Goal: Task Accomplishment & Management: Complete application form

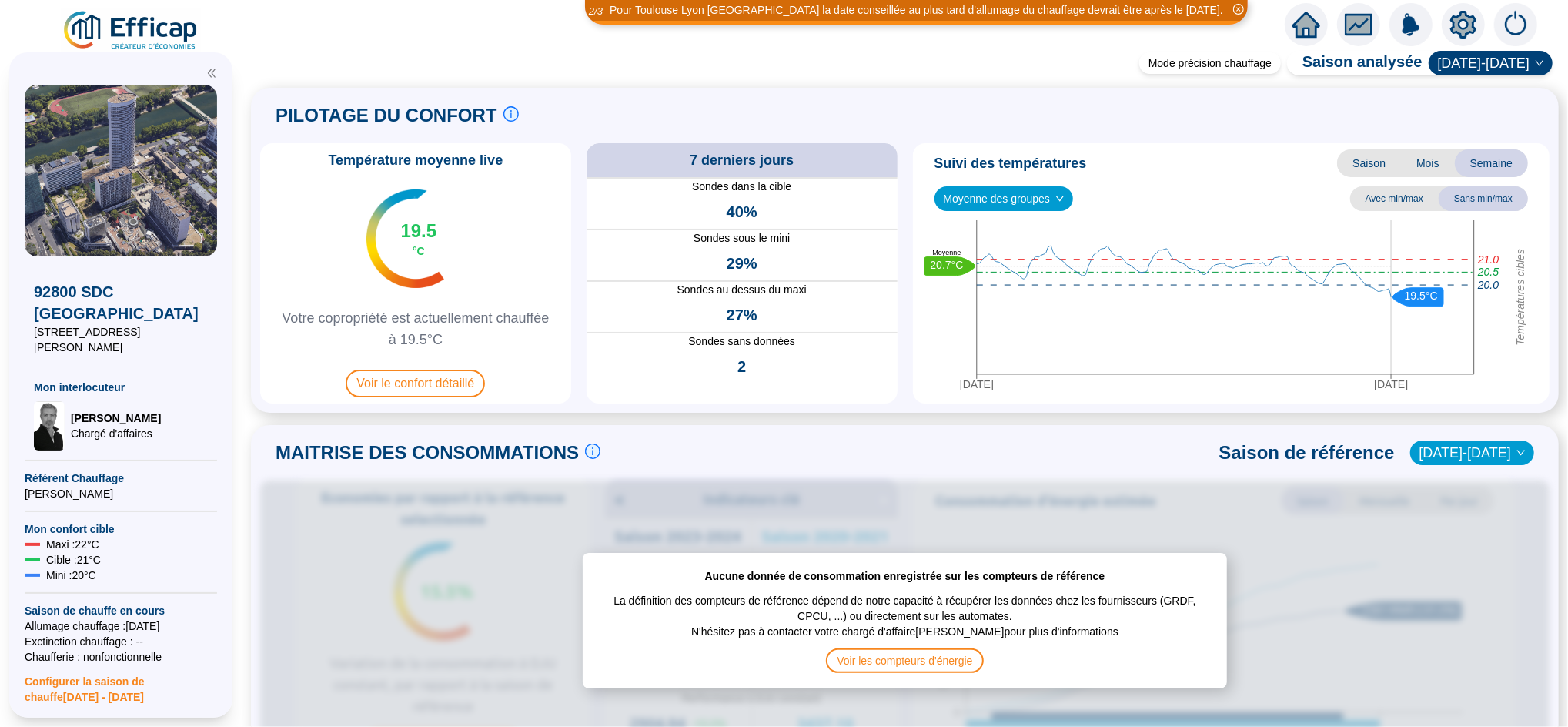
click at [1306, 16] on icon "home" at bounding box center [1306, 25] width 28 height 22
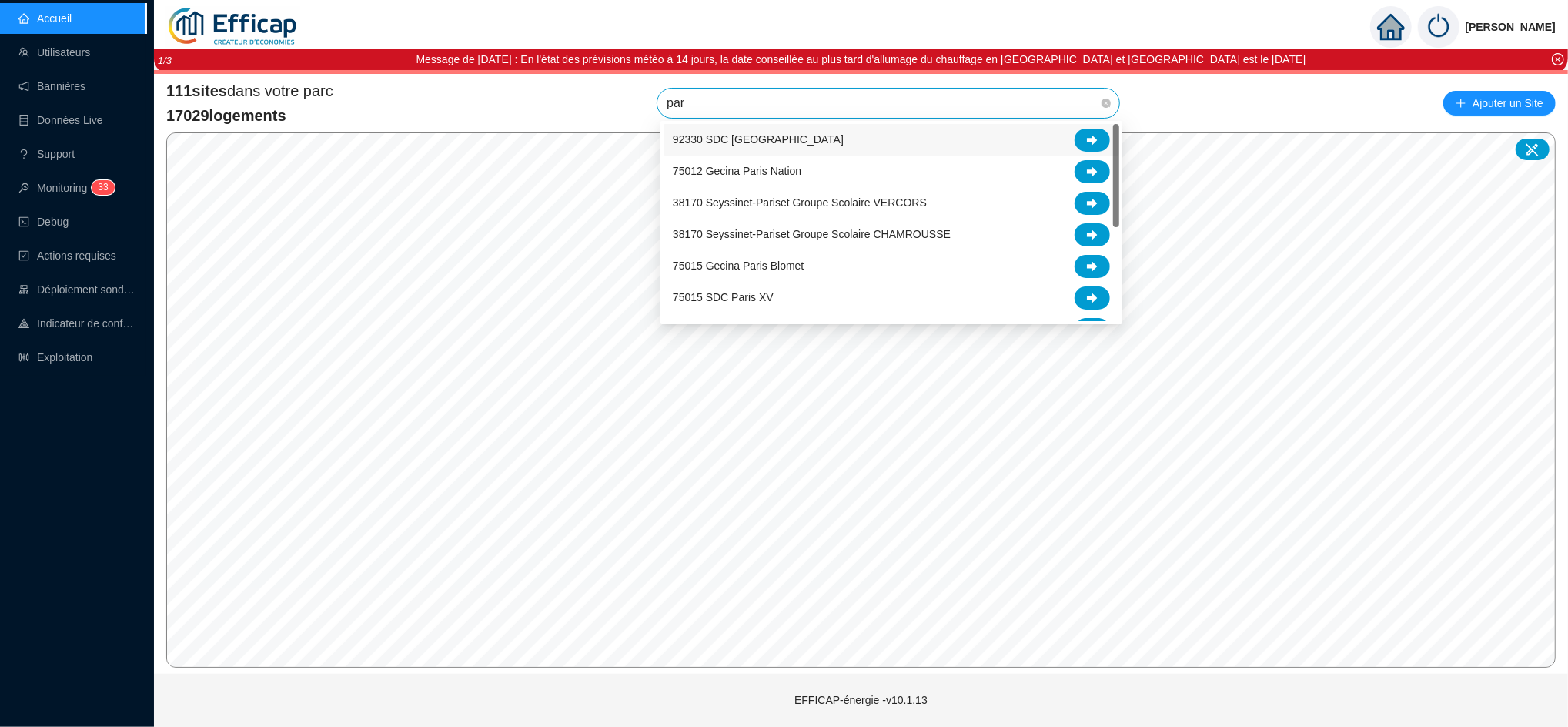
type input "parc"
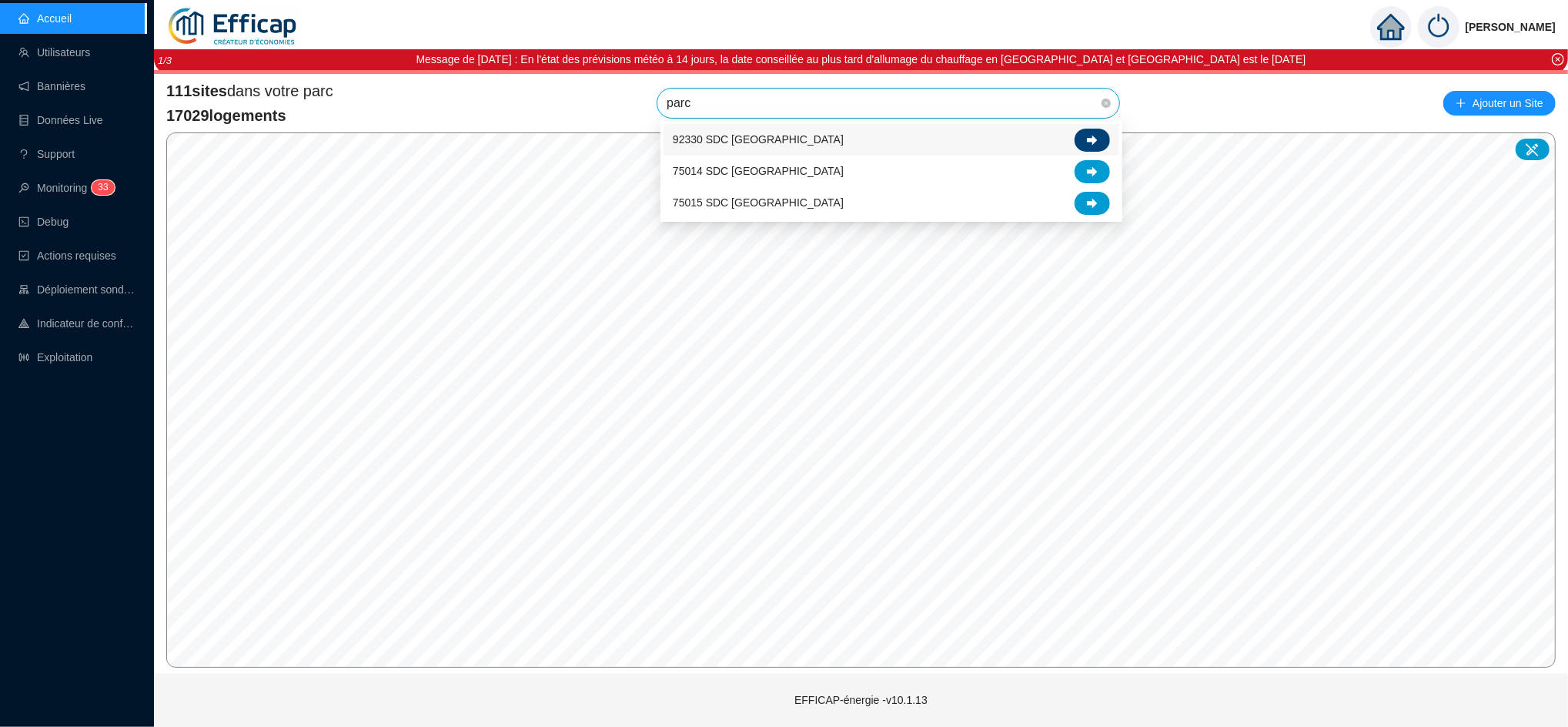
click at [1085, 140] on div at bounding box center [1092, 140] width 35 height 23
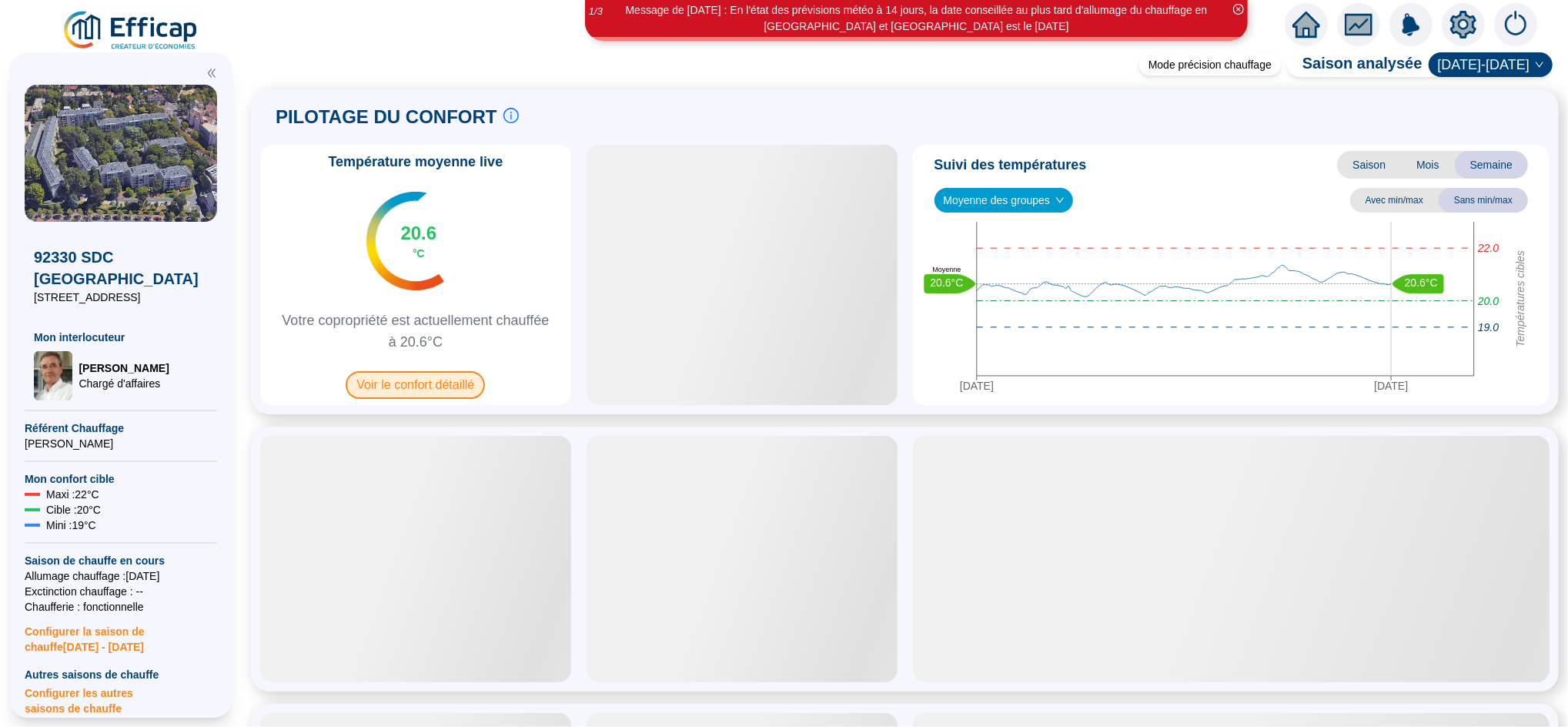
click at [485, 377] on span "Voir le confort détaillé" at bounding box center [415, 384] width 139 height 28
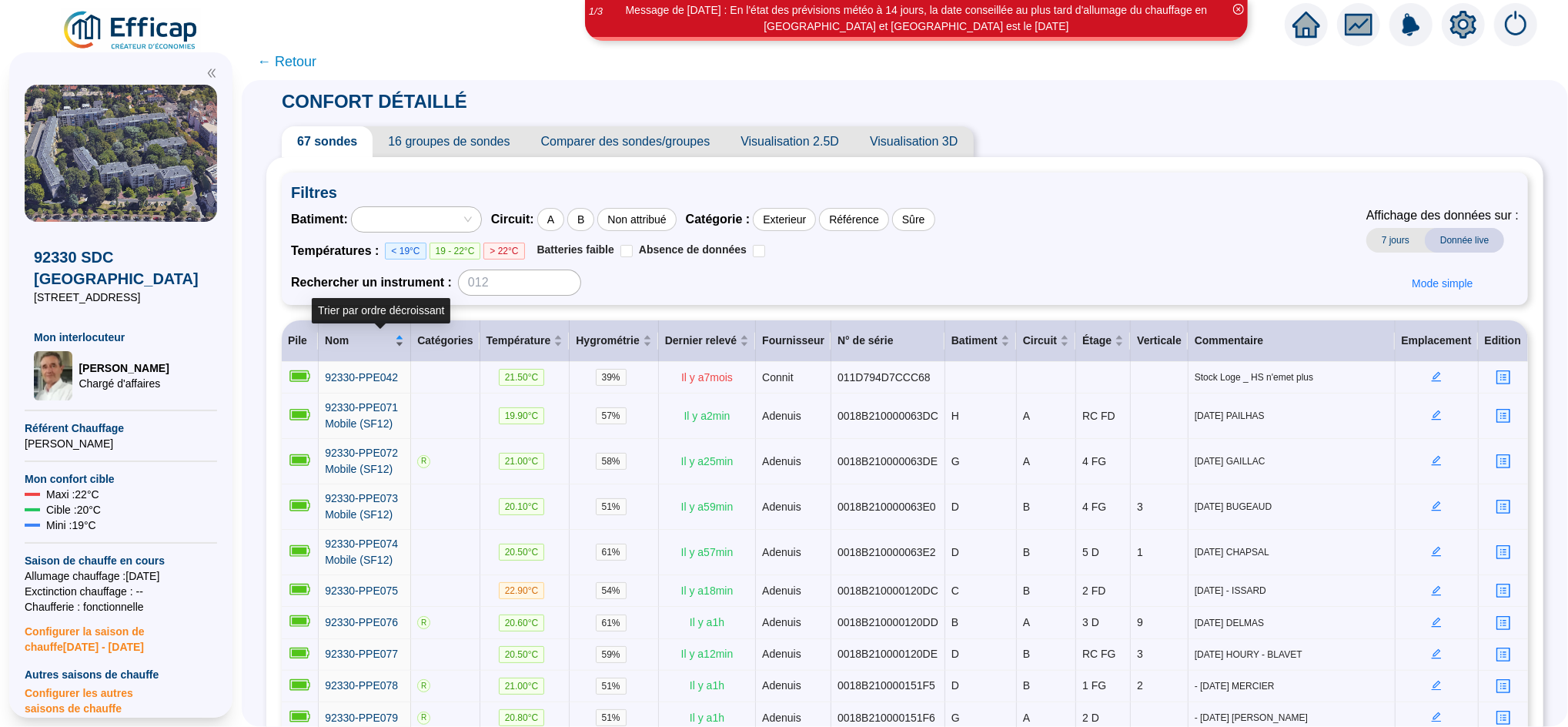
click at [404, 336] on div "Nom" at bounding box center [364, 340] width 79 height 16
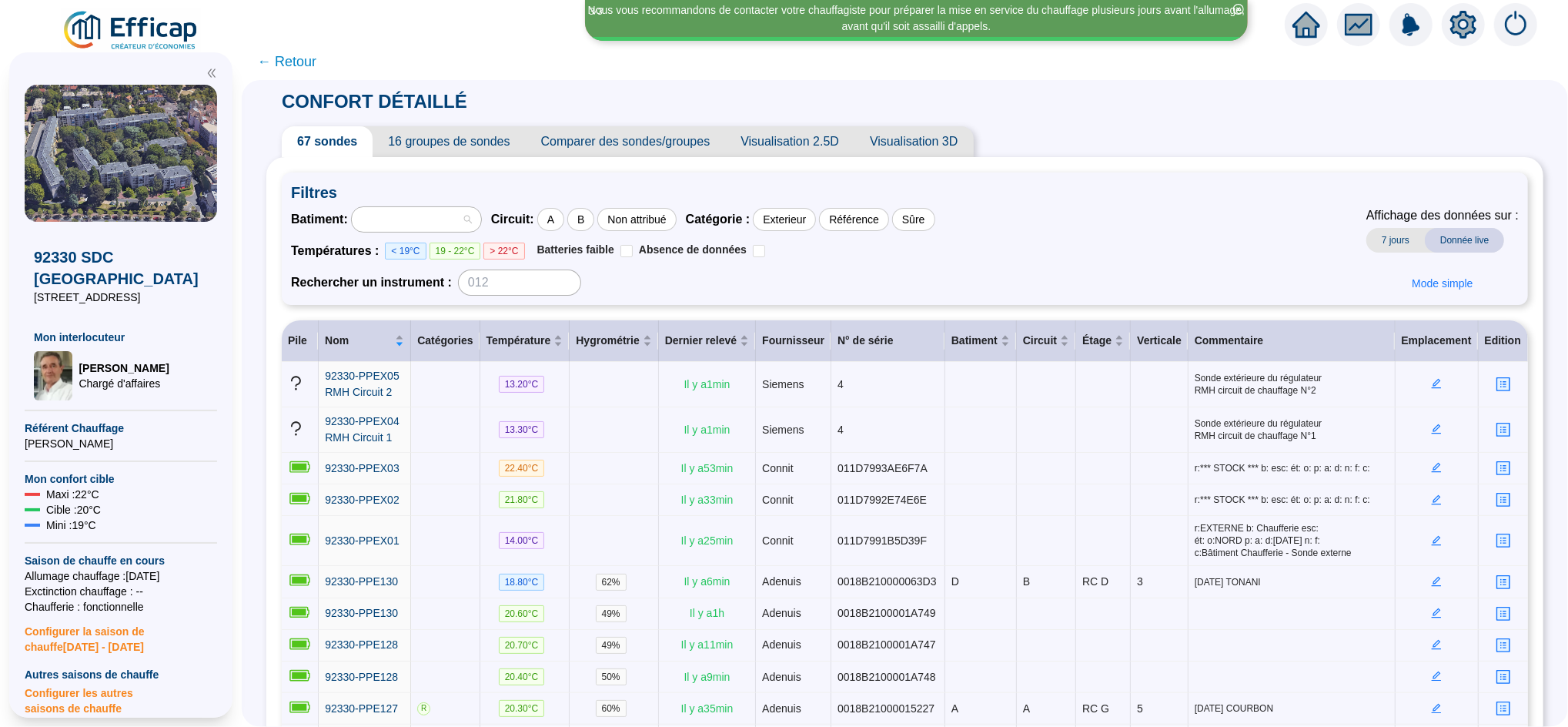
click at [408, 222] on div at bounding box center [408, 220] width 107 height 22
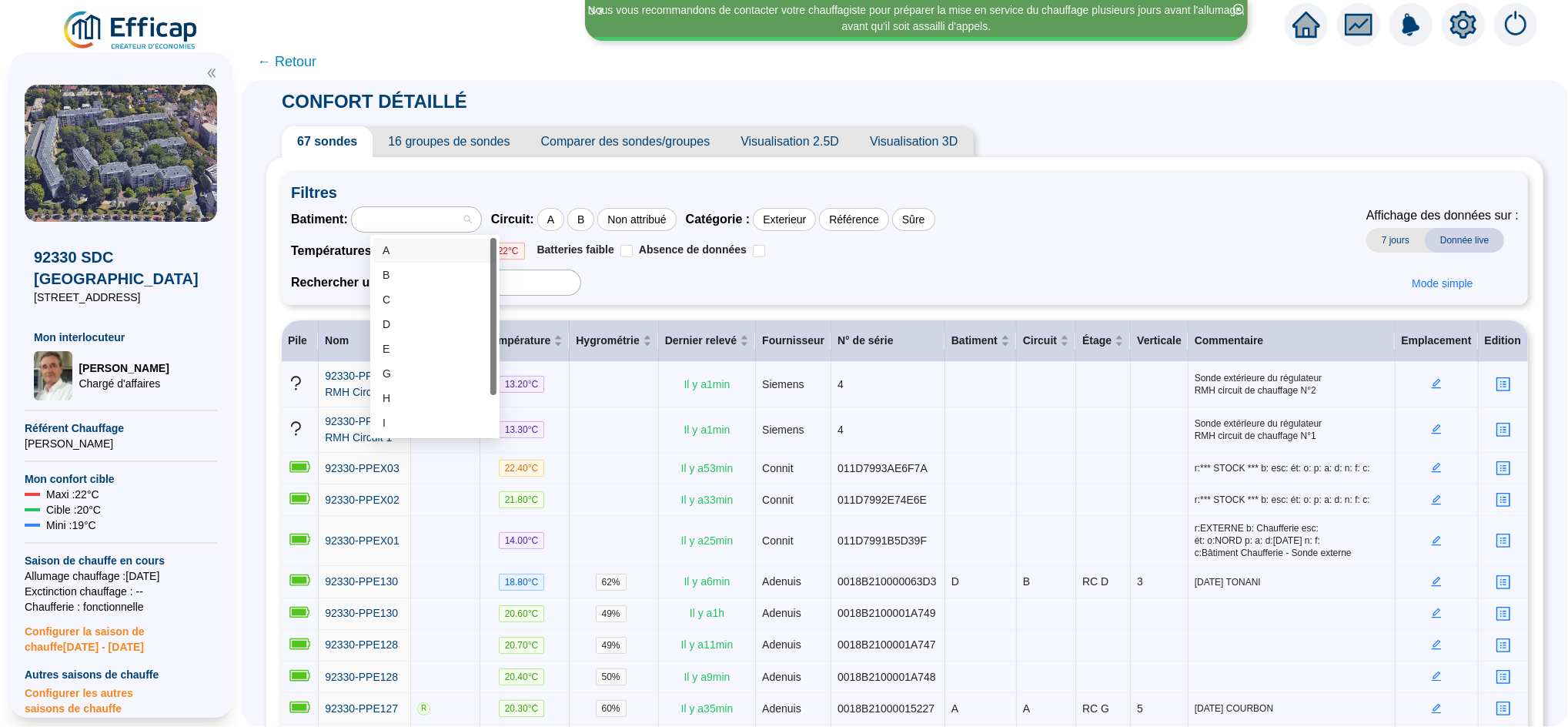
click at [411, 194] on span "Filtres" at bounding box center [905, 193] width 1228 height 22
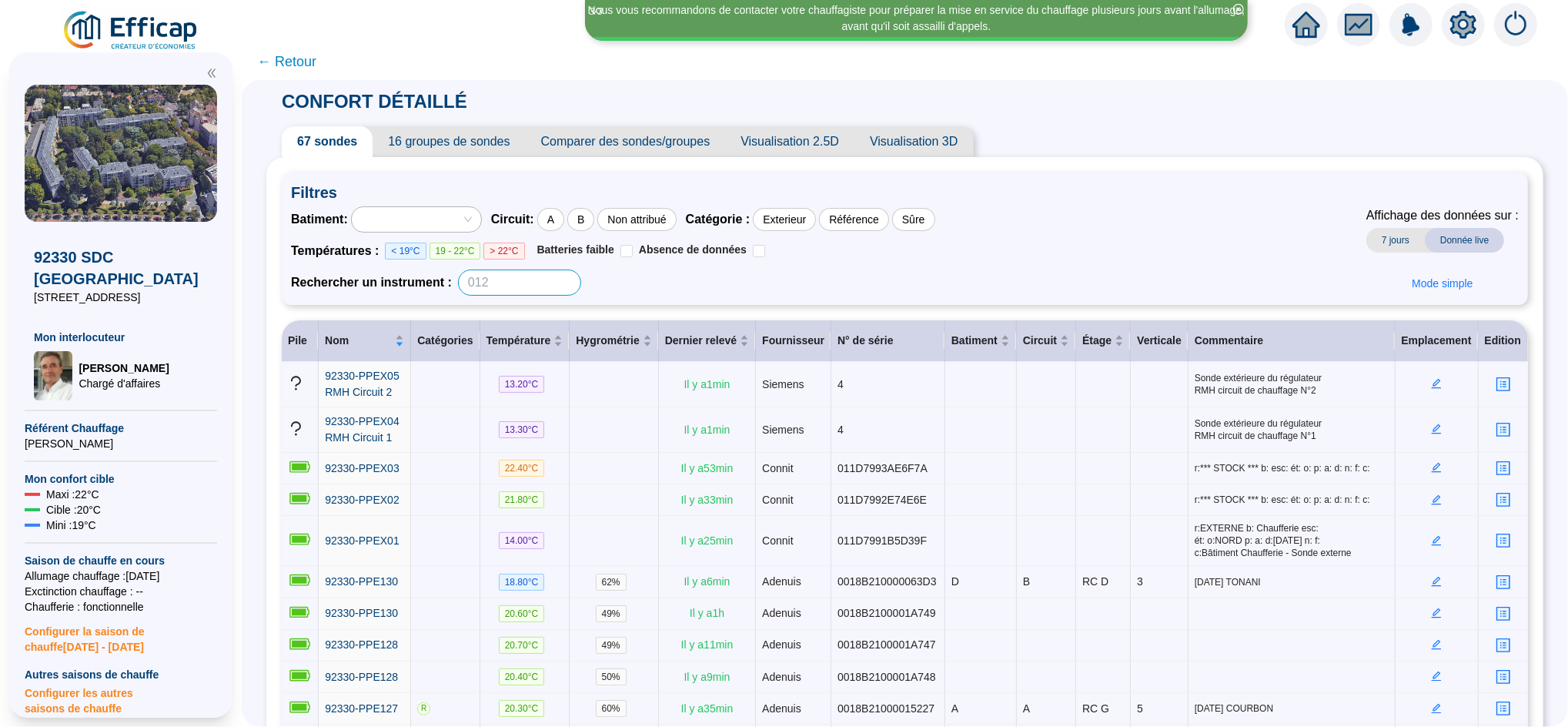
click at [488, 286] on input at bounding box center [520, 282] width 124 height 26
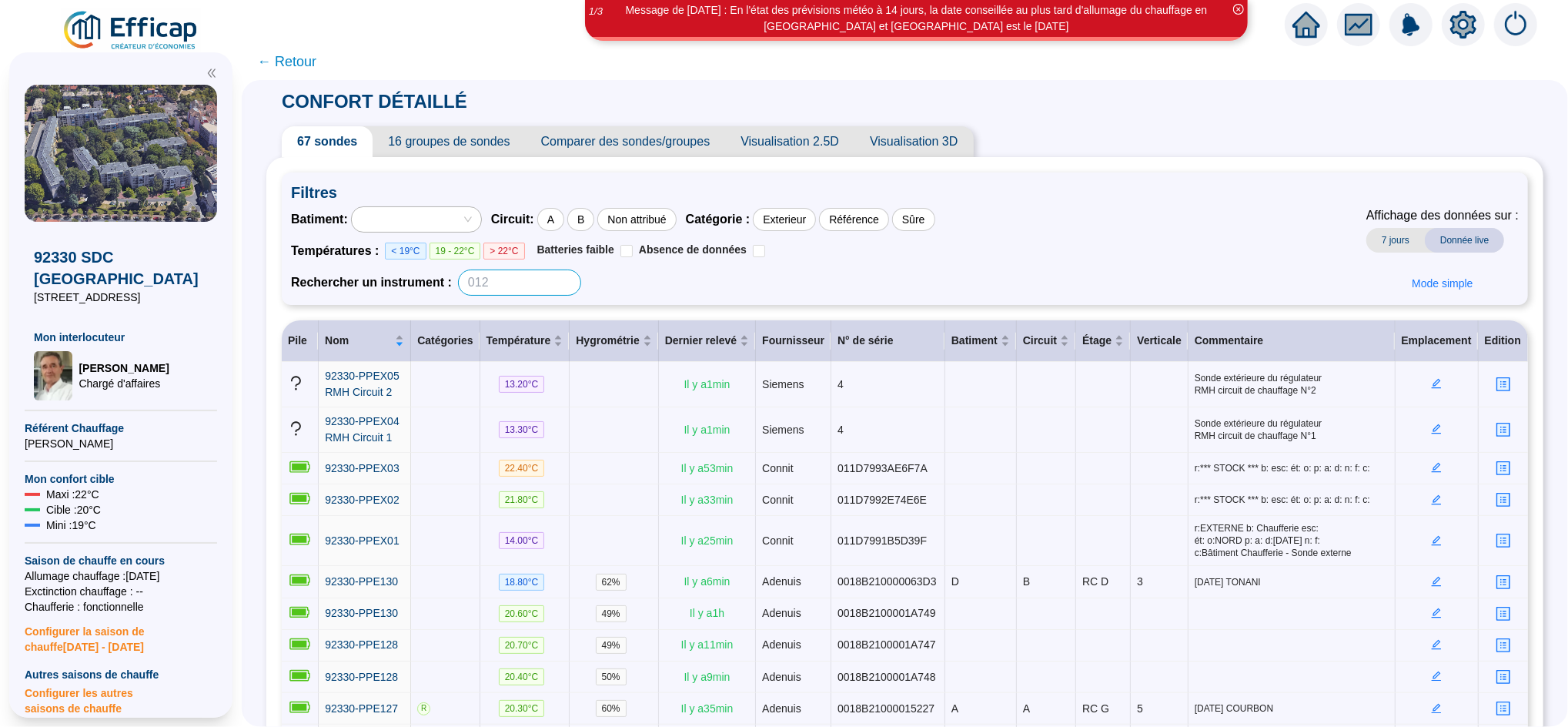
click at [498, 281] on input at bounding box center [520, 282] width 124 height 26
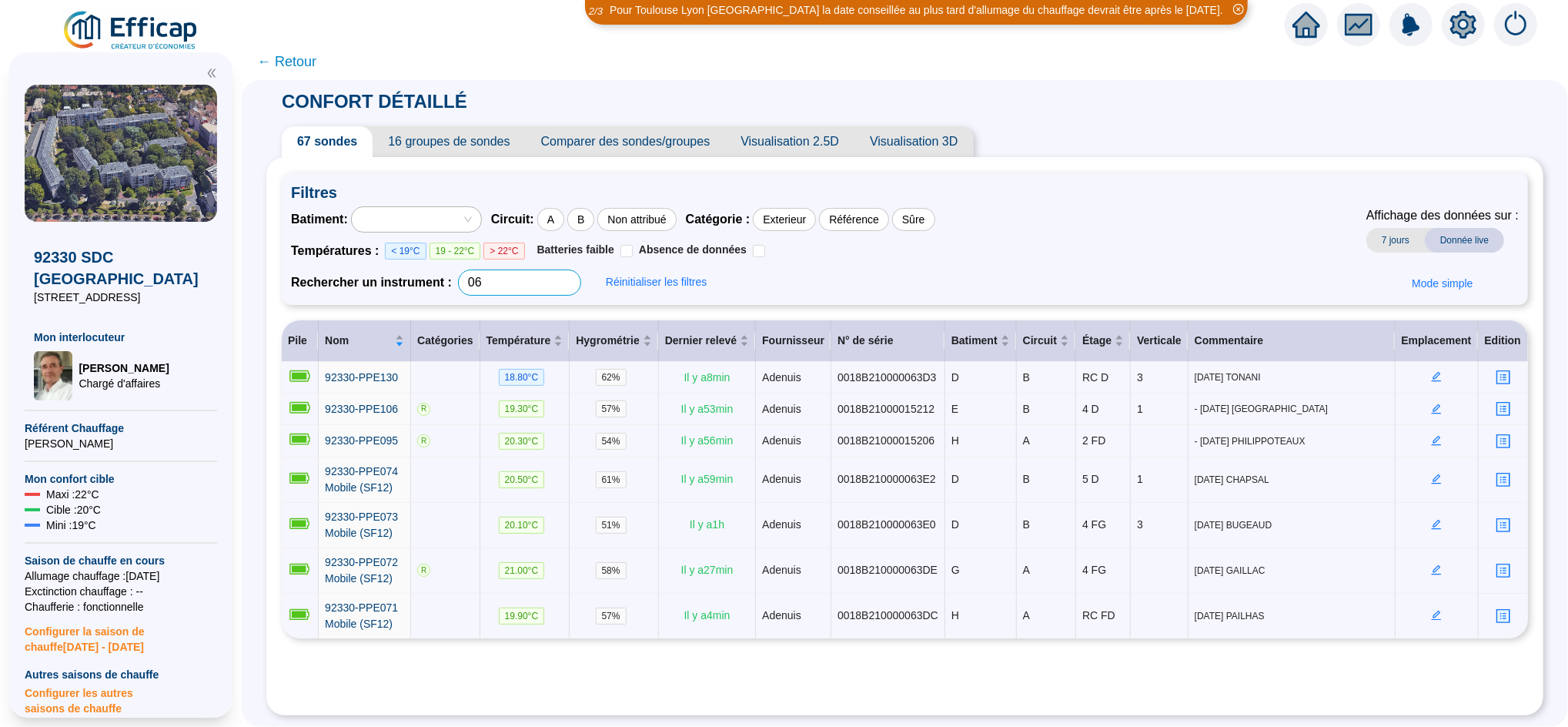
type input "0"
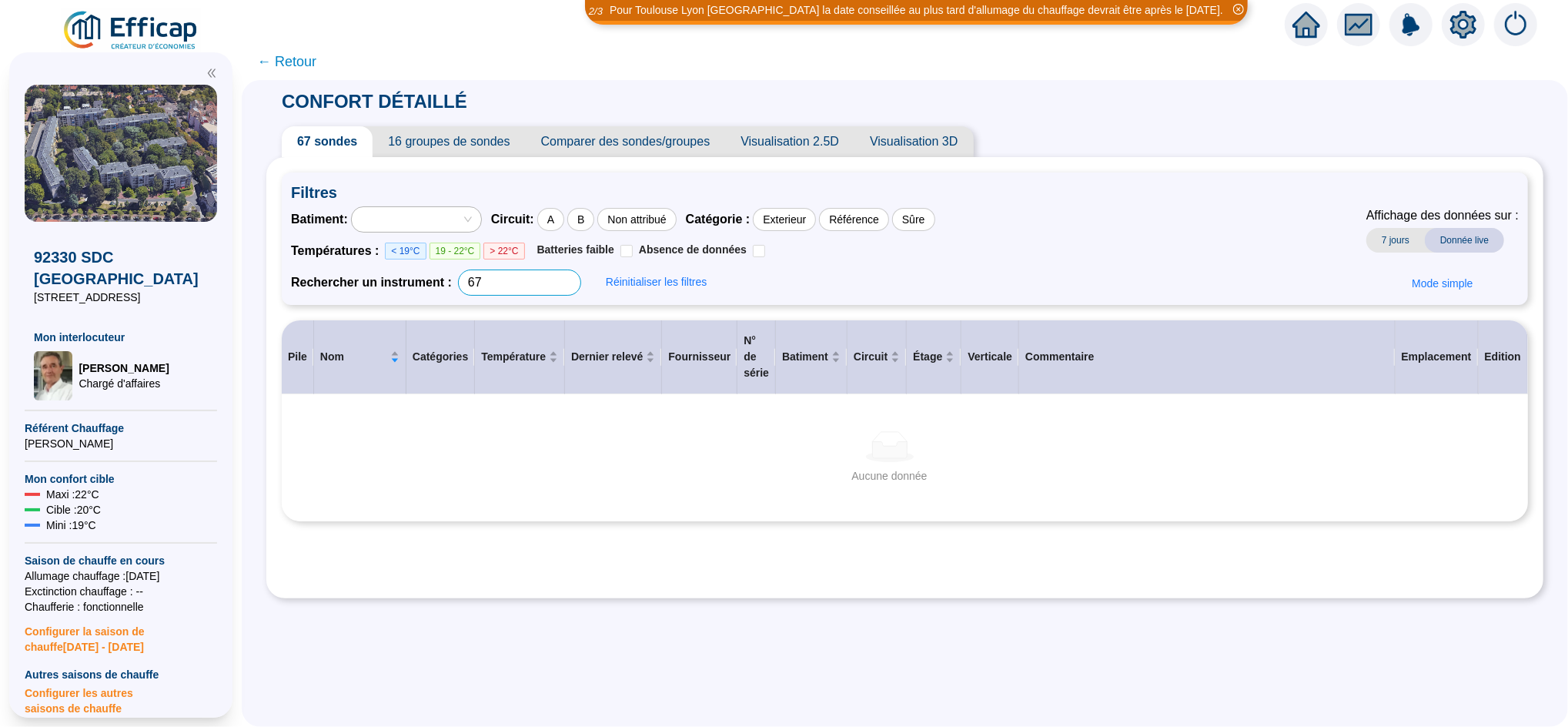
type input "6"
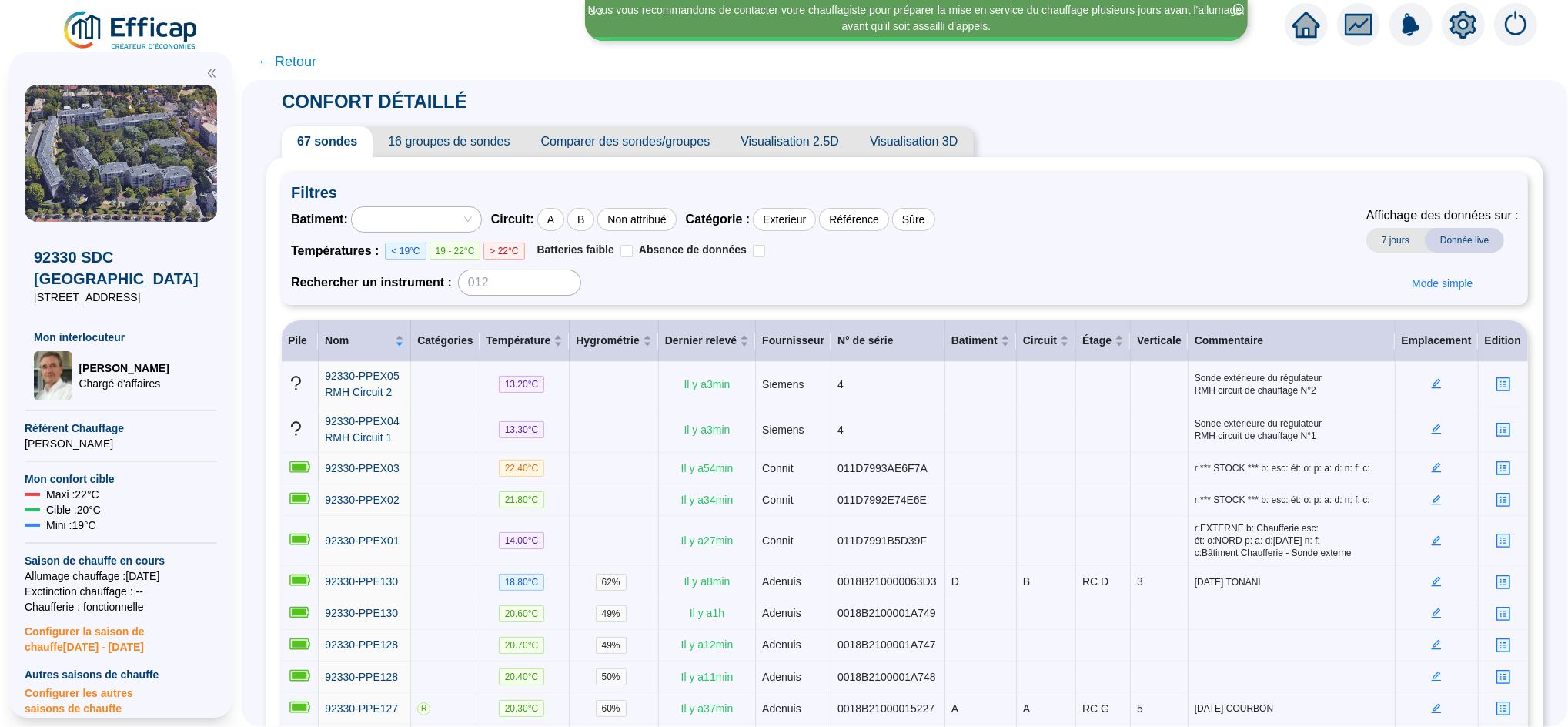
click at [302, 64] on span "← Retour" at bounding box center [286, 62] width 59 height 22
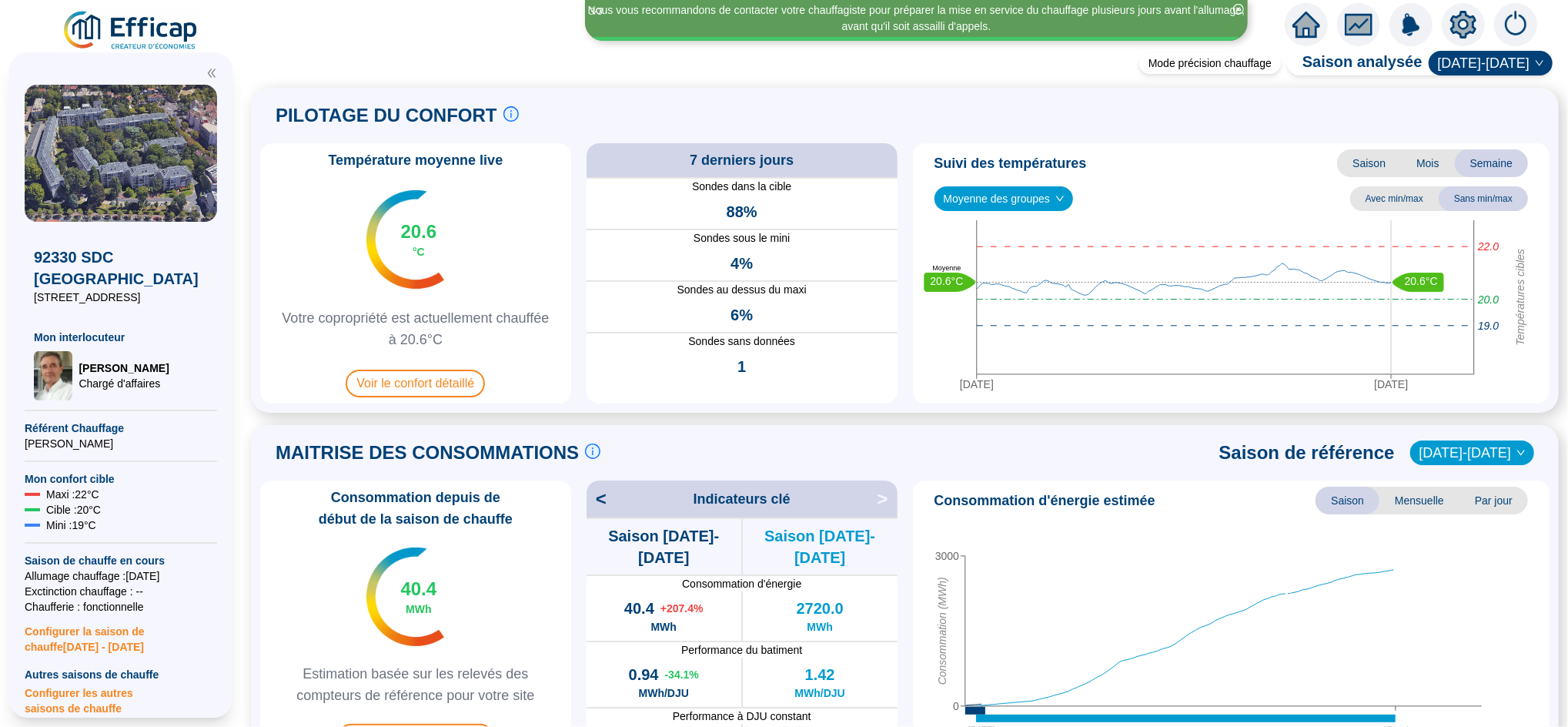
click at [1311, 18] on icon "home" at bounding box center [1306, 25] width 28 height 22
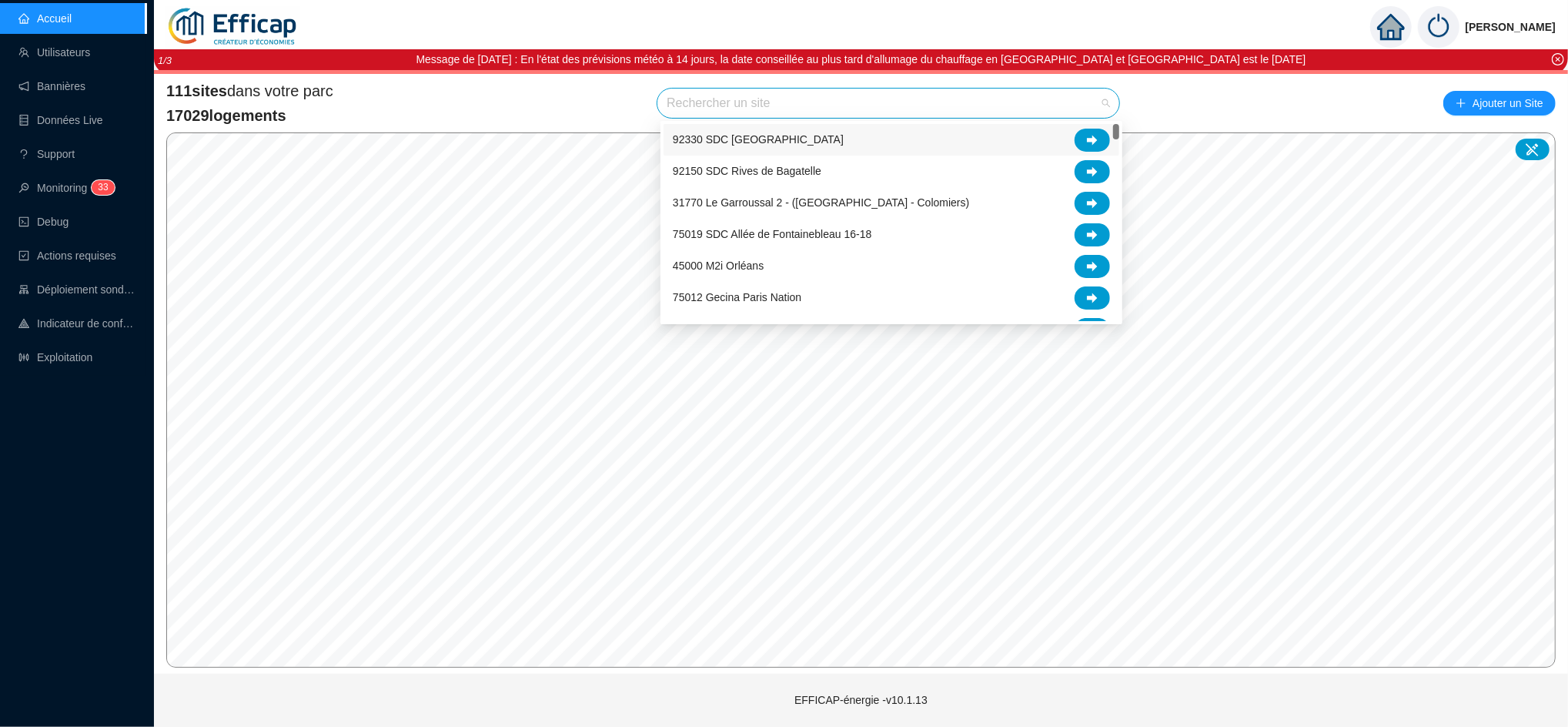
click at [698, 111] on input "search" at bounding box center [882, 103] width 430 height 29
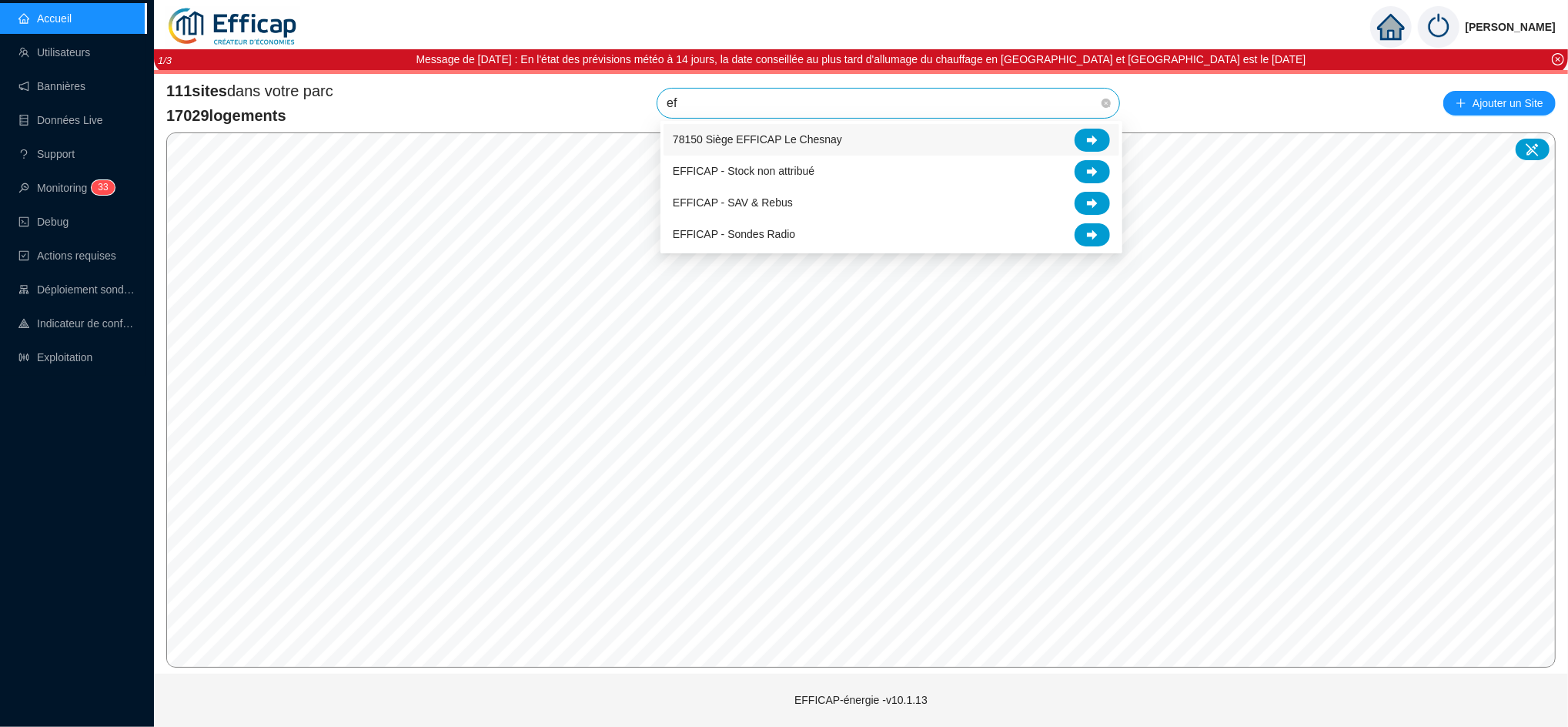
type input "eff"
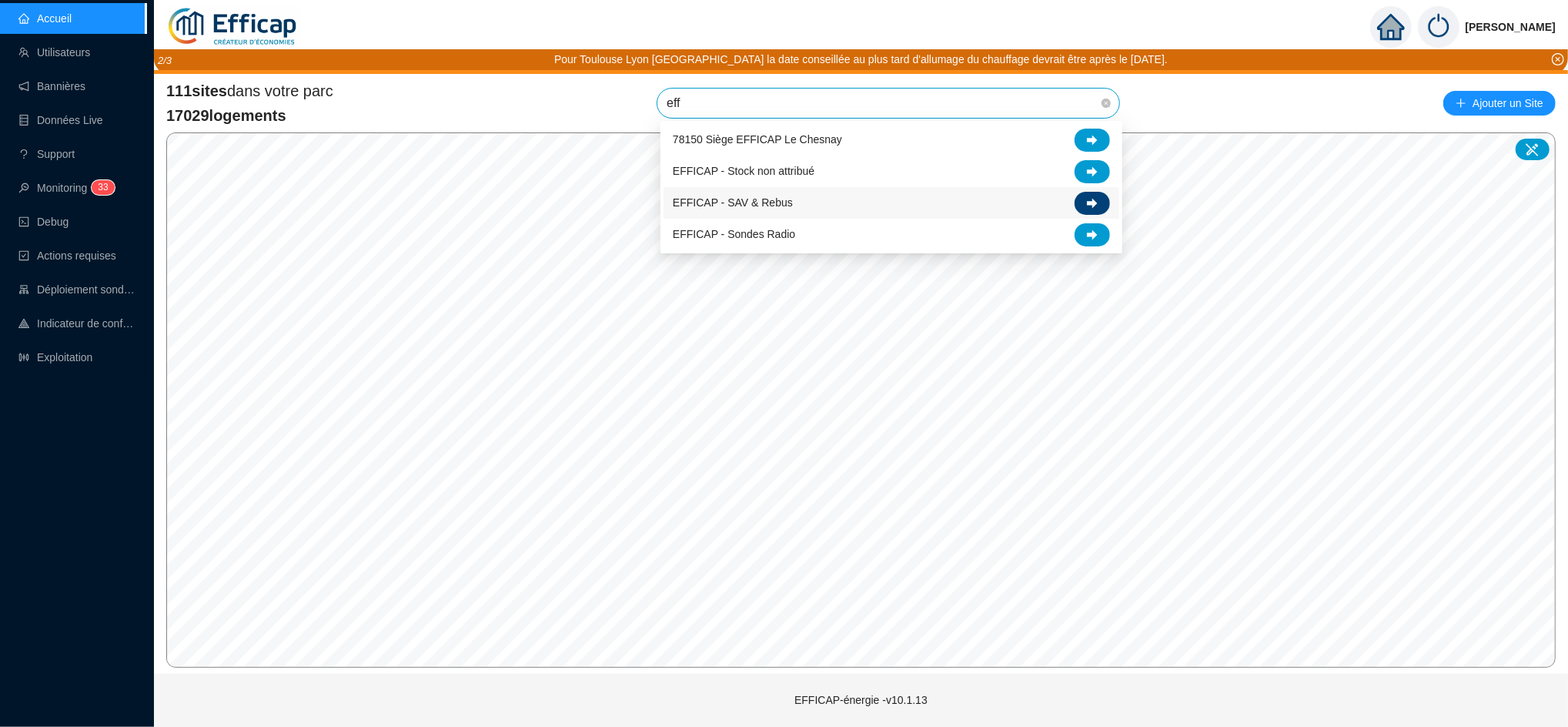
click at [1093, 204] on icon at bounding box center [1092, 203] width 11 height 10
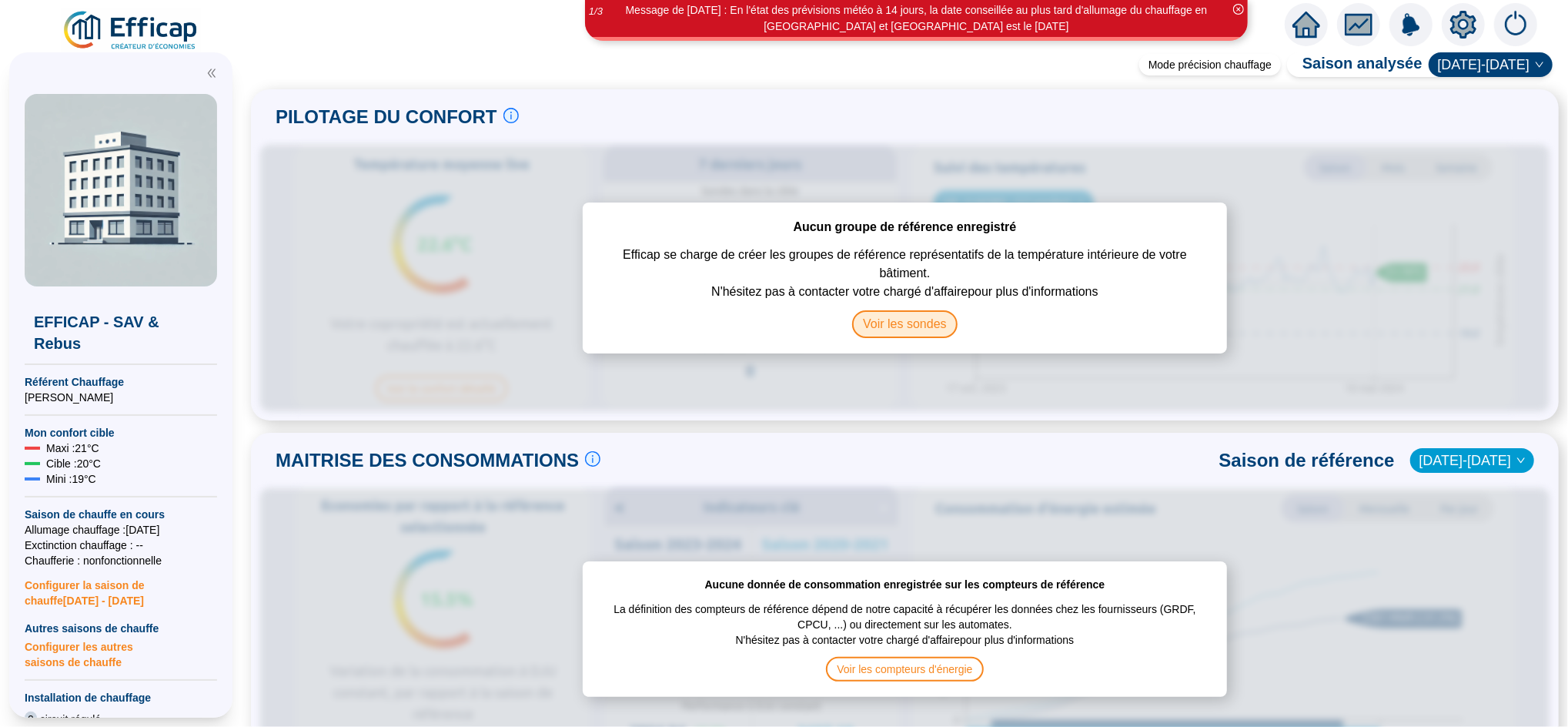
click at [926, 331] on span "Voir les sondes" at bounding box center [905, 324] width 105 height 28
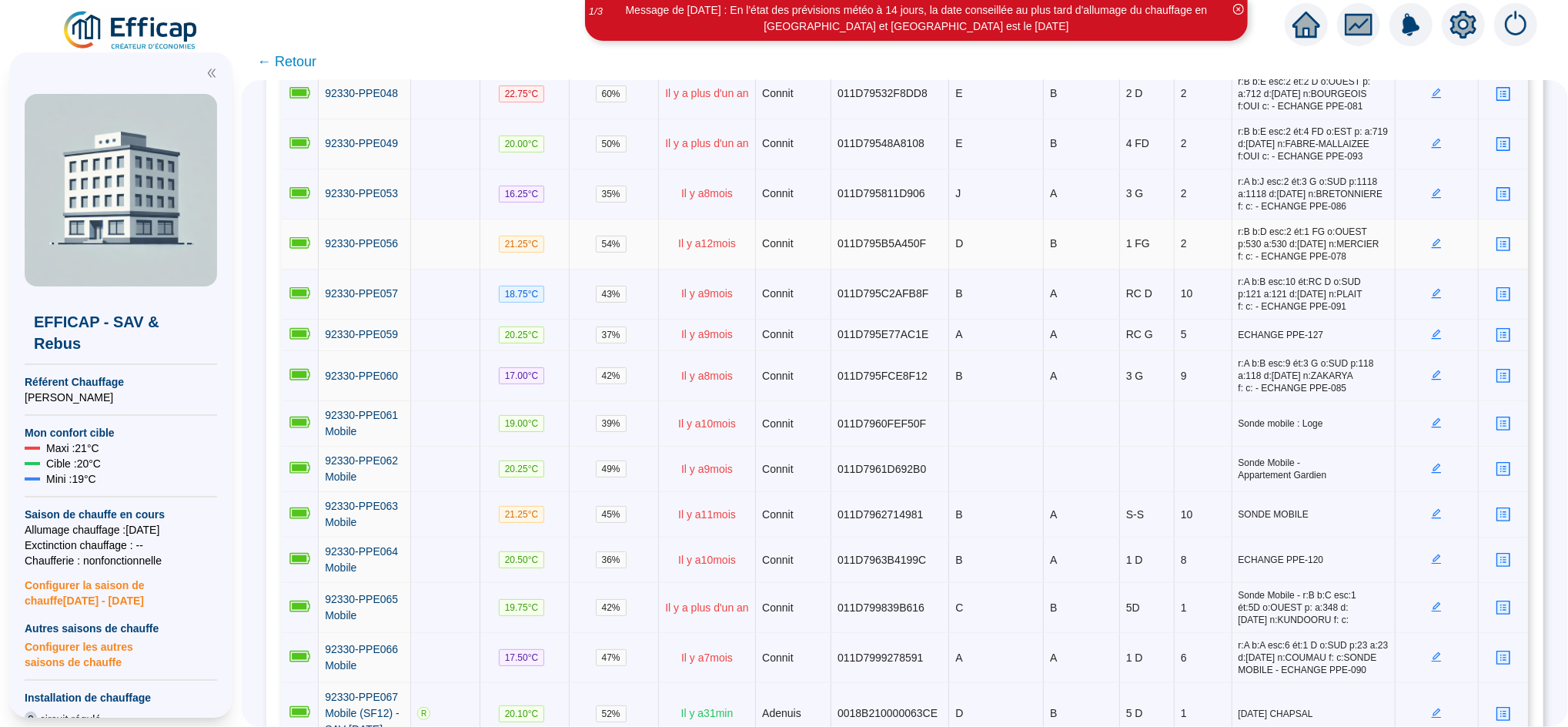
scroll to position [5029, 0]
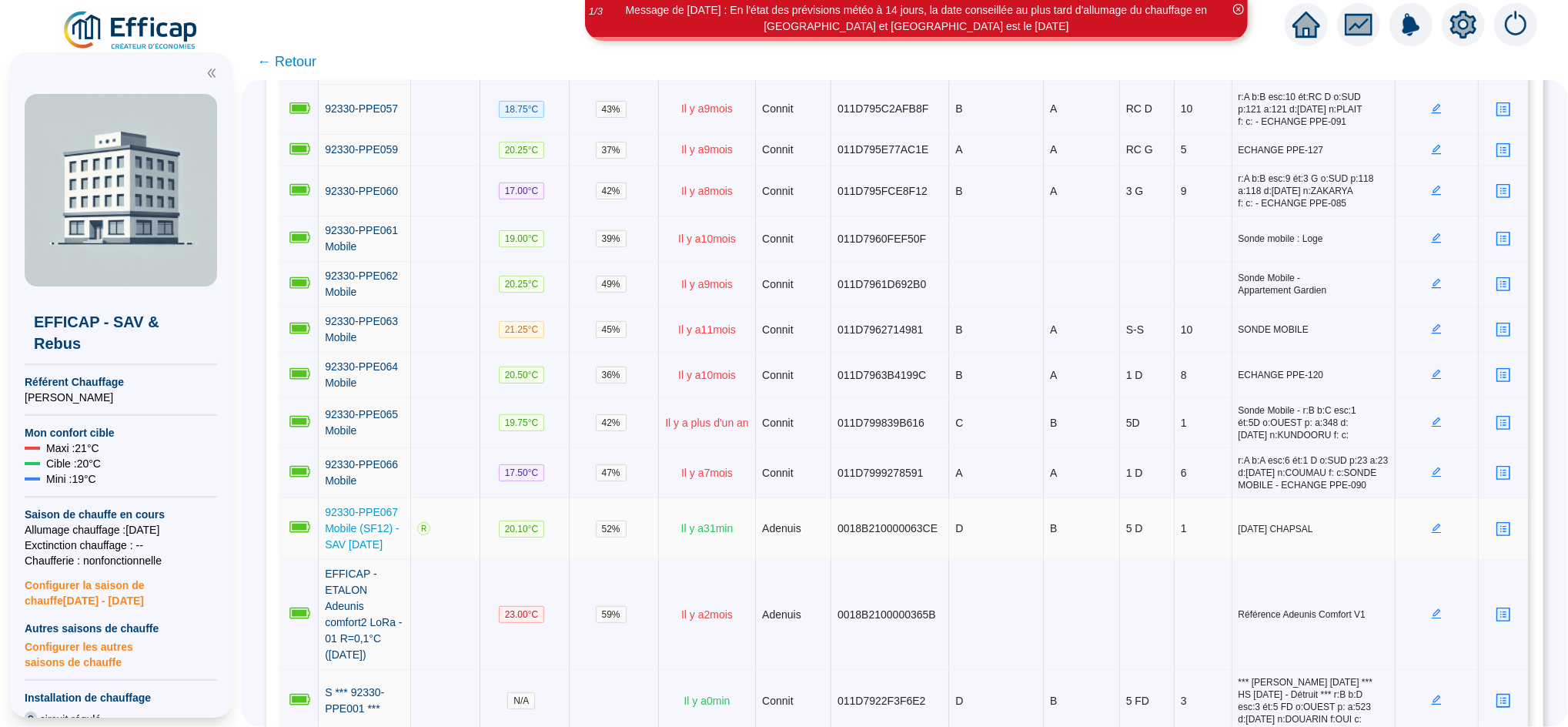
click at [349, 504] on link "92330-PPE067 Mobile (SF12) - SAV [DATE]" at bounding box center [364, 528] width 79 height 48
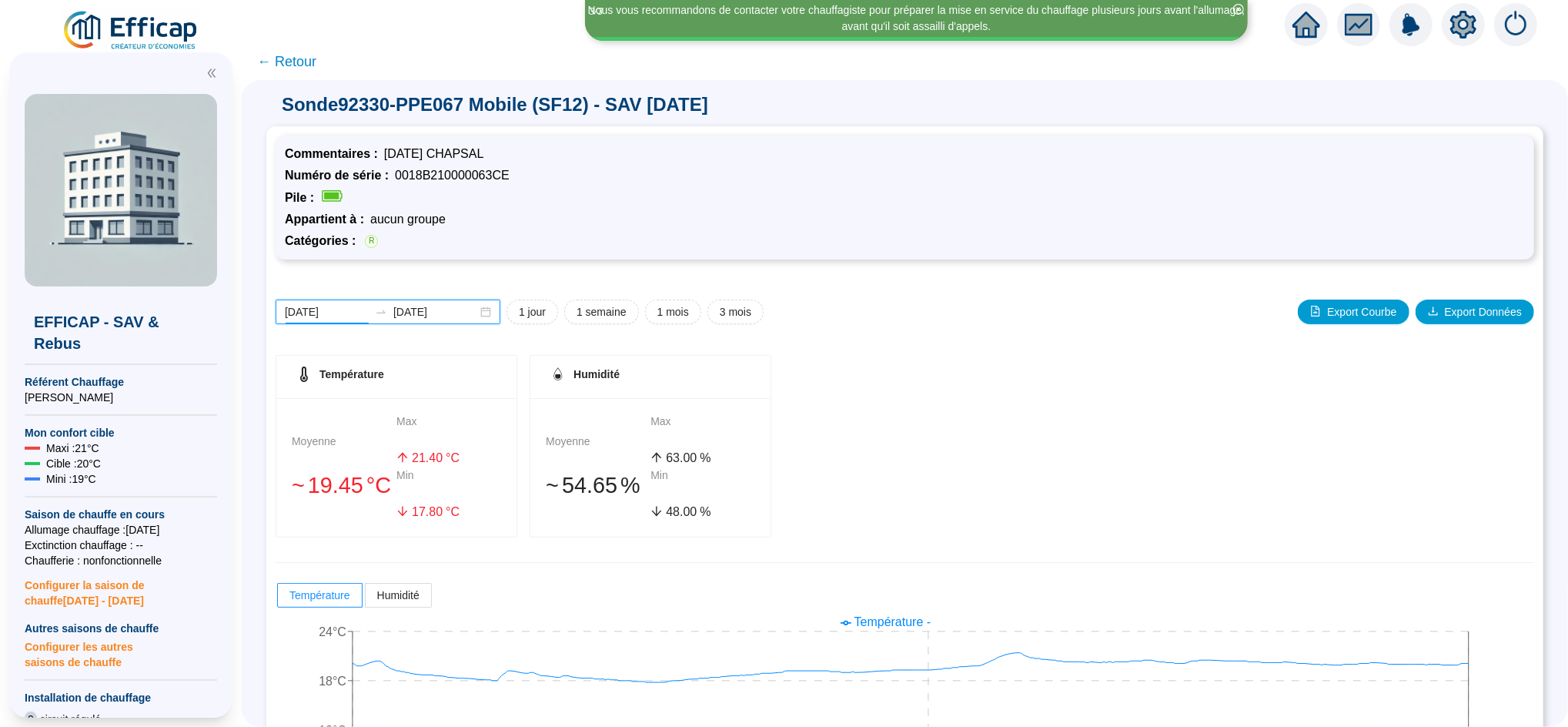
click at [346, 316] on input "[DATE]" at bounding box center [326, 311] width 84 height 16
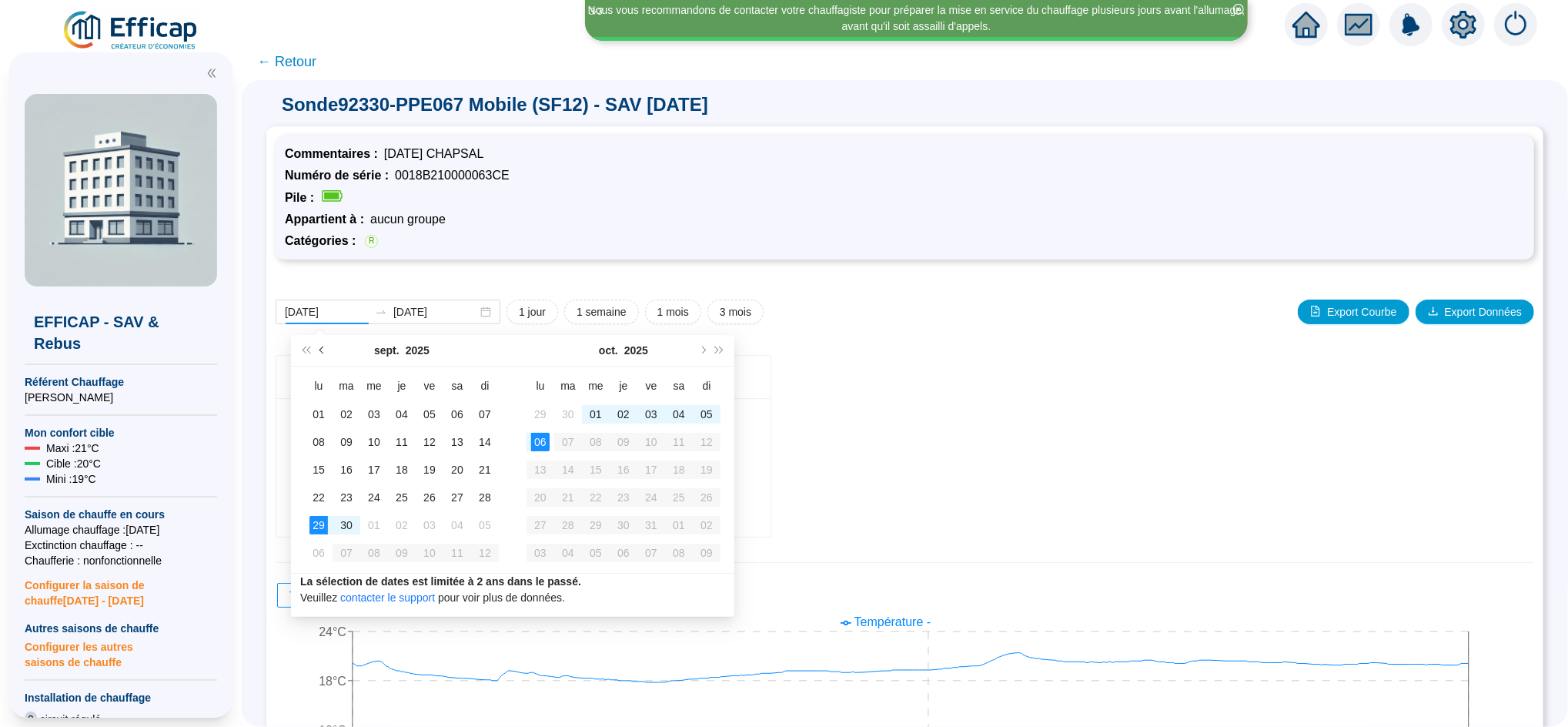
click at [324, 351] on span "Mois précédent (PageUp)" at bounding box center [323, 350] width 8 height 8
click at [321, 354] on button "Mois précédent (PageUp)" at bounding box center [322, 350] width 17 height 31
click at [321, 353] on button "Mois précédent (PageUp)" at bounding box center [322, 350] width 17 height 31
click at [322, 353] on button "Mois précédent (PageUp)" at bounding box center [322, 350] width 17 height 31
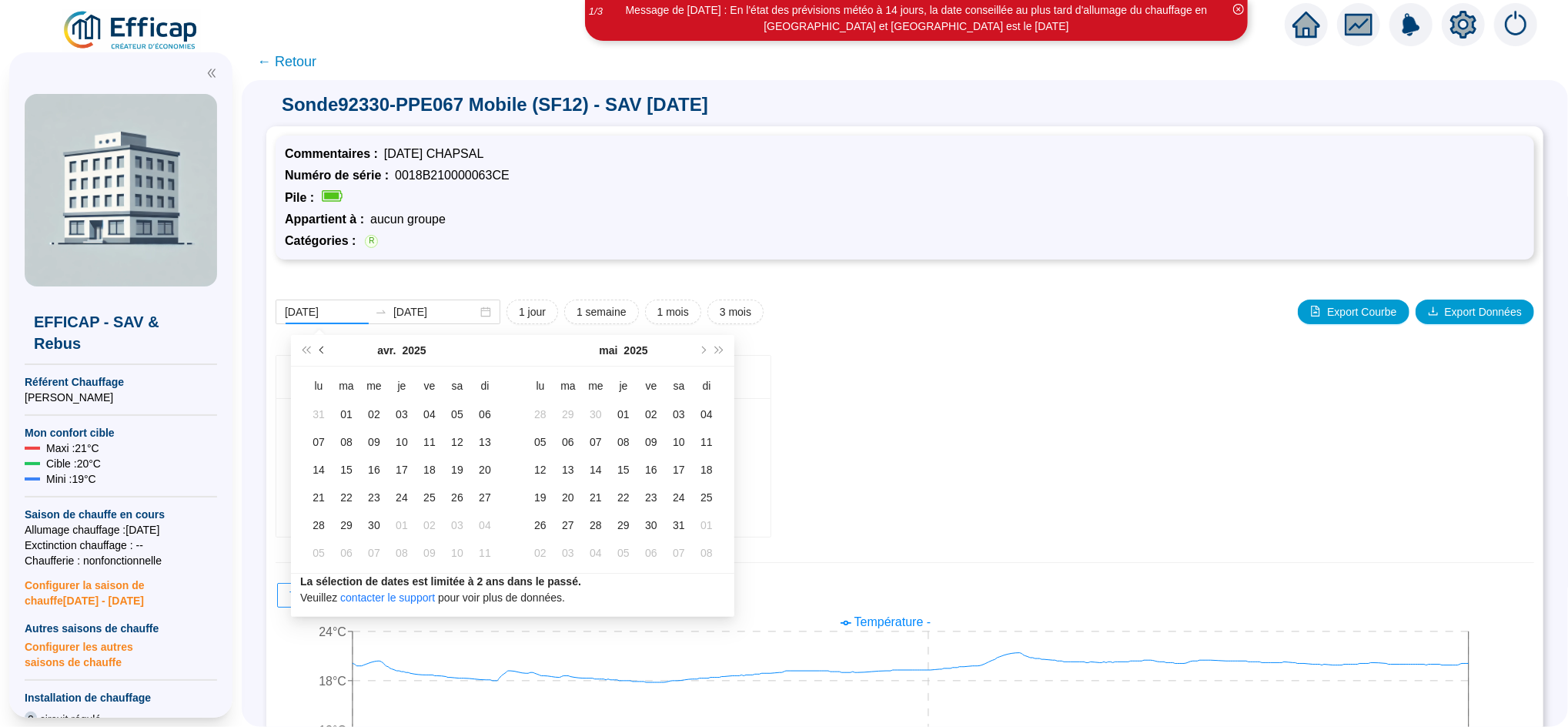
click at [324, 351] on span "Mois précédent (PageUp)" at bounding box center [323, 350] width 8 height 8
drag, startPoint x: 698, startPoint y: 351, endPoint x: 362, endPoint y: 352, distance: 336.0
click at [362, 351] on div "[DATE]" at bounding box center [402, 350] width 140 height 31
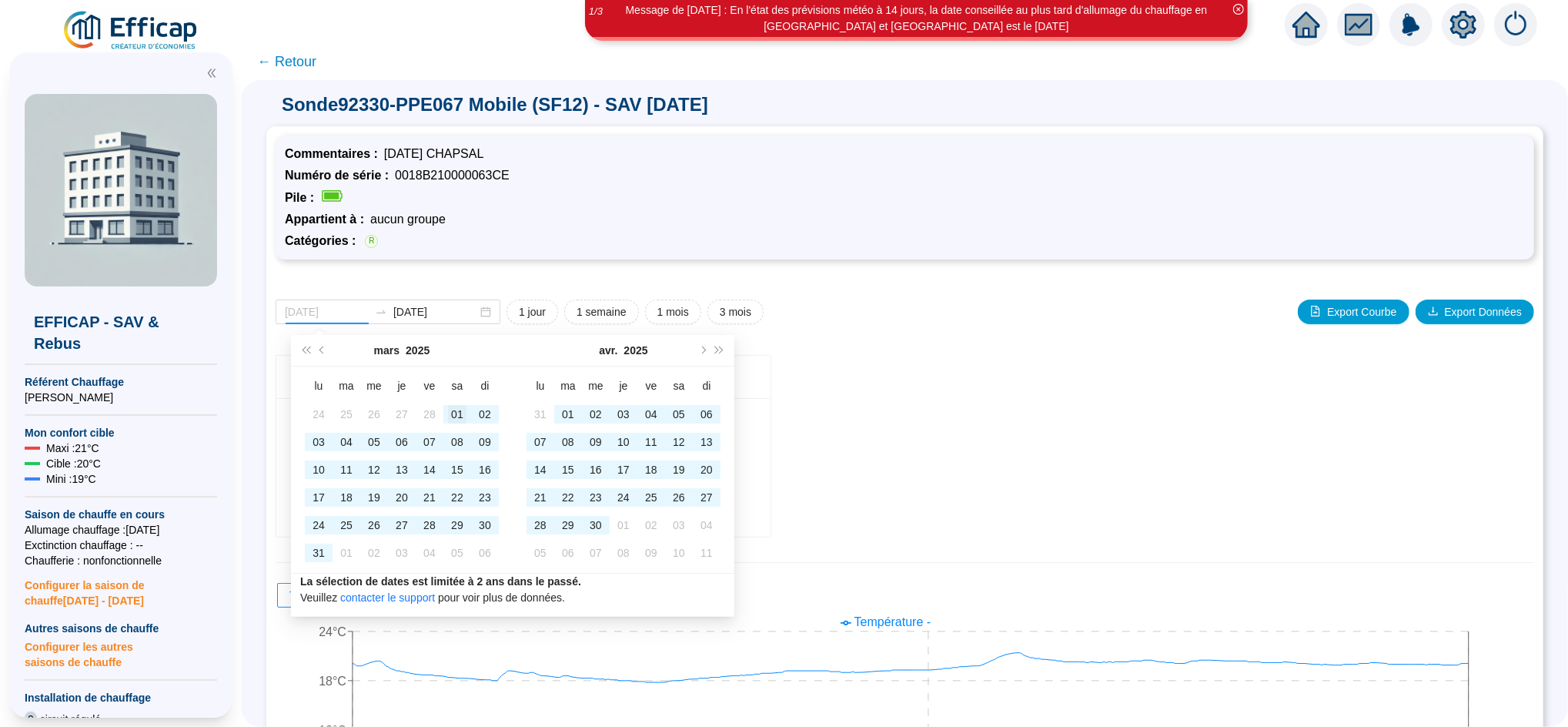
type input "[DATE]"
click at [459, 409] on div "01" at bounding box center [458, 414] width 18 height 18
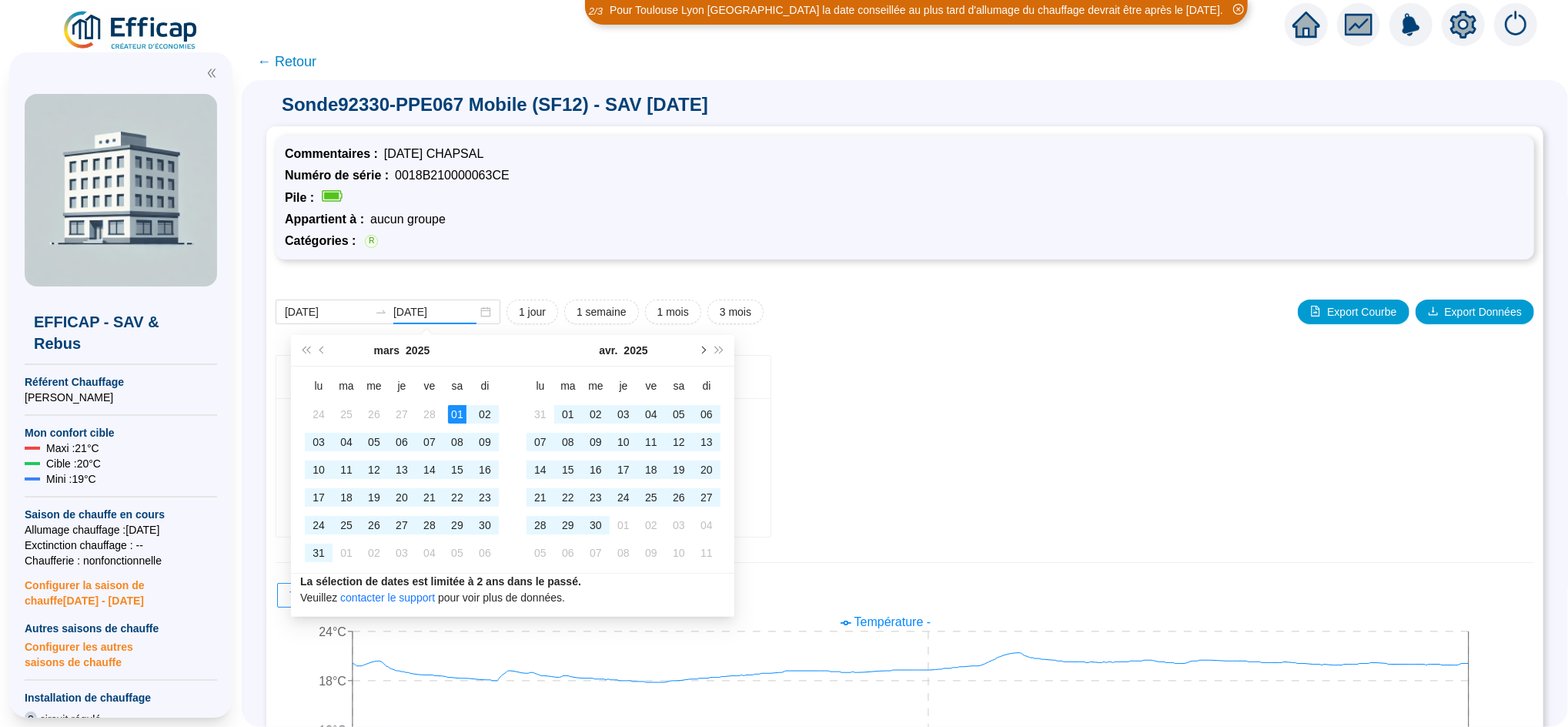
click at [699, 346] on button "Mois suivant (PageDown)" at bounding box center [702, 350] width 17 height 31
click at [700, 346] on button "Mois suivant (PageDown)" at bounding box center [702, 350] width 17 height 31
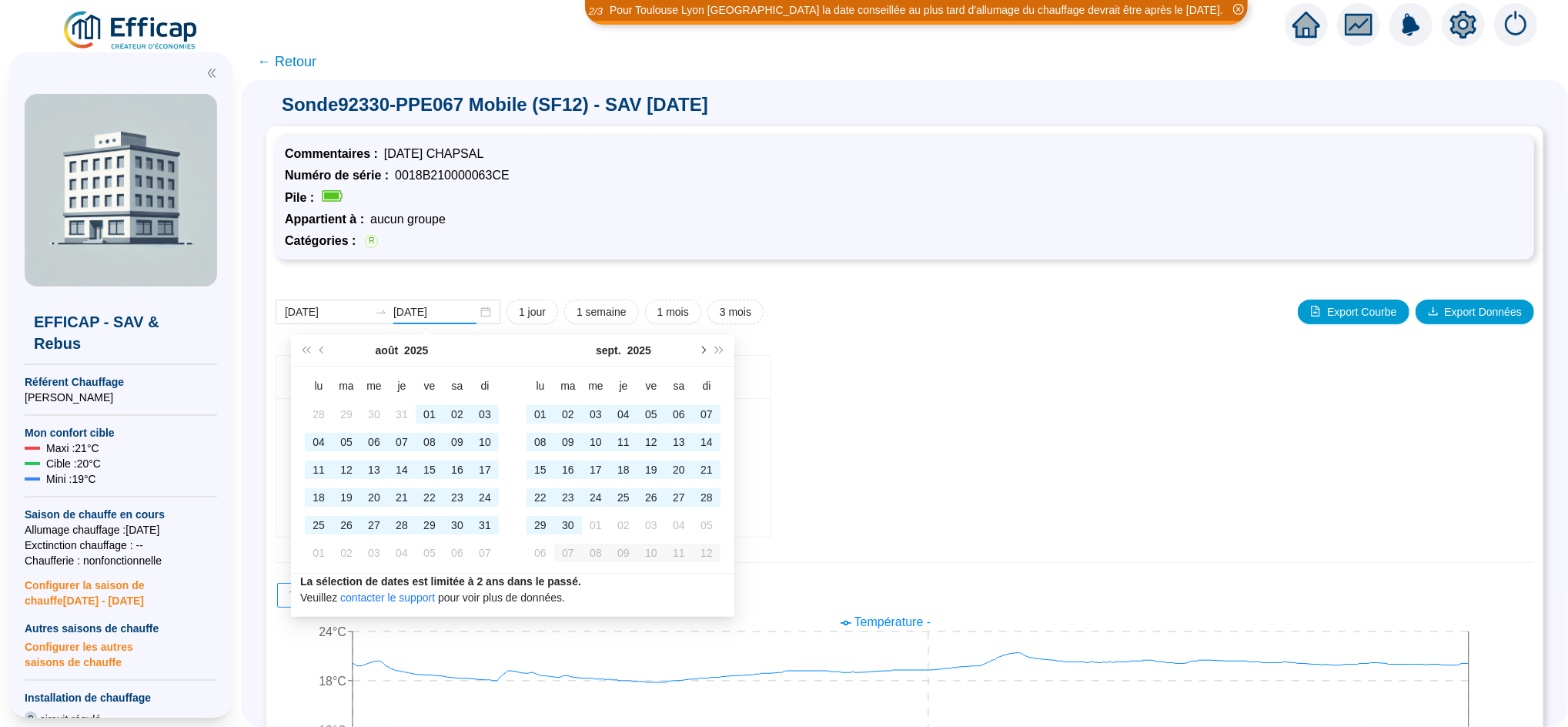
click at [700, 346] on button "Mois suivant (PageDown)" at bounding box center [702, 350] width 17 height 31
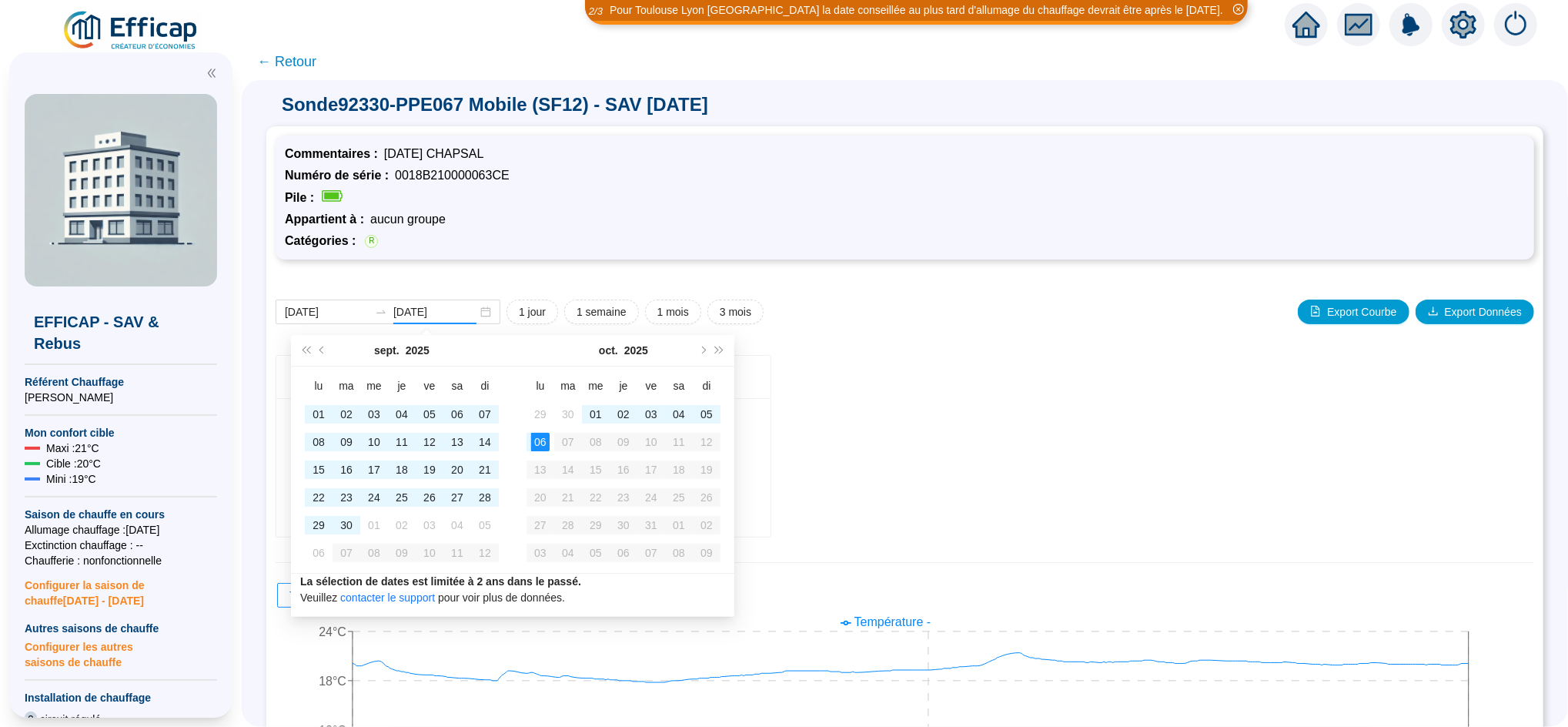
type input "[DATE]"
click at [544, 447] on div "06" at bounding box center [540, 442] width 18 height 18
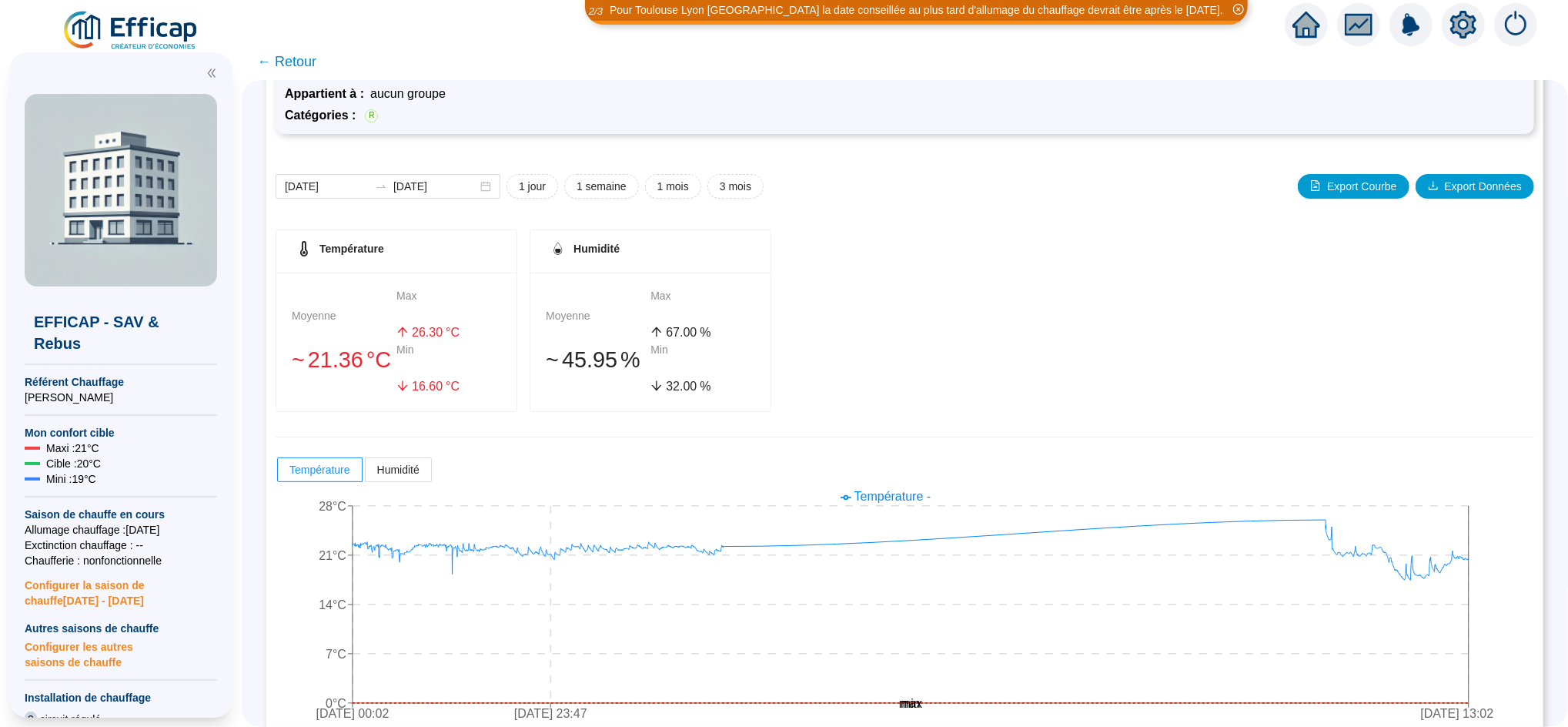
scroll to position [149, 0]
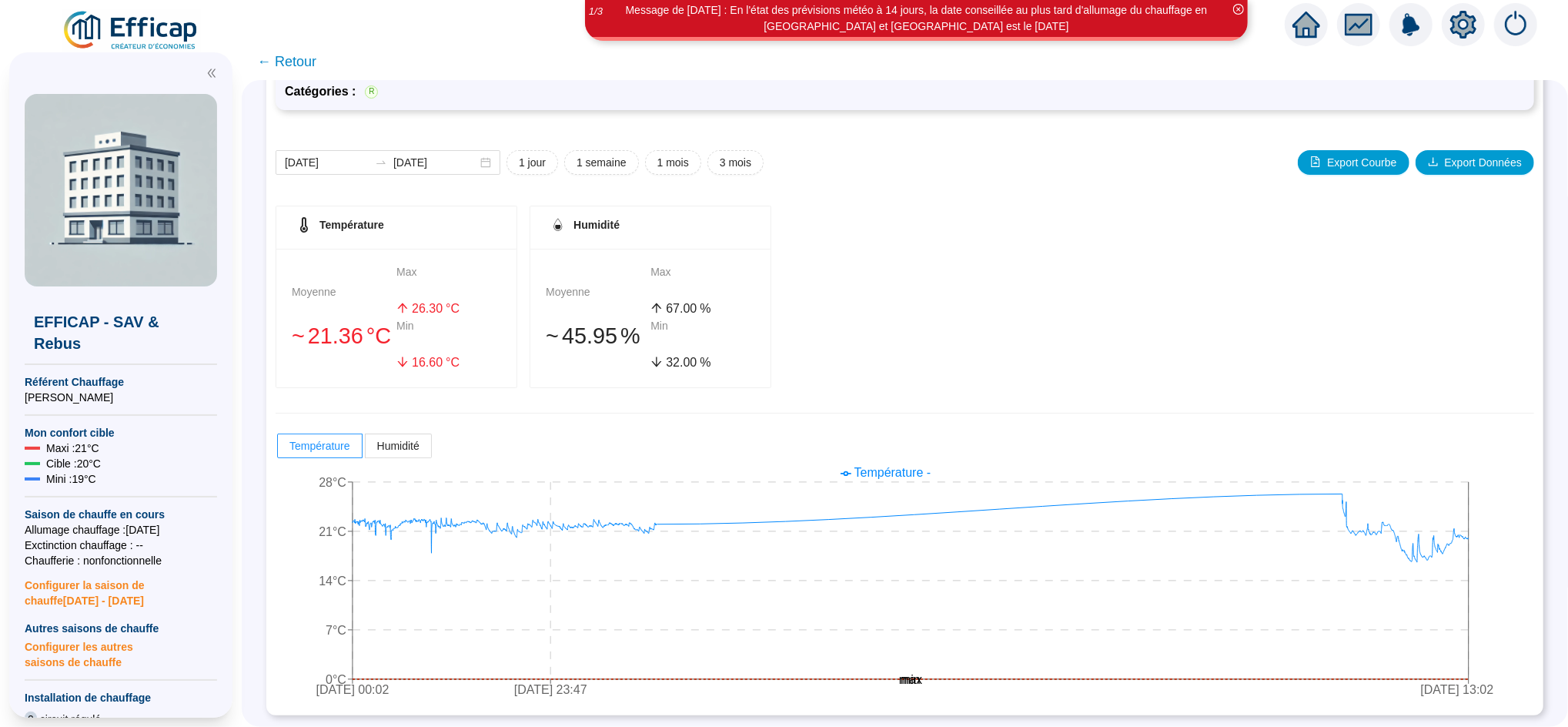
click at [311, 54] on span "← Retour" at bounding box center [286, 62] width 59 height 22
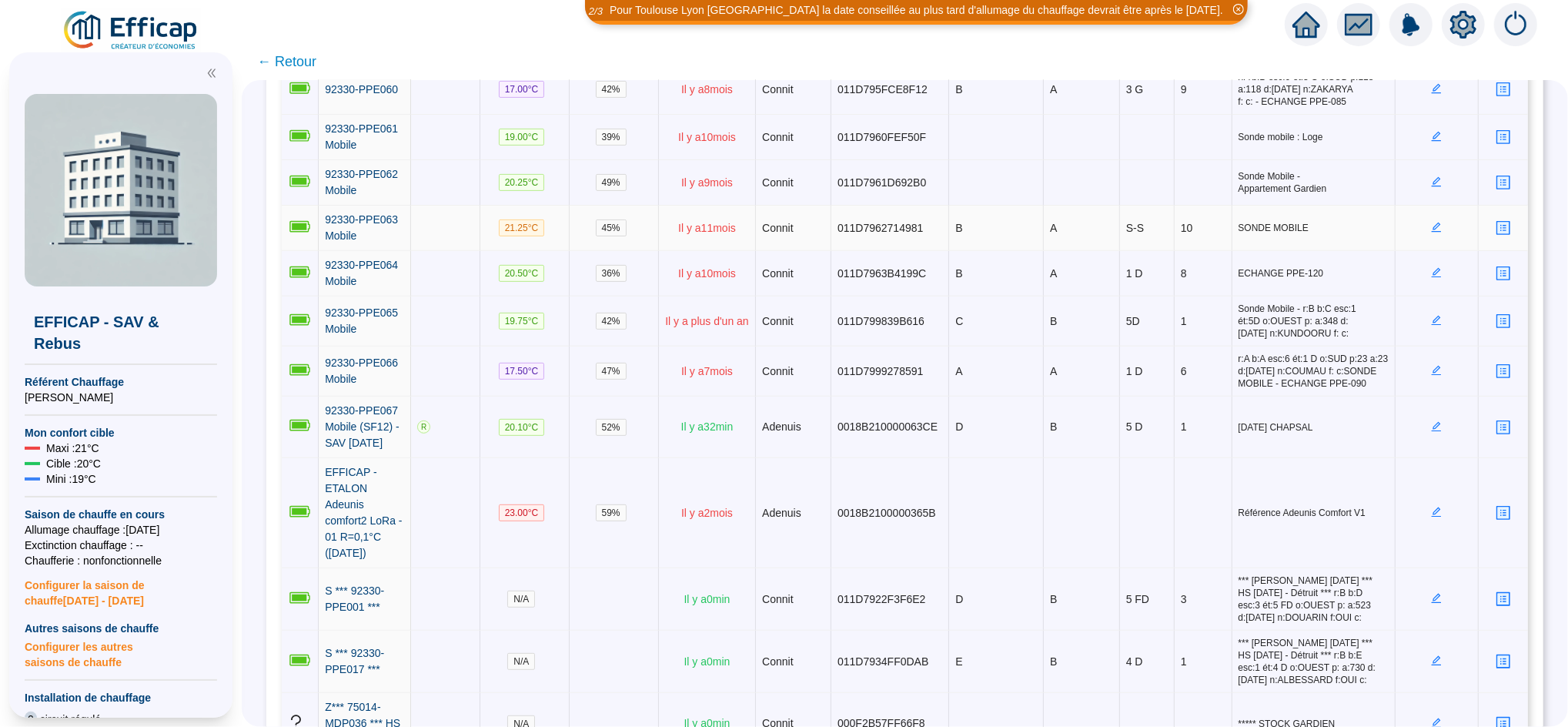
scroll to position [5268, 0]
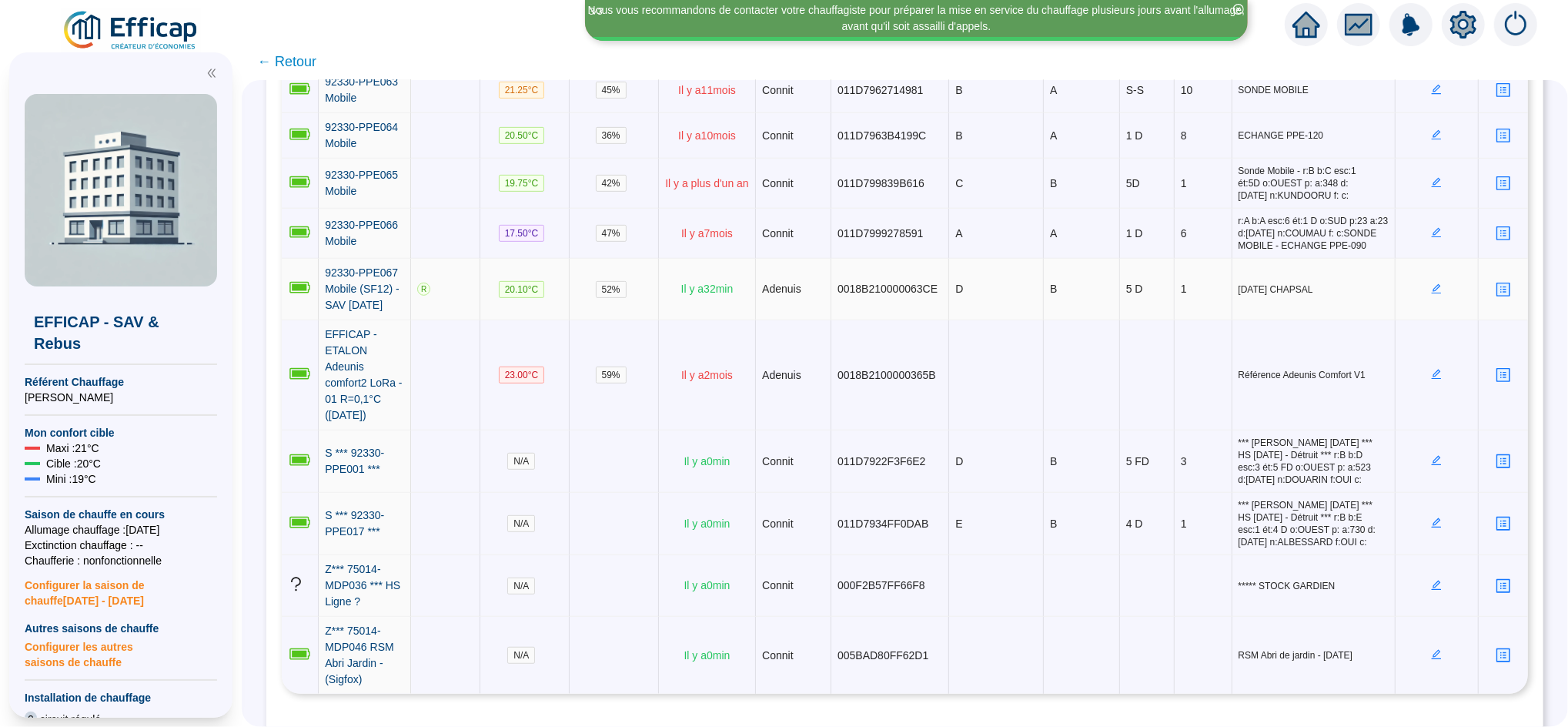
click at [1431, 283] on icon "edit" at bounding box center [1436, 288] width 11 height 11
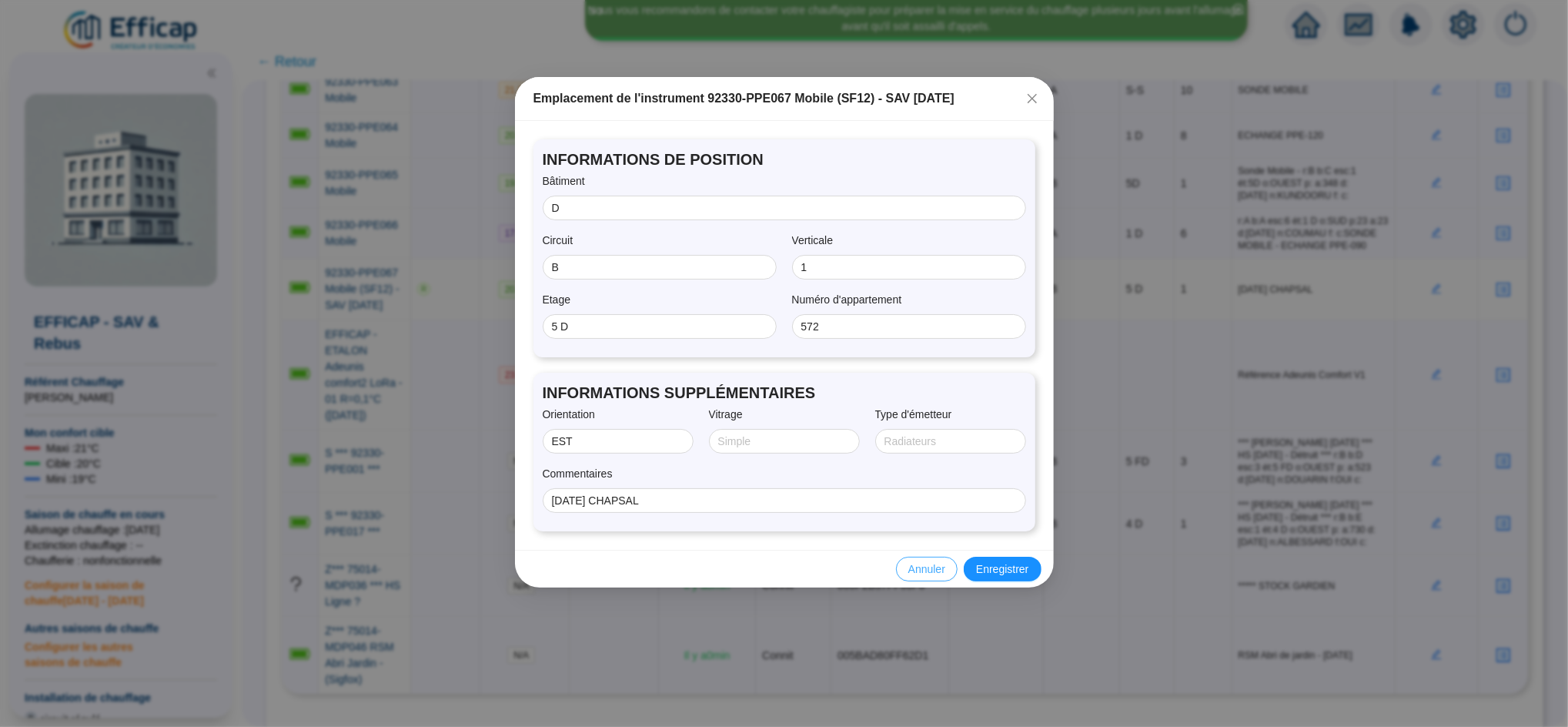
drag, startPoint x: 940, startPoint y: 575, endPoint x: 1034, endPoint y: 457, distance: 150.9
click at [940, 574] on span "Annuler" at bounding box center [927, 568] width 37 height 16
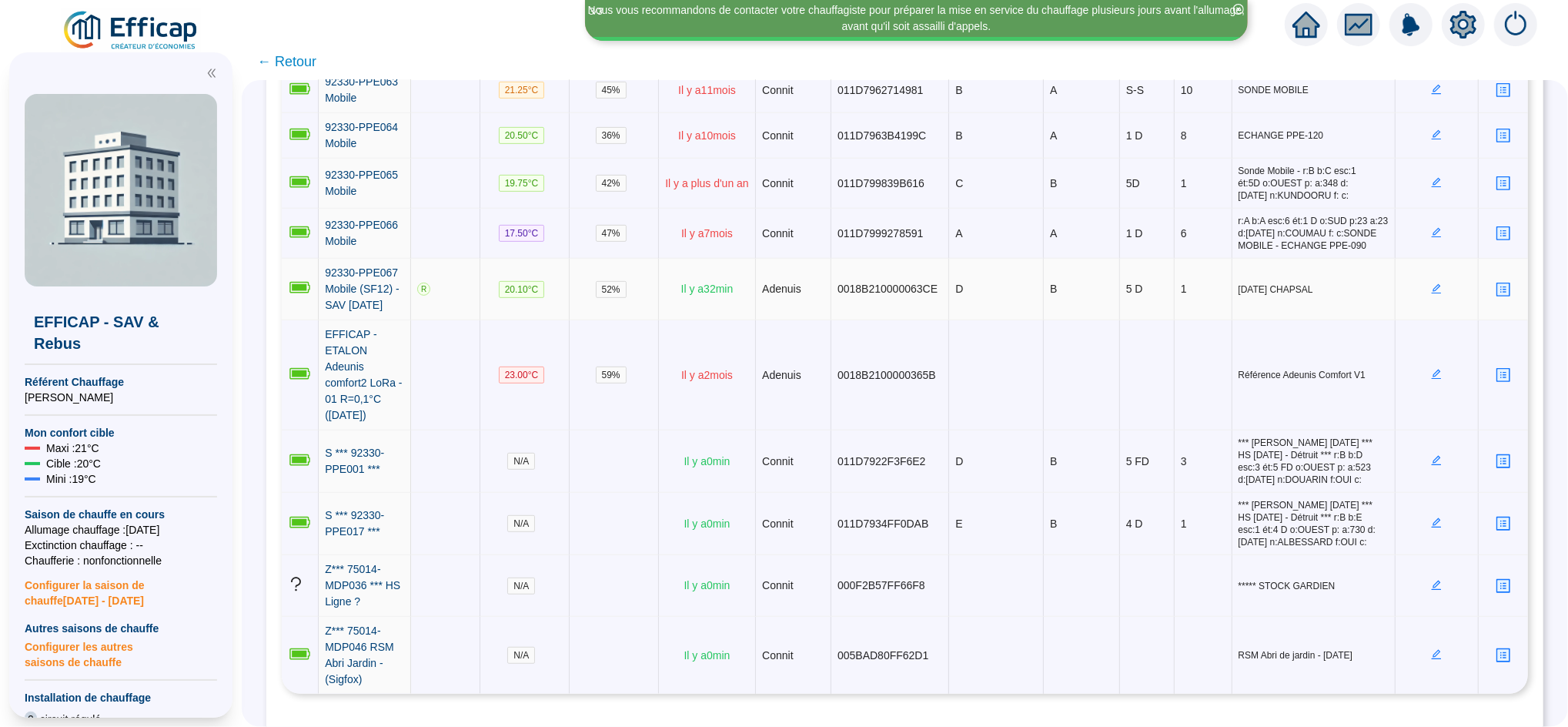
click at [1498, 283] on icon "profile" at bounding box center [1504, 289] width 12 height 12
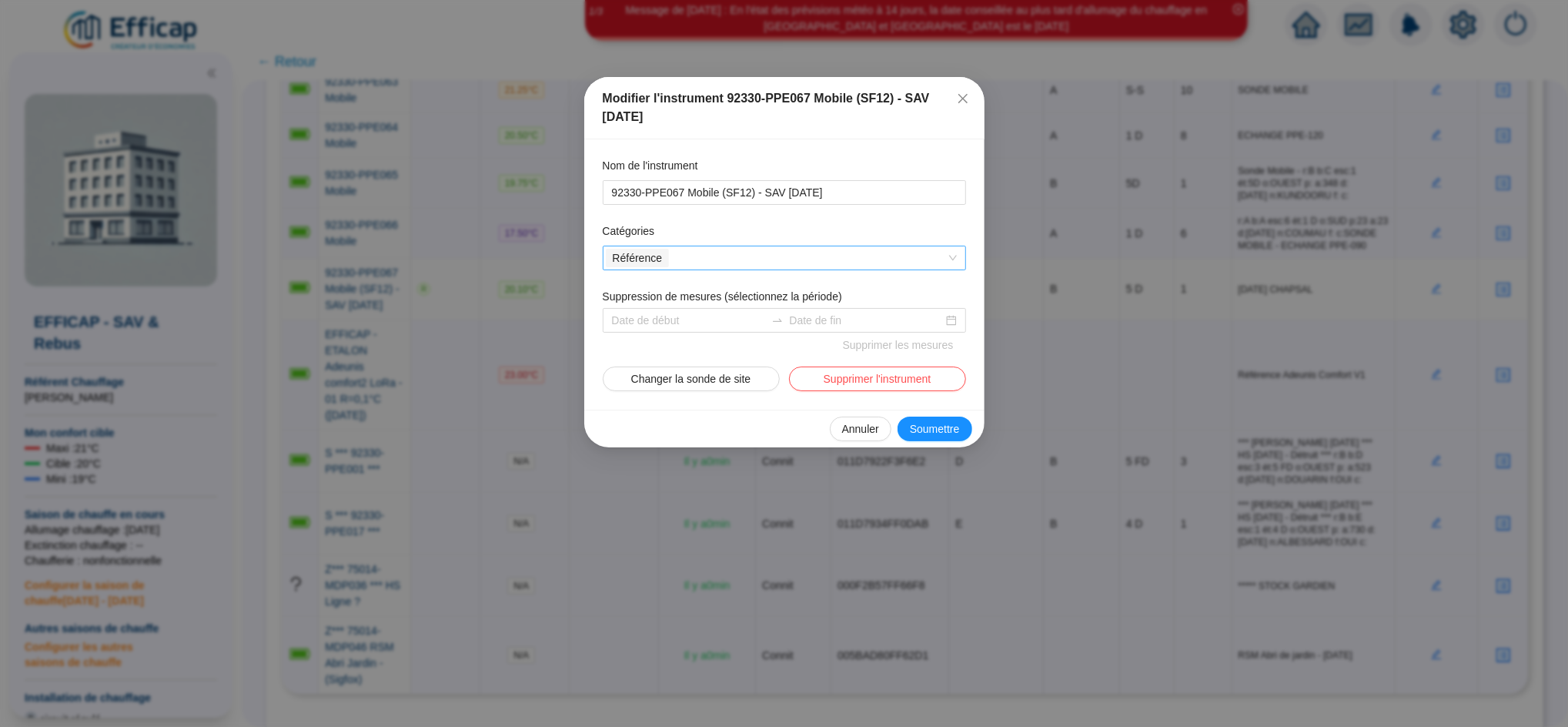
click at [731, 259] on div "Référence" at bounding box center [776, 258] width 341 height 22
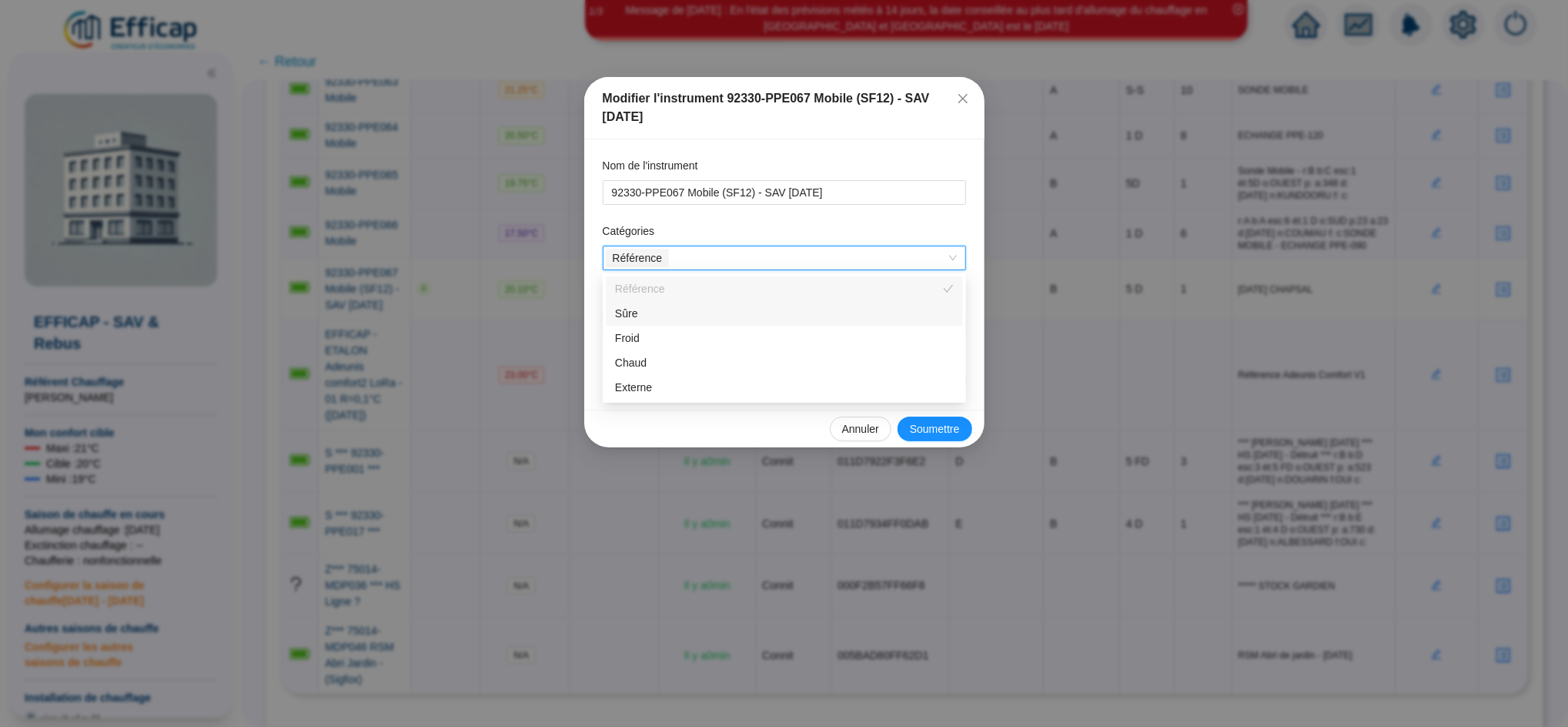
click at [731, 259] on div "Référence" at bounding box center [776, 258] width 341 height 22
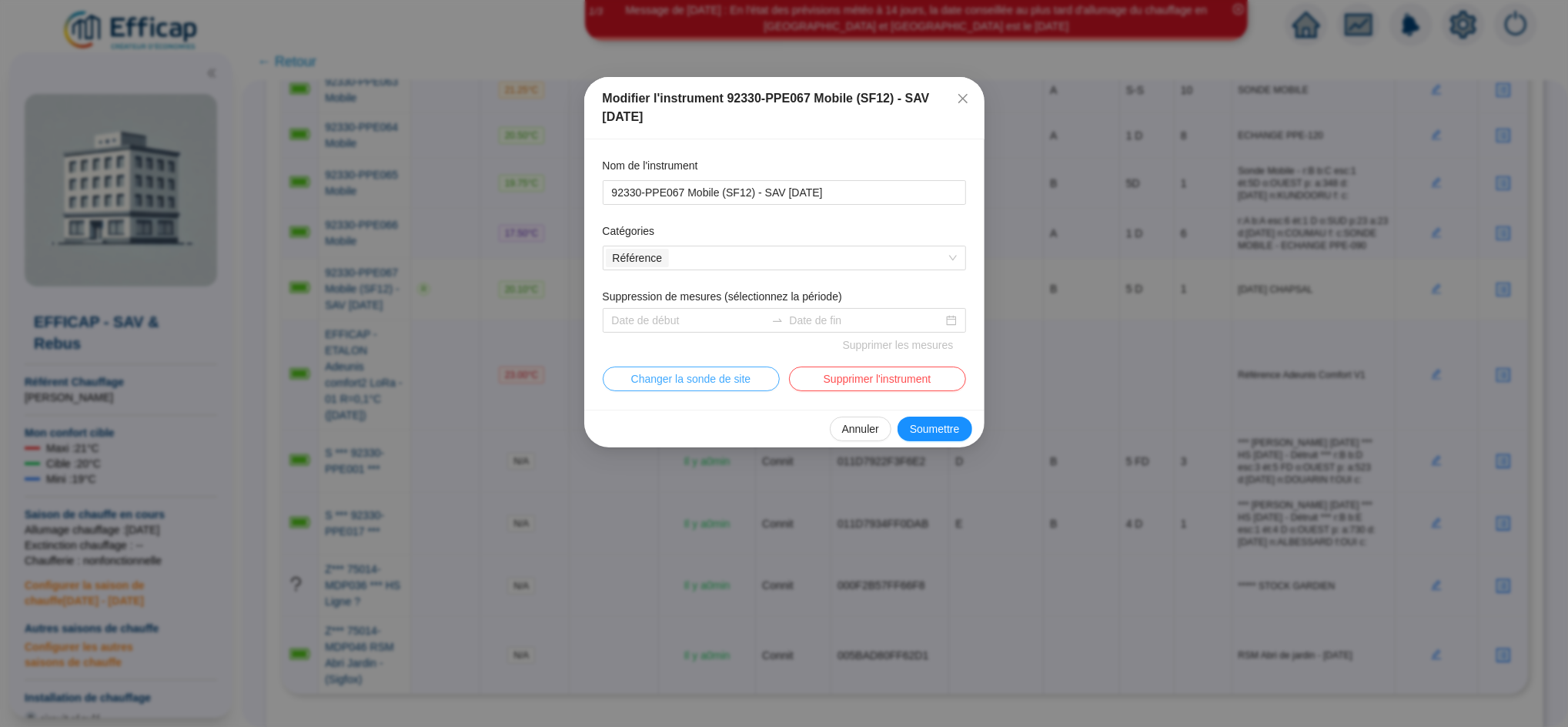
click at [729, 380] on span "Changer la sonde de site" at bounding box center [691, 378] width 120 height 16
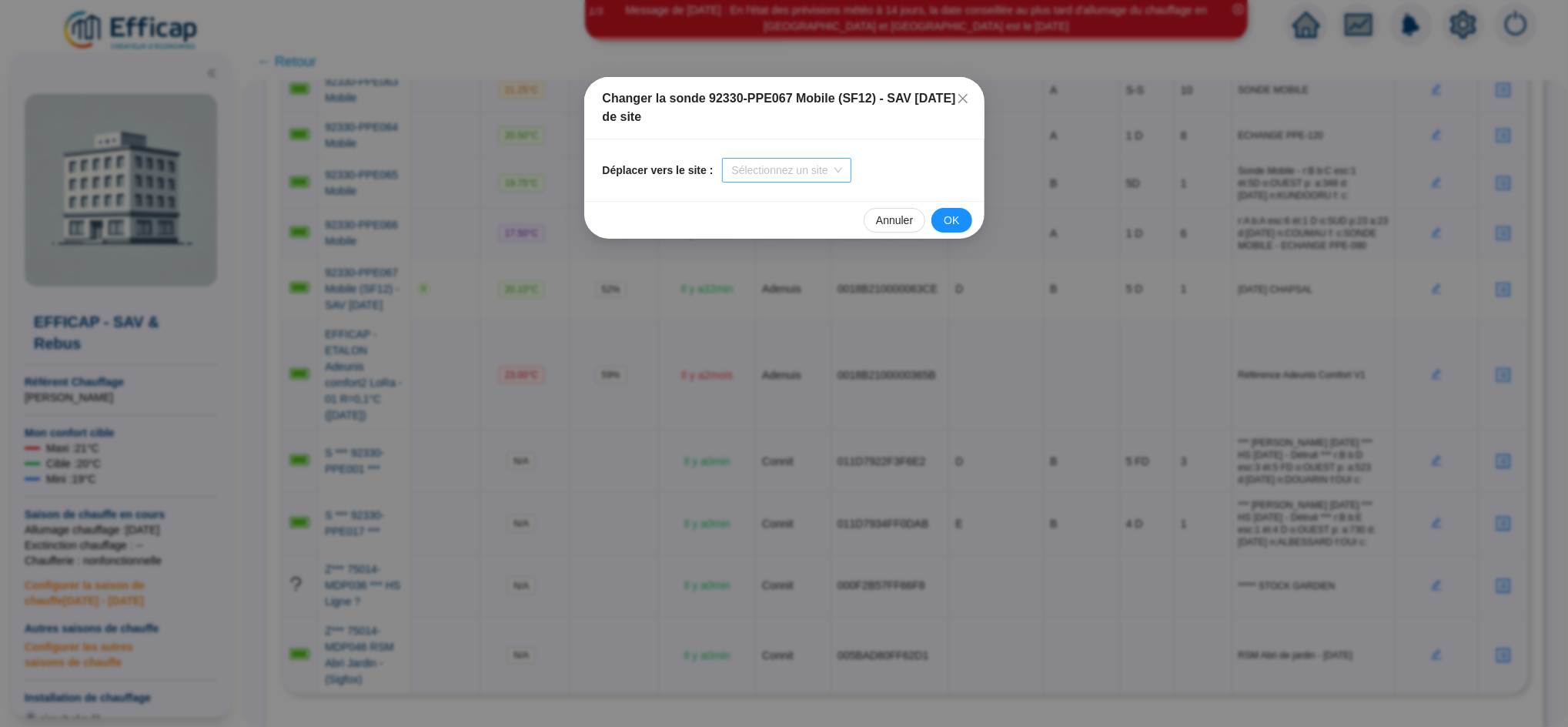
click at [761, 169] on input "search" at bounding box center [779, 170] width 96 height 23
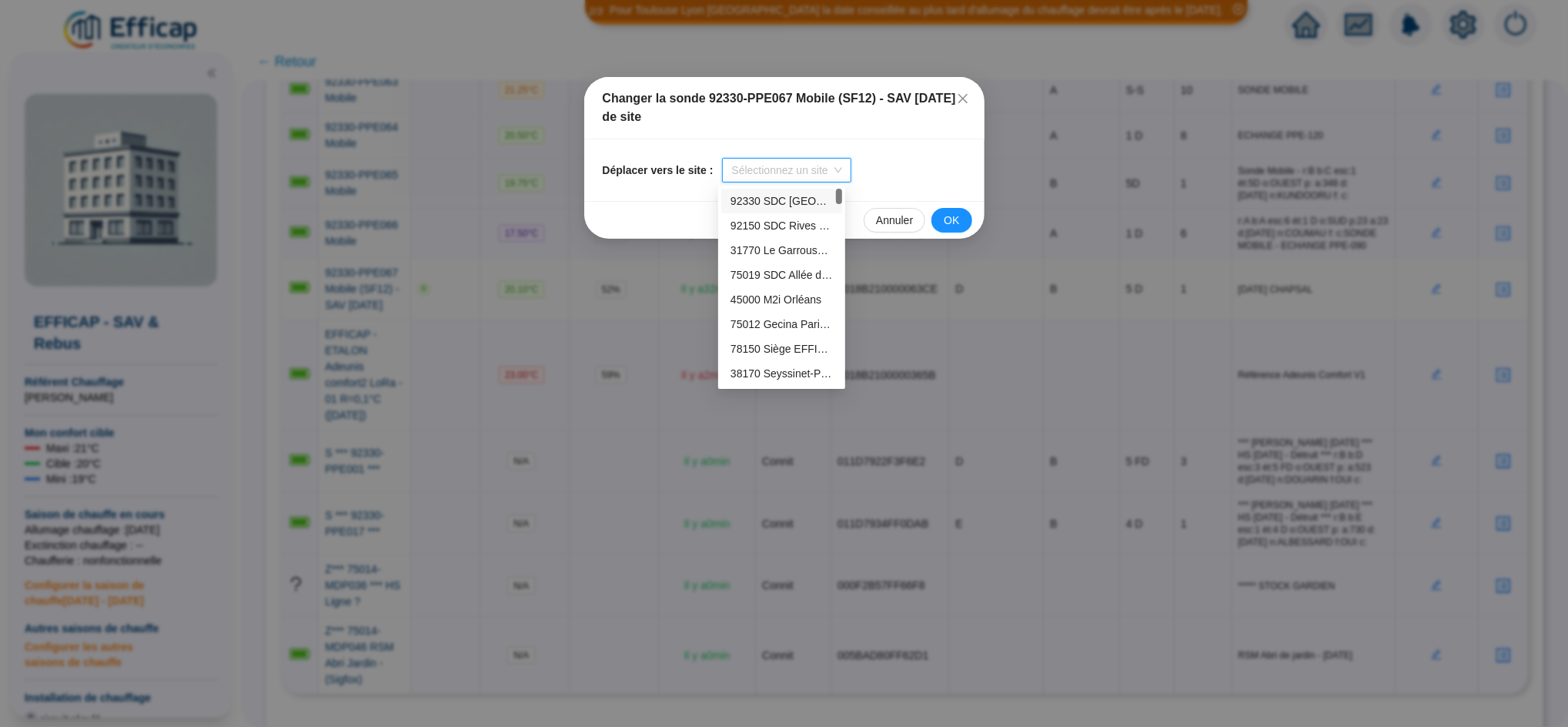
click at [808, 199] on div "92330 SDC [GEOGRAPHIC_DATA]" at bounding box center [781, 200] width 103 height 16
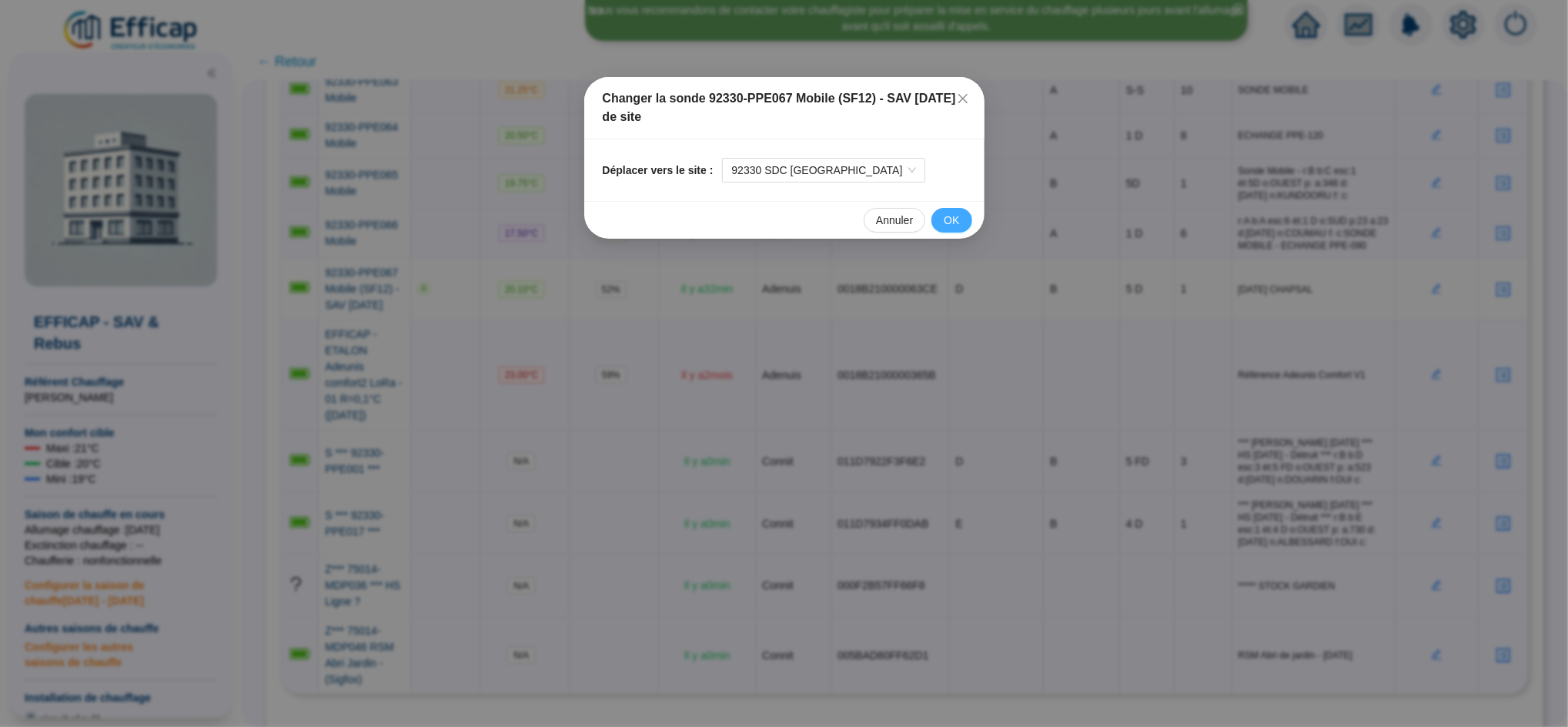
click at [958, 222] on span "OK" at bounding box center [952, 220] width 15 height 16
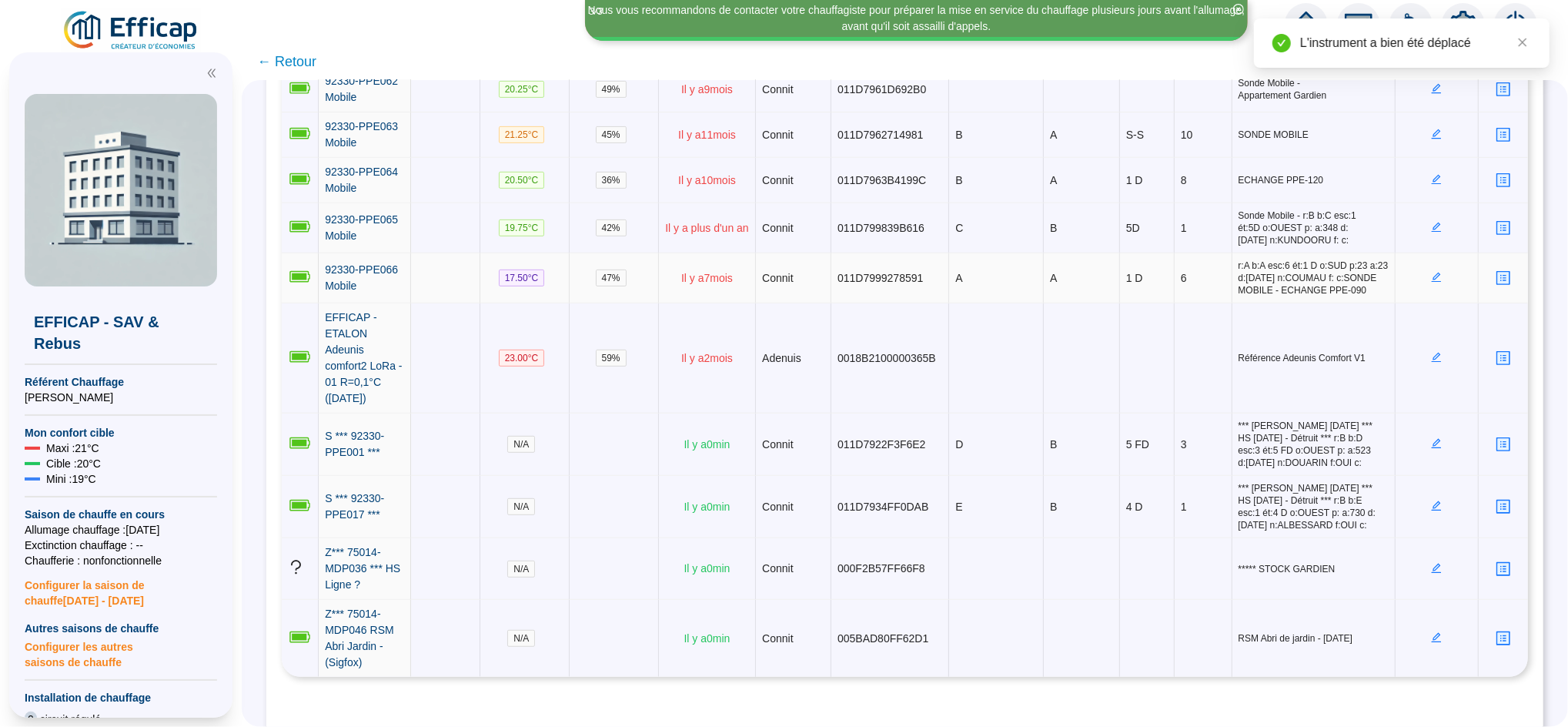
scroll to position [4743, 0]
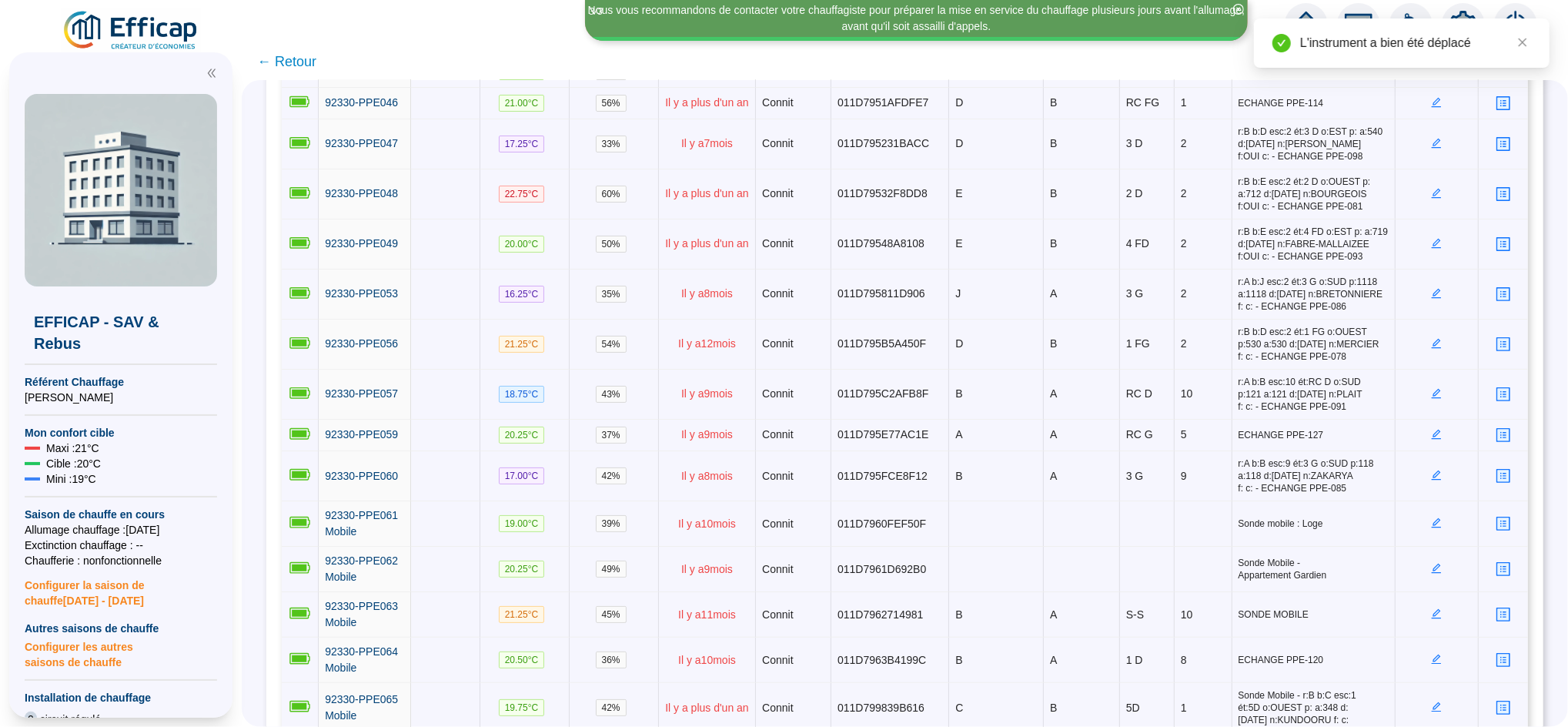
click at [1317, 11] on icon "home" at bounding box center [1306, 24] width 28 height 28
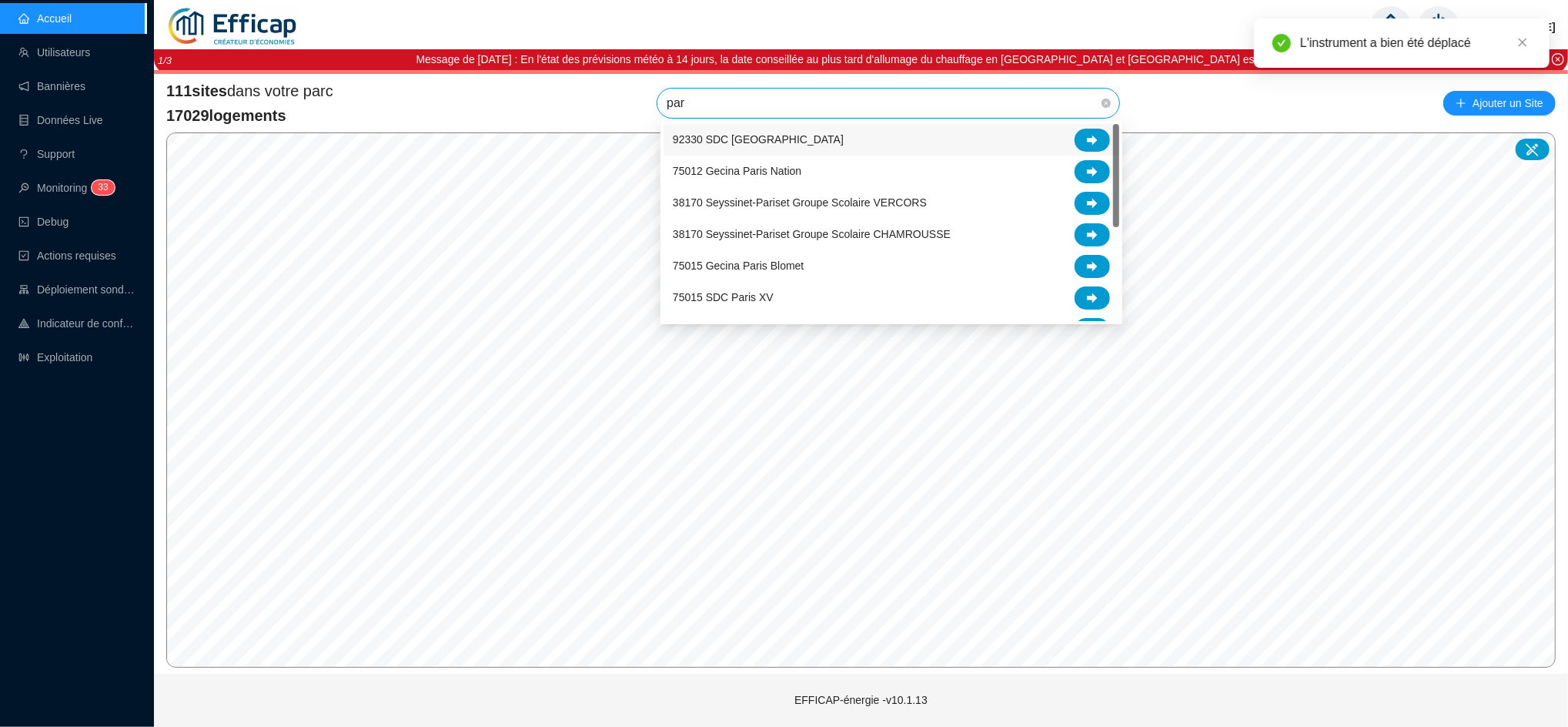
type input "parc"
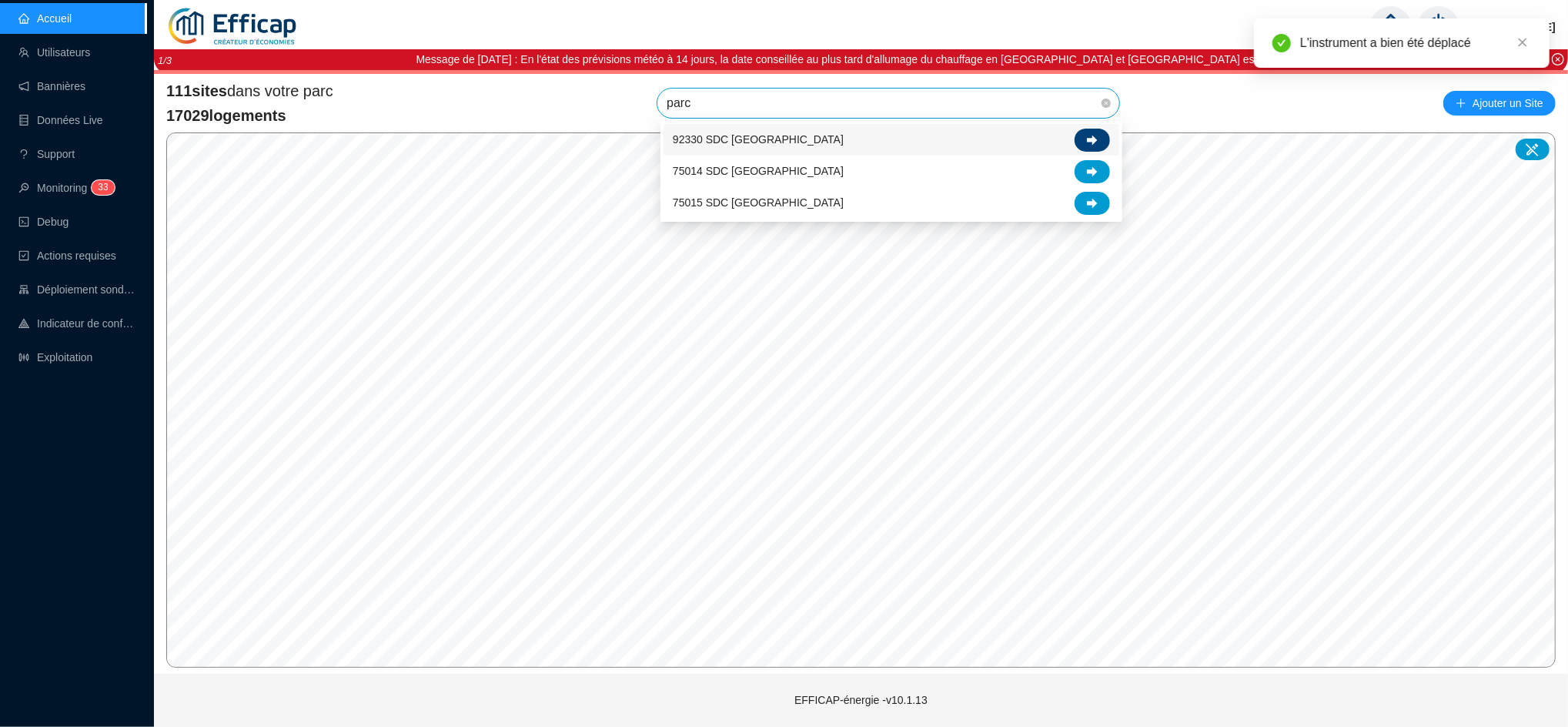
click at [1103, 142] on div at bounding box center [1092, 140] width 35 height 23
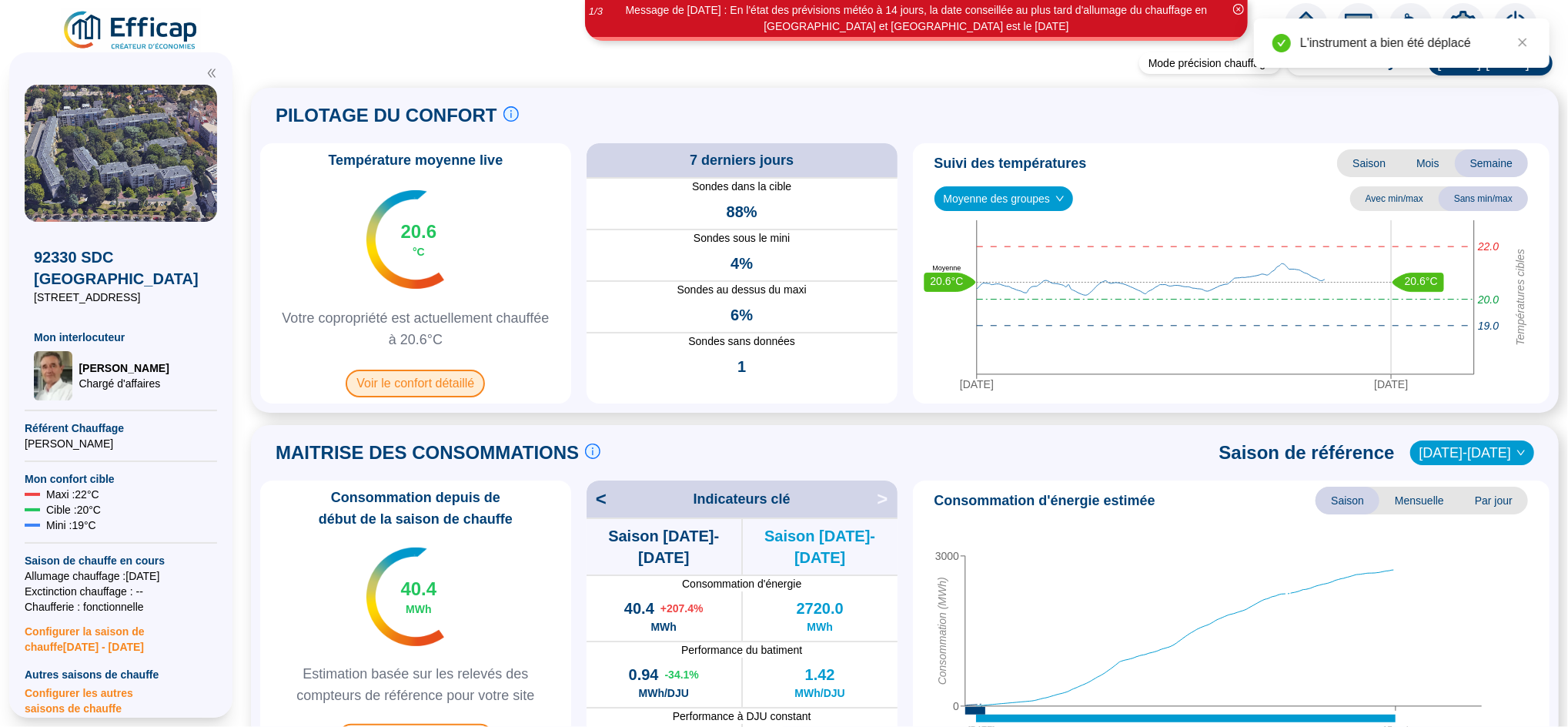
click at [453, 396] on span "Voir le confort détaillé" at bounding box center [415, 383] width 139 height 28
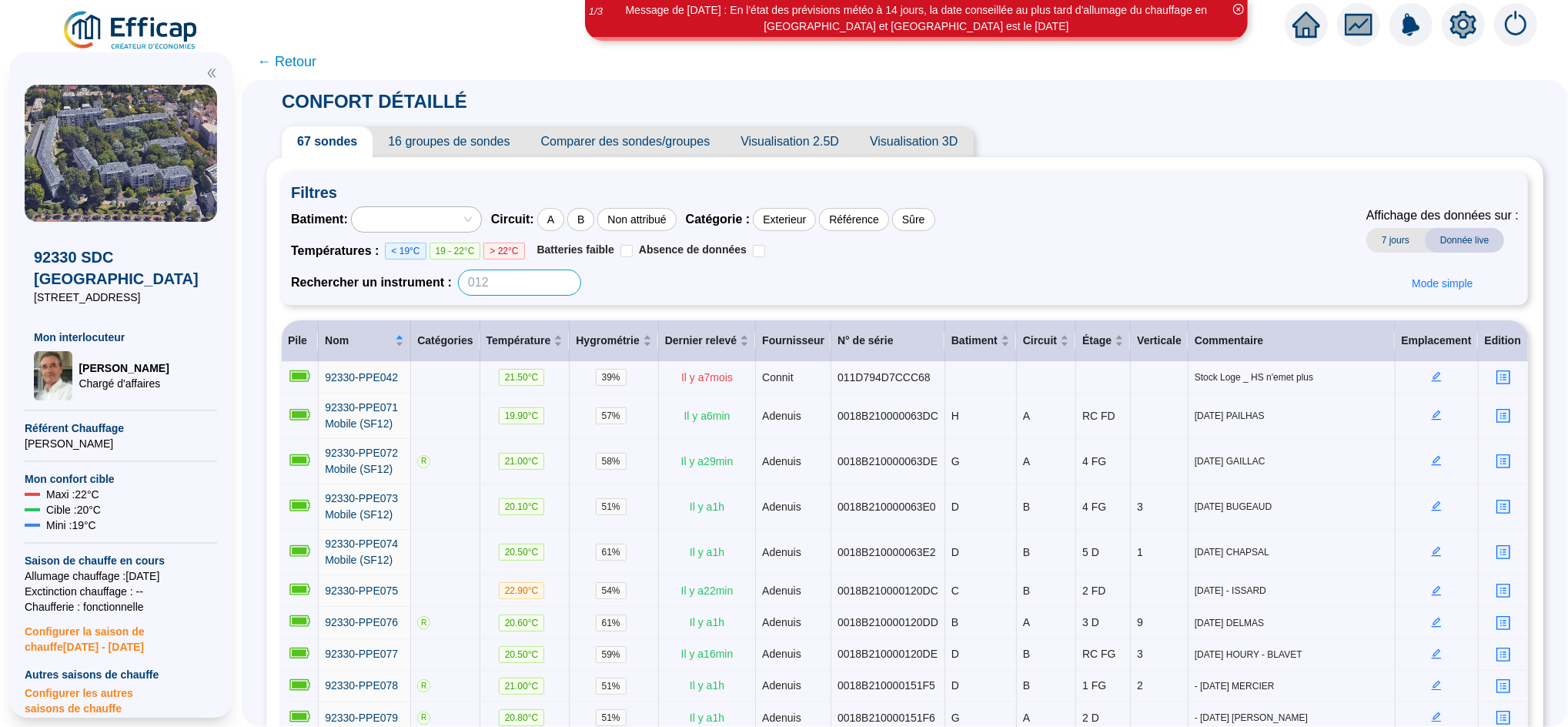
click at [508, 280] on input at bounding box center [520, 282] width 124 height 26
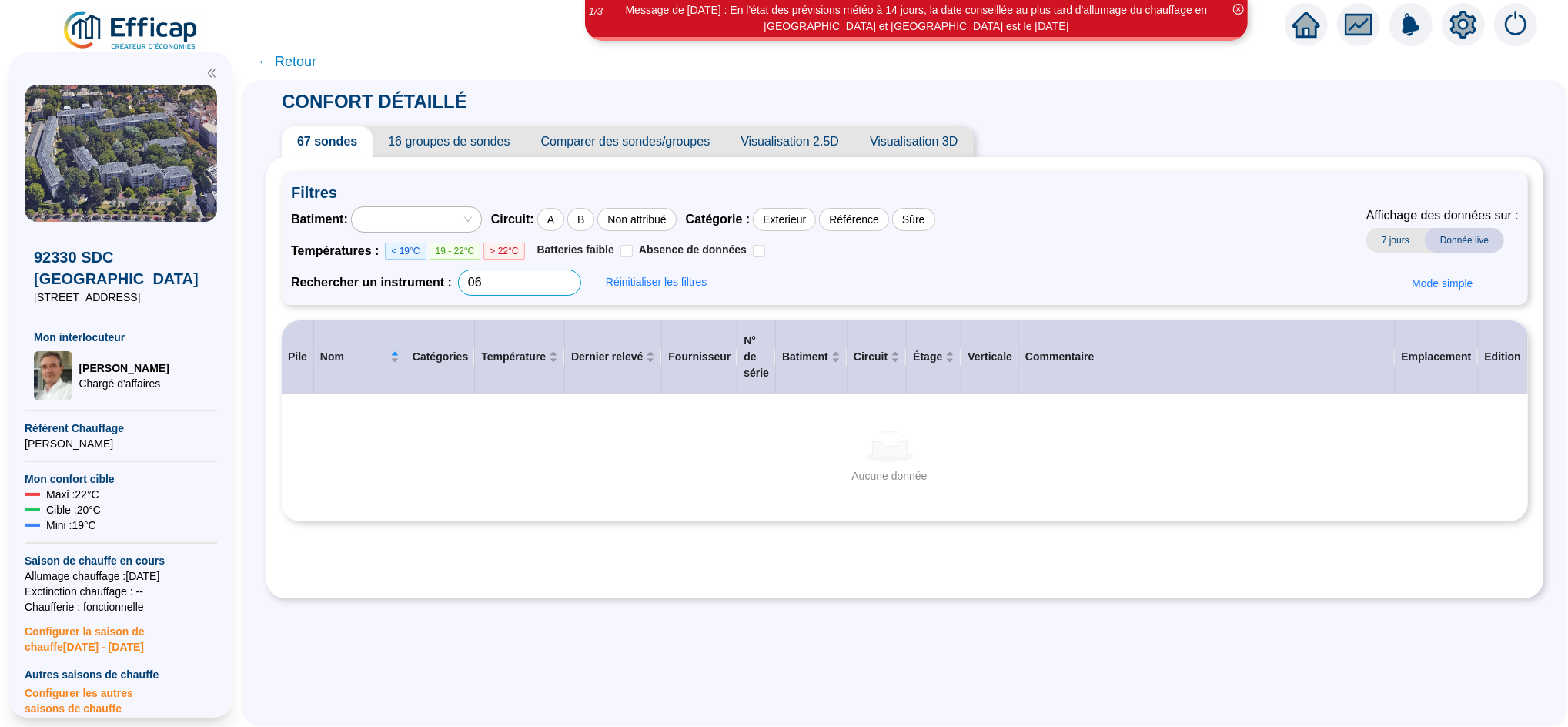
type input "0"
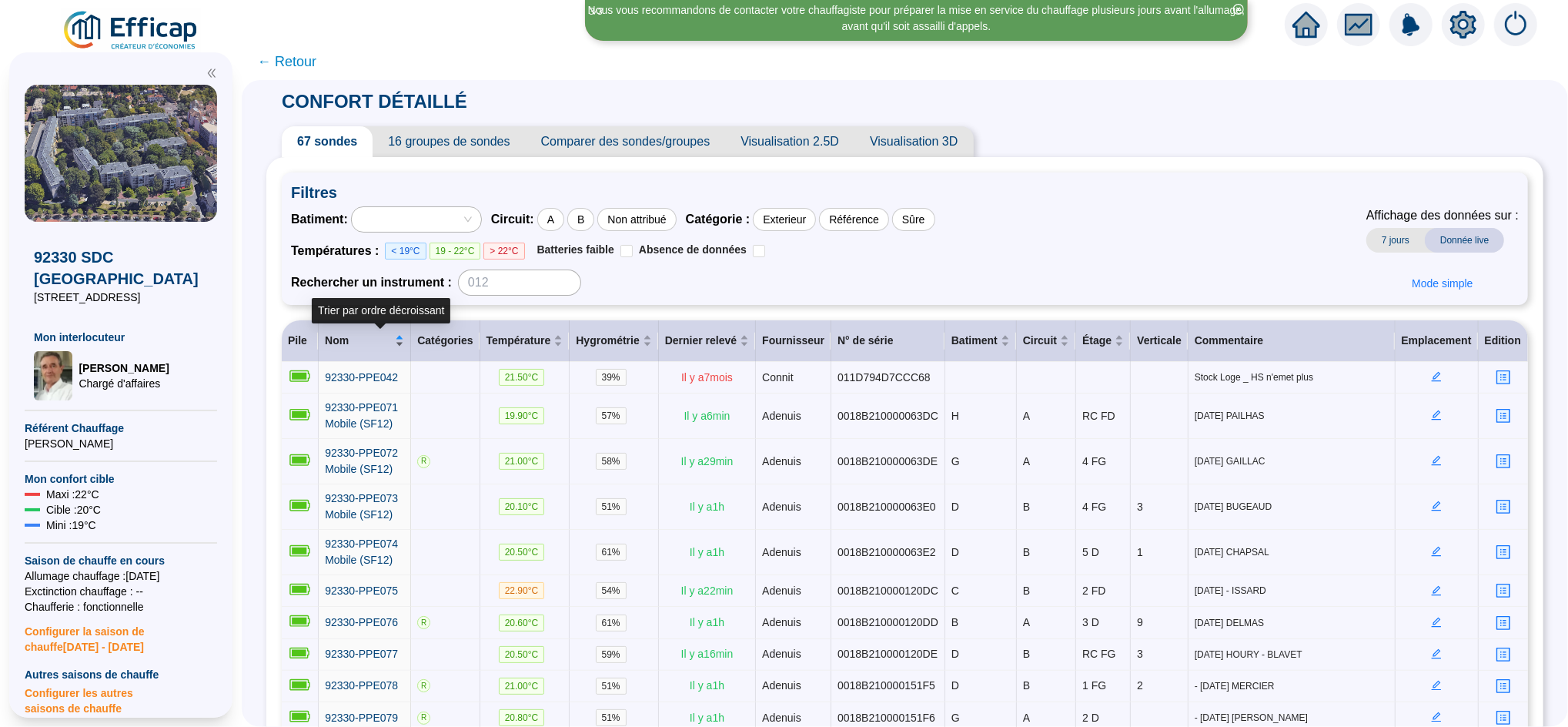
click at [404, 341] on div "Nom" at bounding box center [364, 340] width 79 height 16
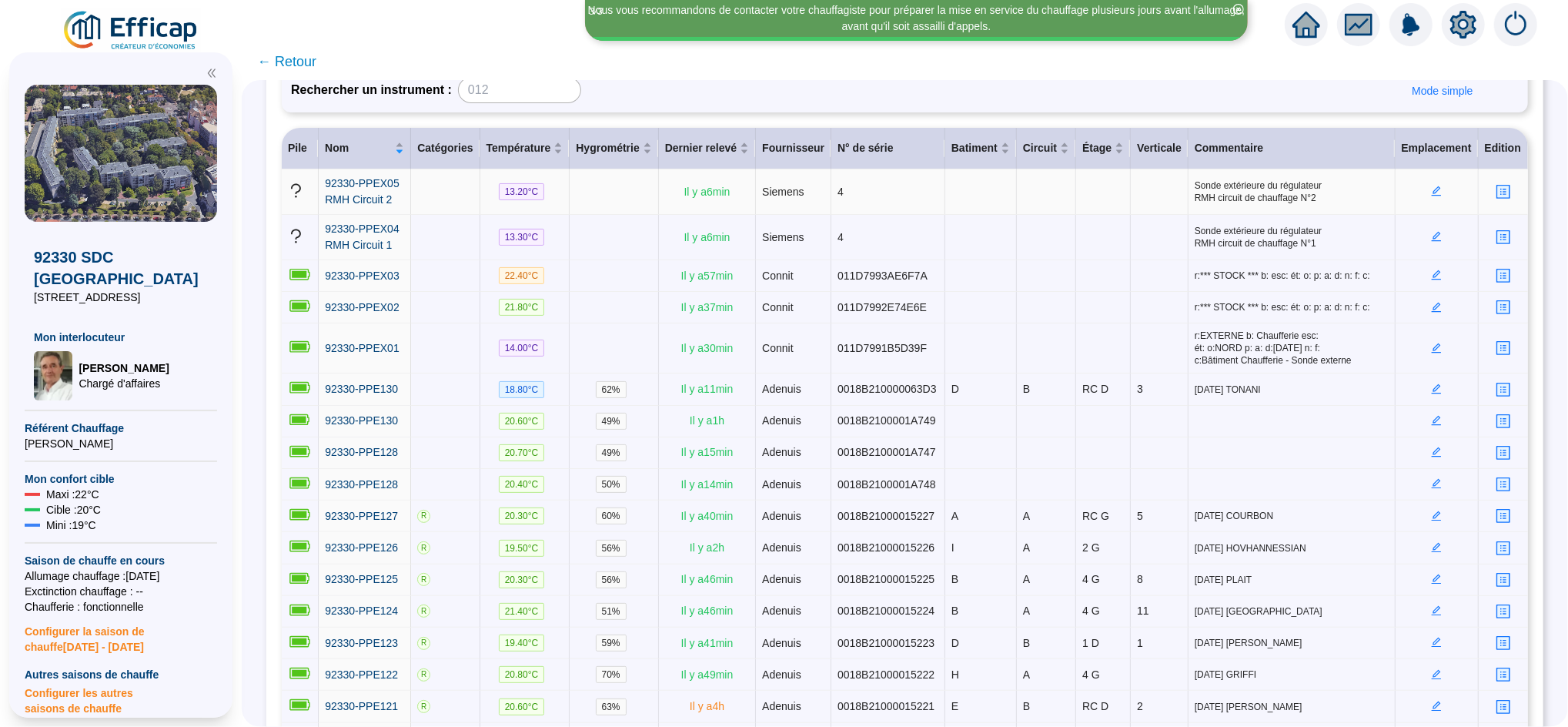
scroll to position [240, 0]
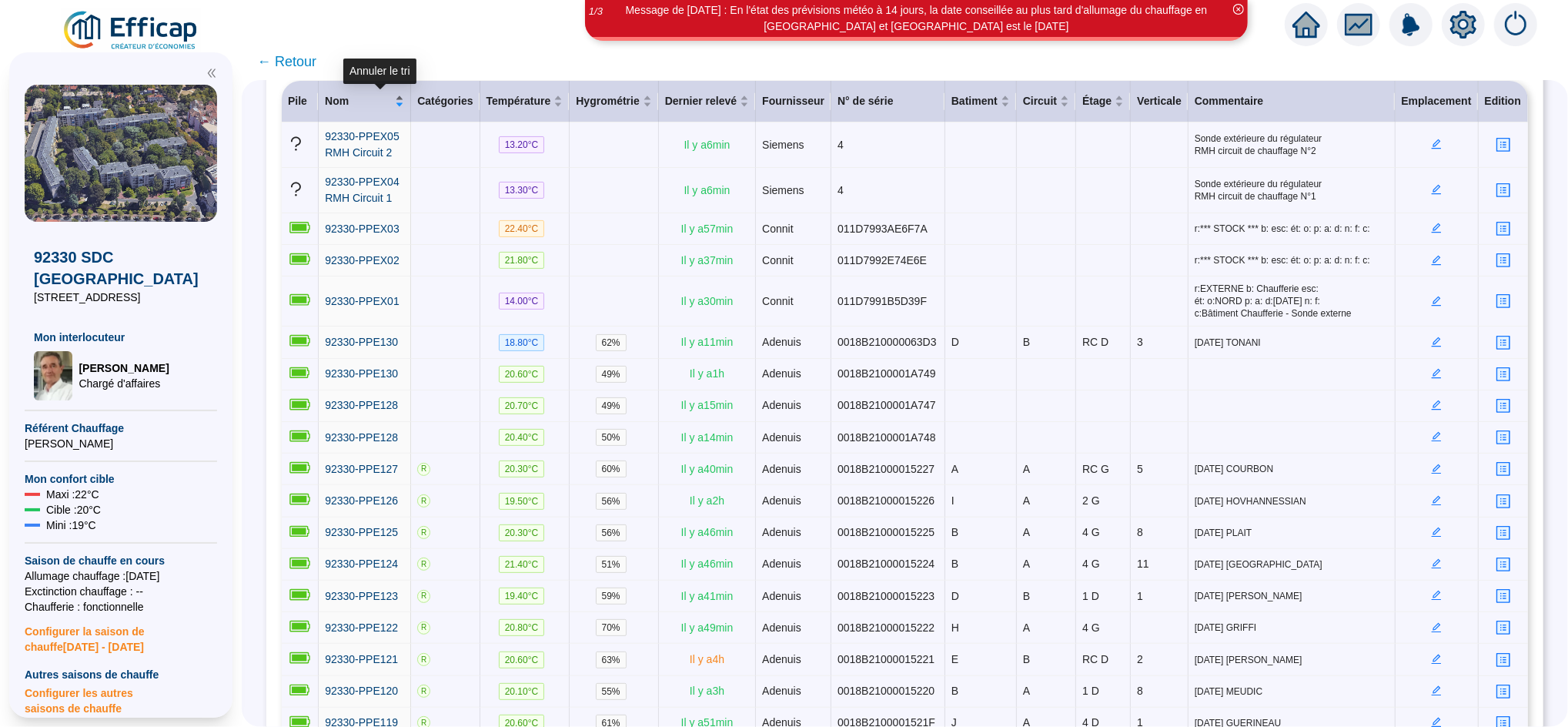
click at [404, 96] on div "Nom" at bounding box center [364, 101] width 79 height 16
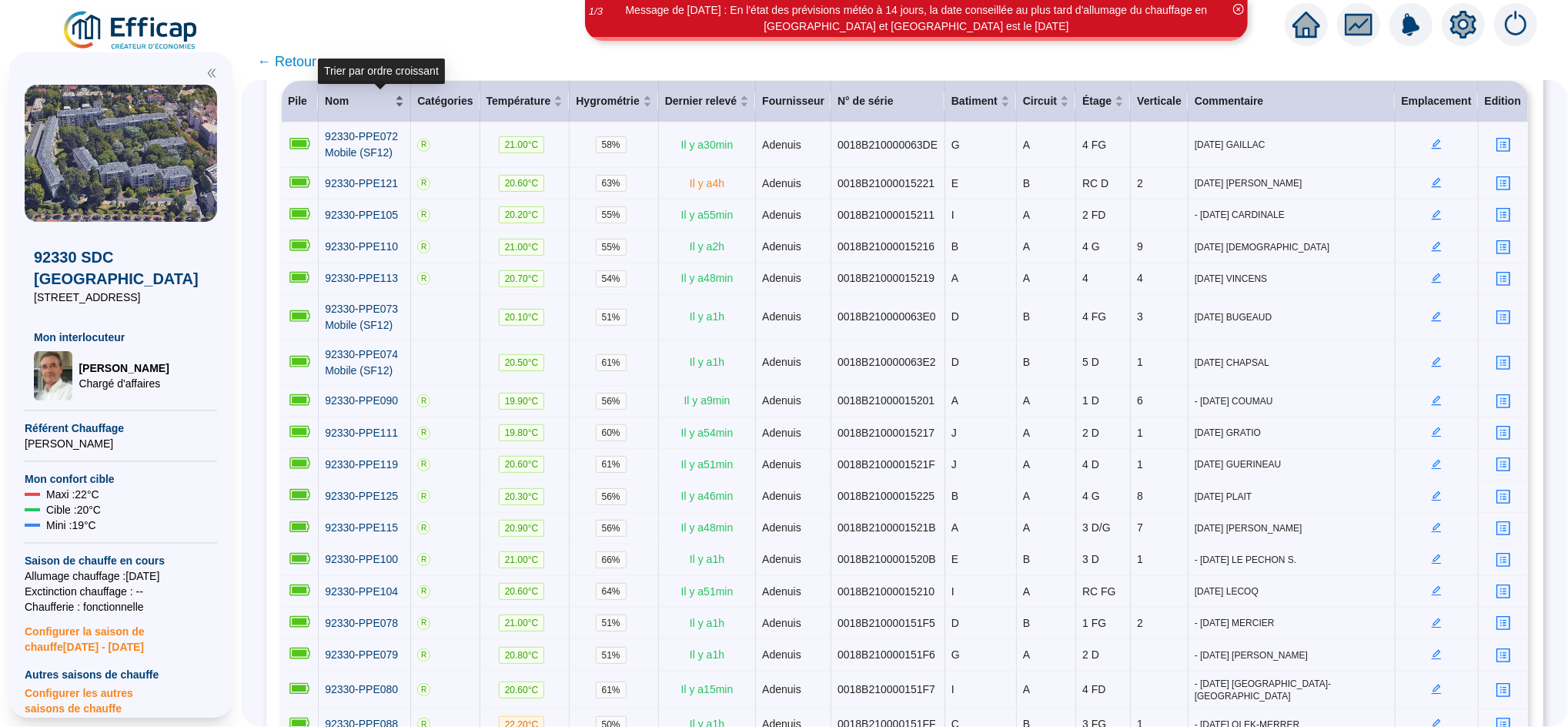
click at [404, 94] on div "Nom" at bounding box center [364, 101] width 79 height 16
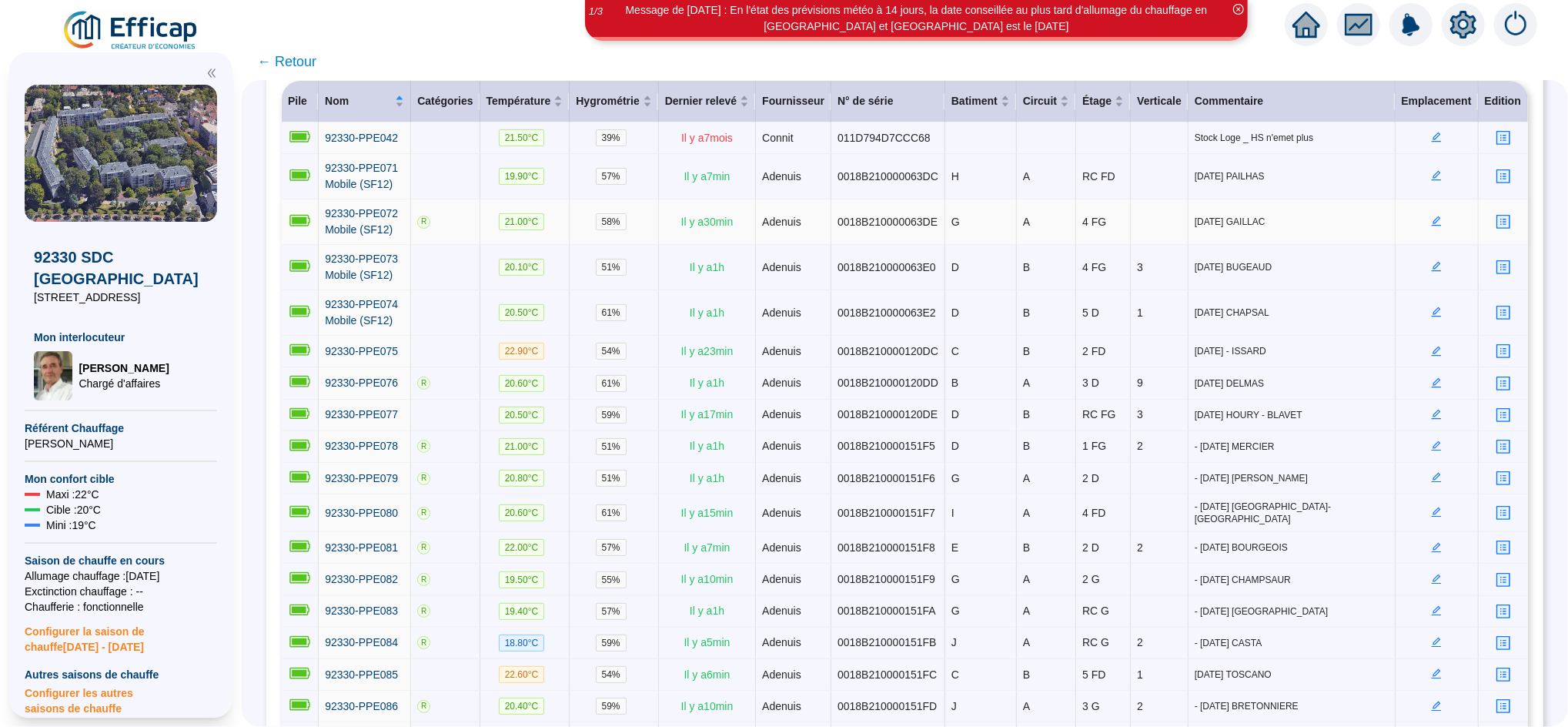
scroll to position [0, 0]
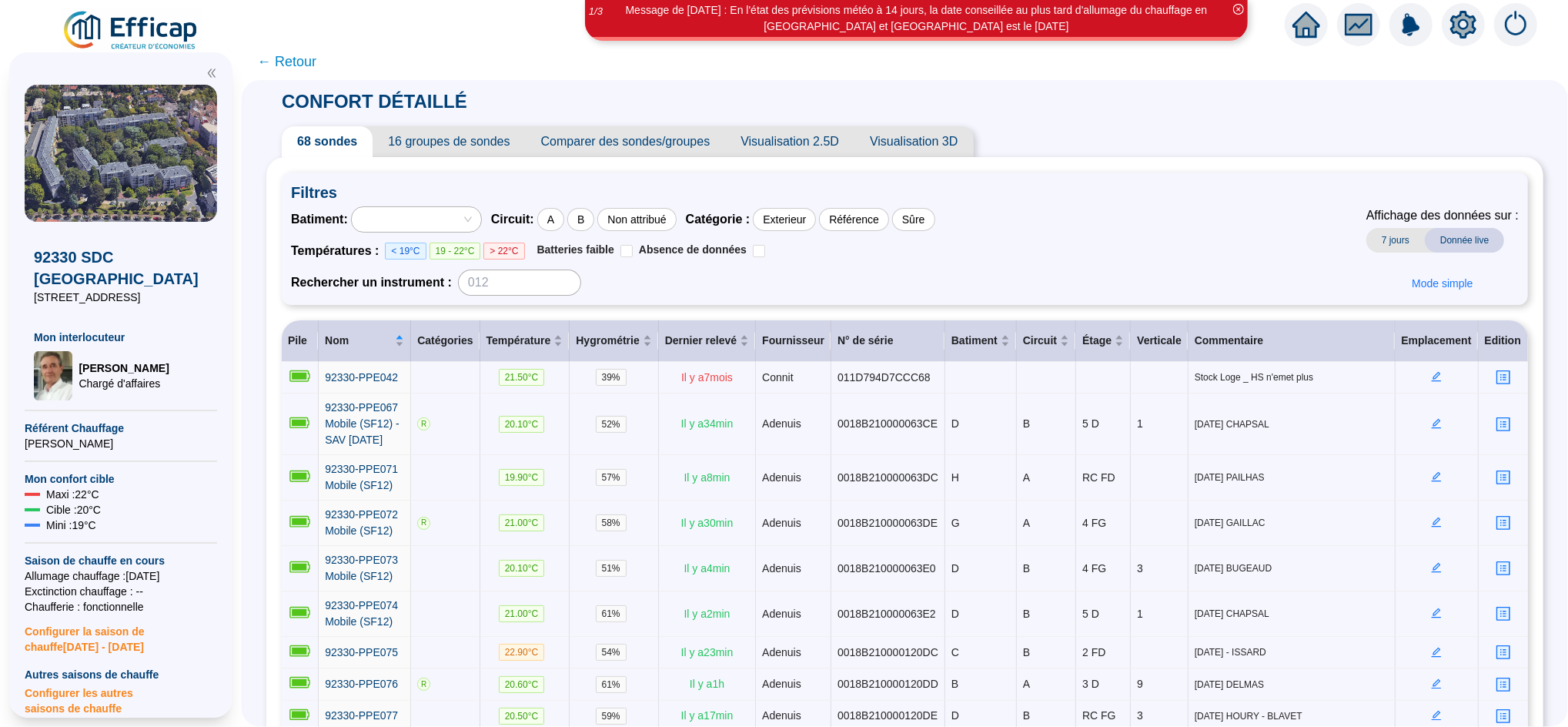
click at [461, 139] on span "16 groupes de sondes" at bounding box center [448, 141] width 153 height 31
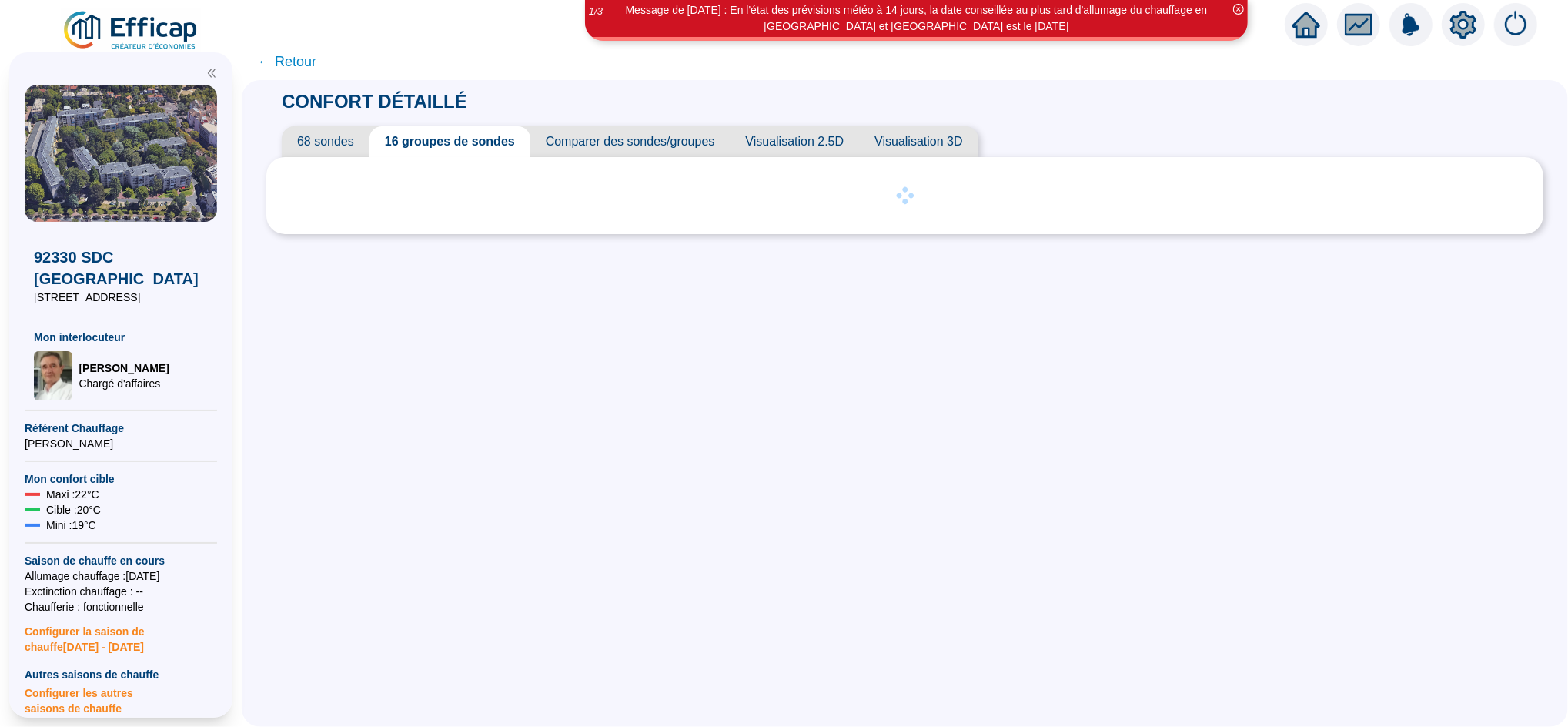
click at [355, 139] on span "68 sondes" at bounding box center [326, 141] width 88 height 31
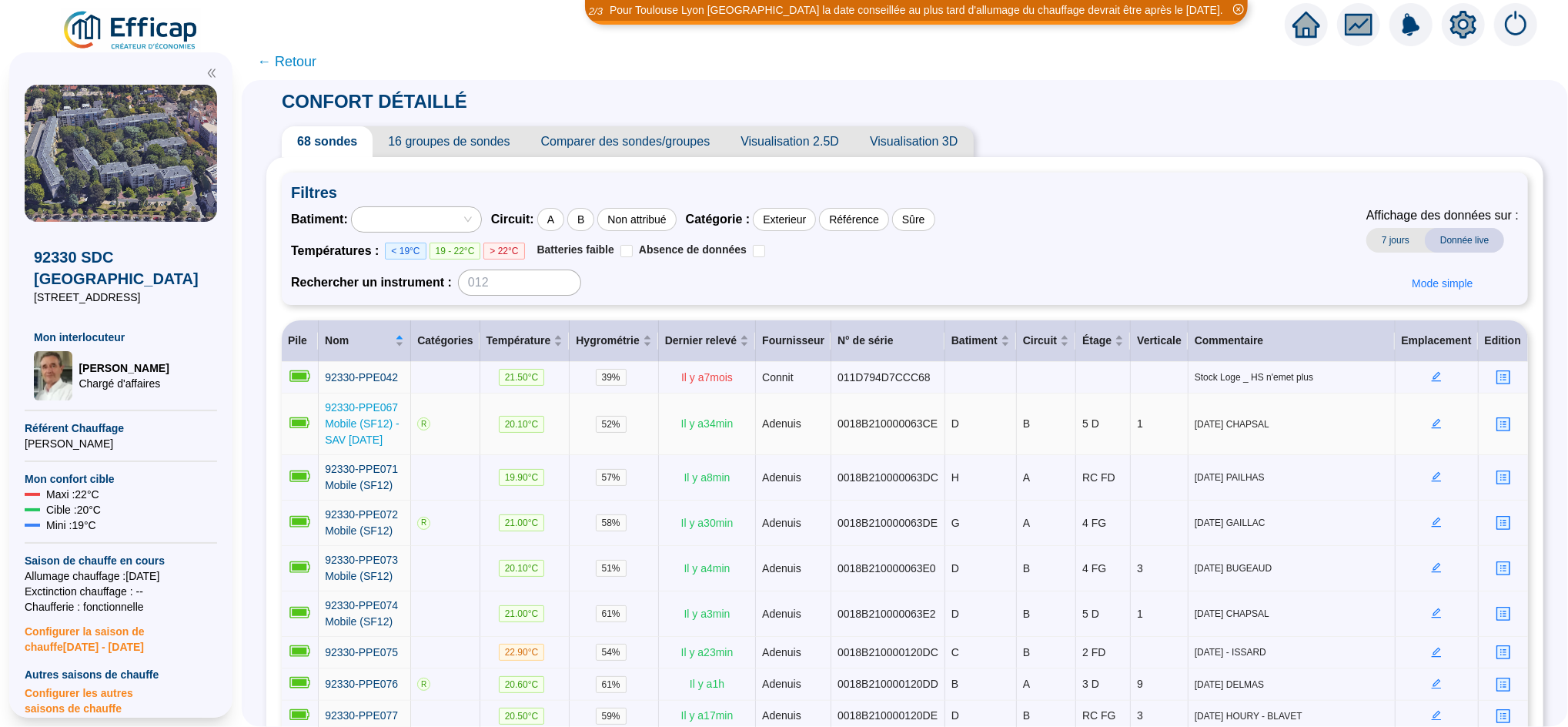
click at [371, 419] on span "92330-PPE067 Mobile (SF12) - SAV [DATE]" at bounding box center [362, 422] width 74 height 44
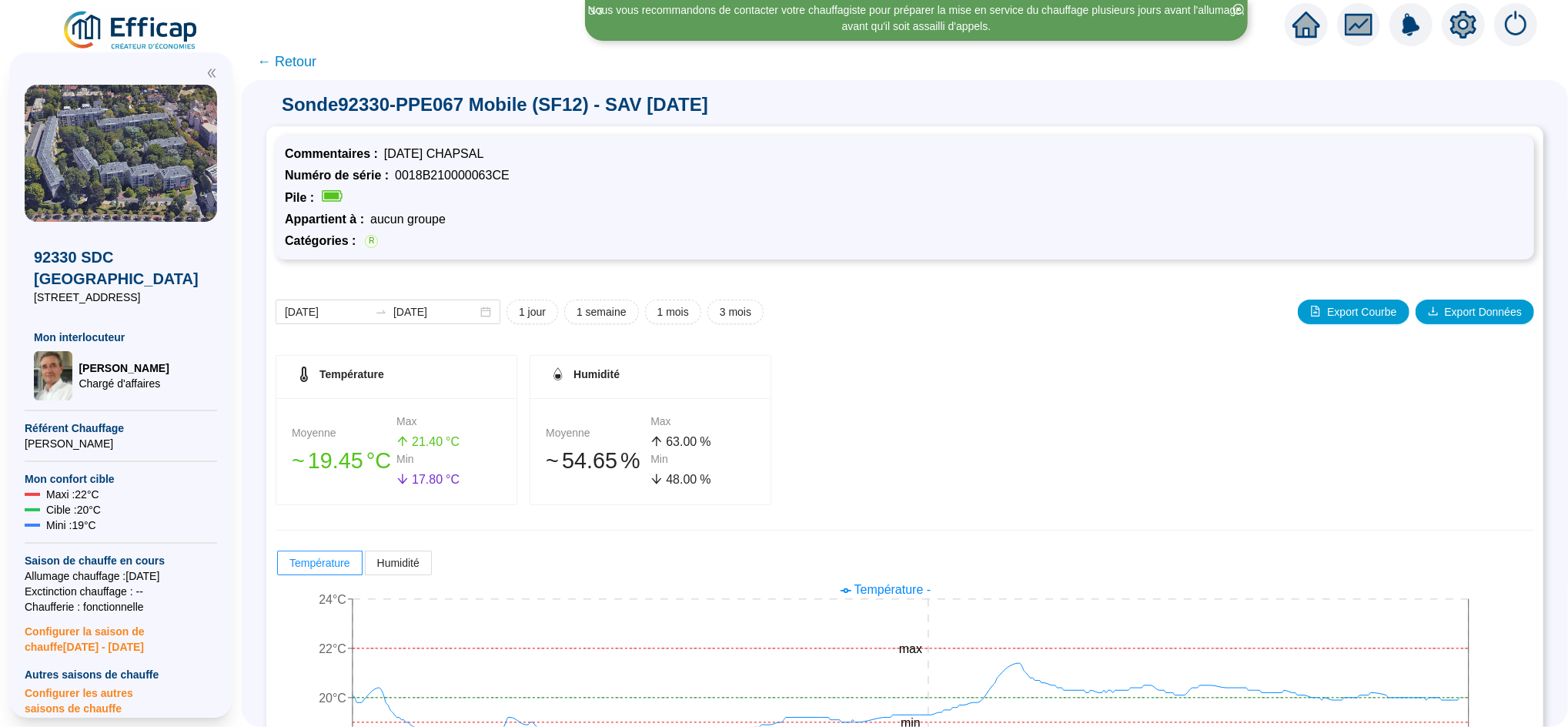
click at [303, 54] on span "← Retour" at bounding box center [286, 62] width 59 height 22
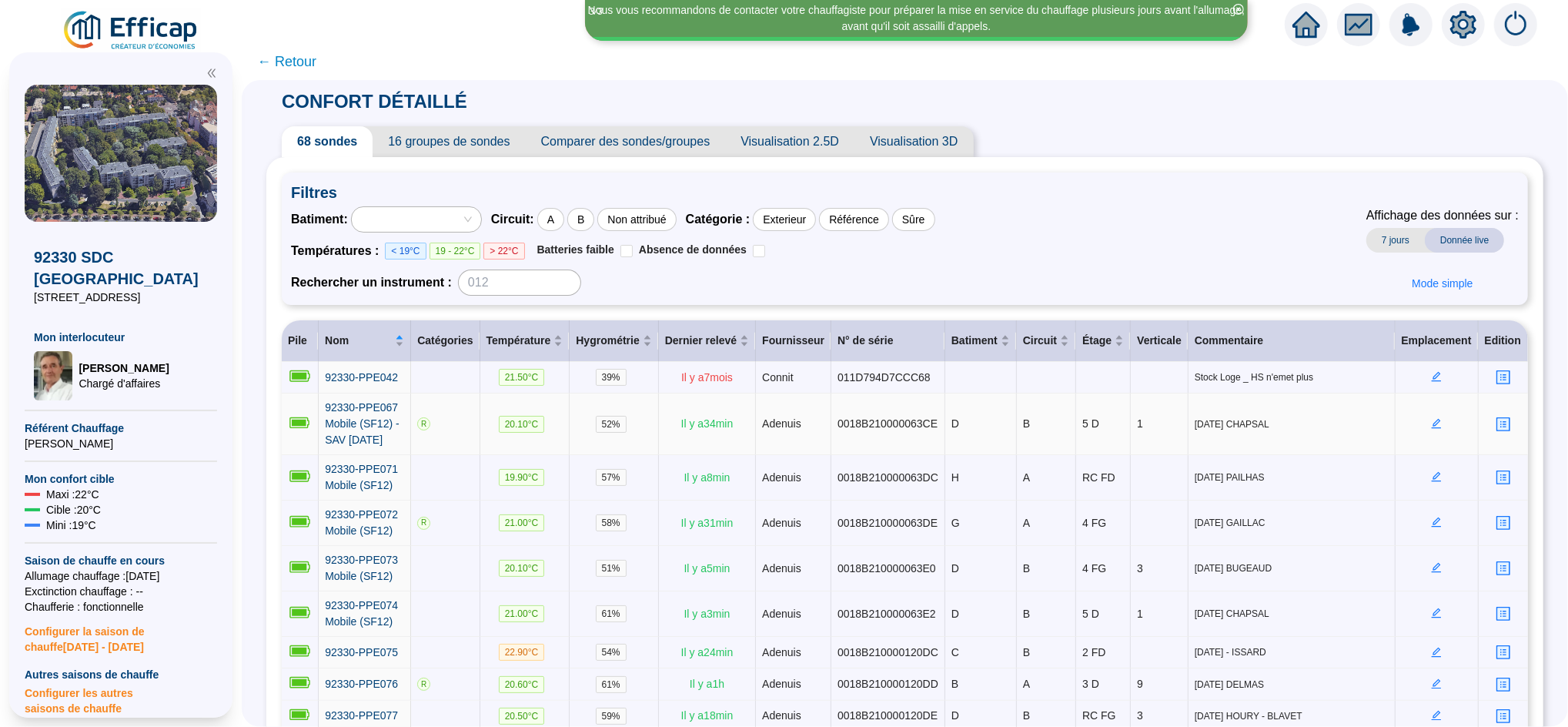
click at [1498, 422] on icon "profile" at bounding box center [1504, 424] width 12 height 12
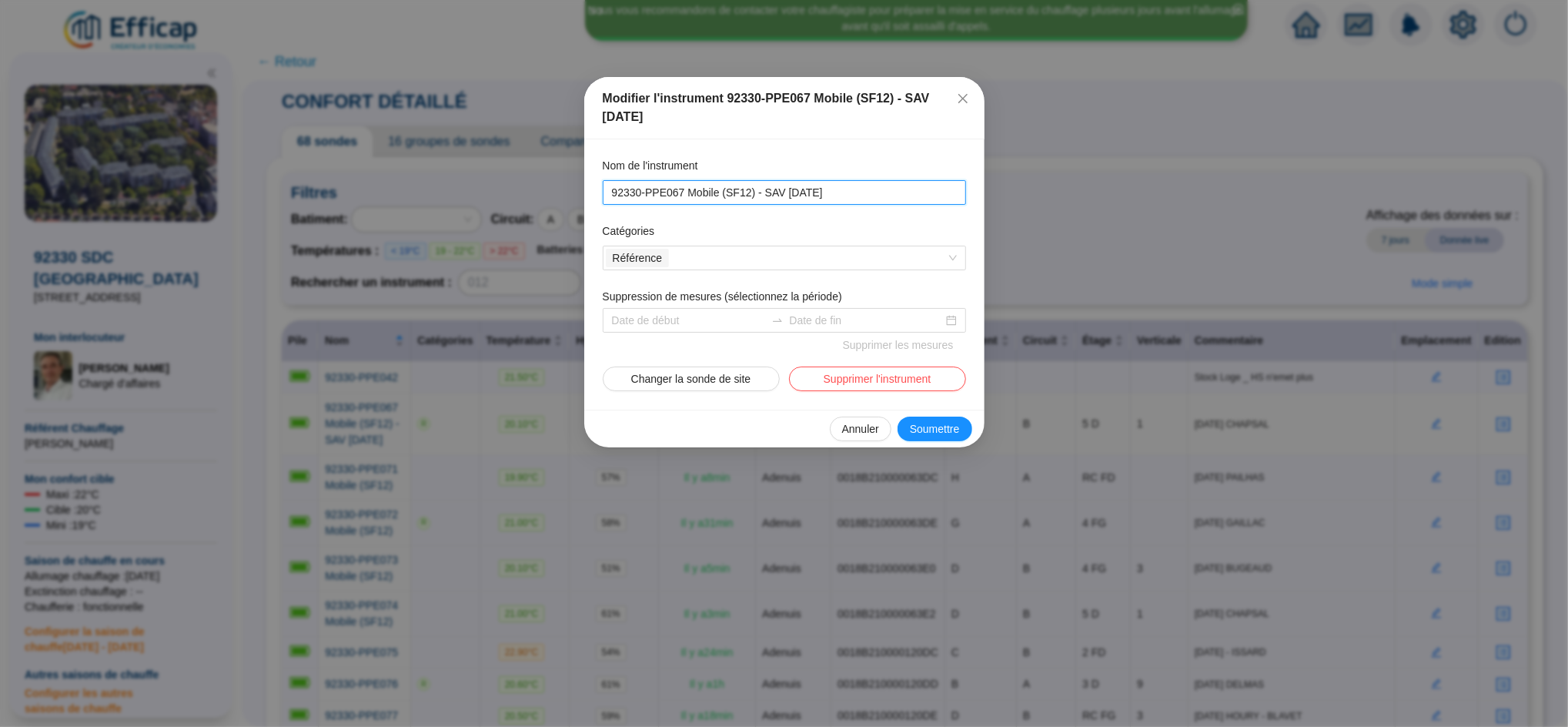
click at [840, 188] on input "92330-PPE067 Mobile (SF12) - SAV [DATE]" at bounding box center [782, 192] width 341 height 16
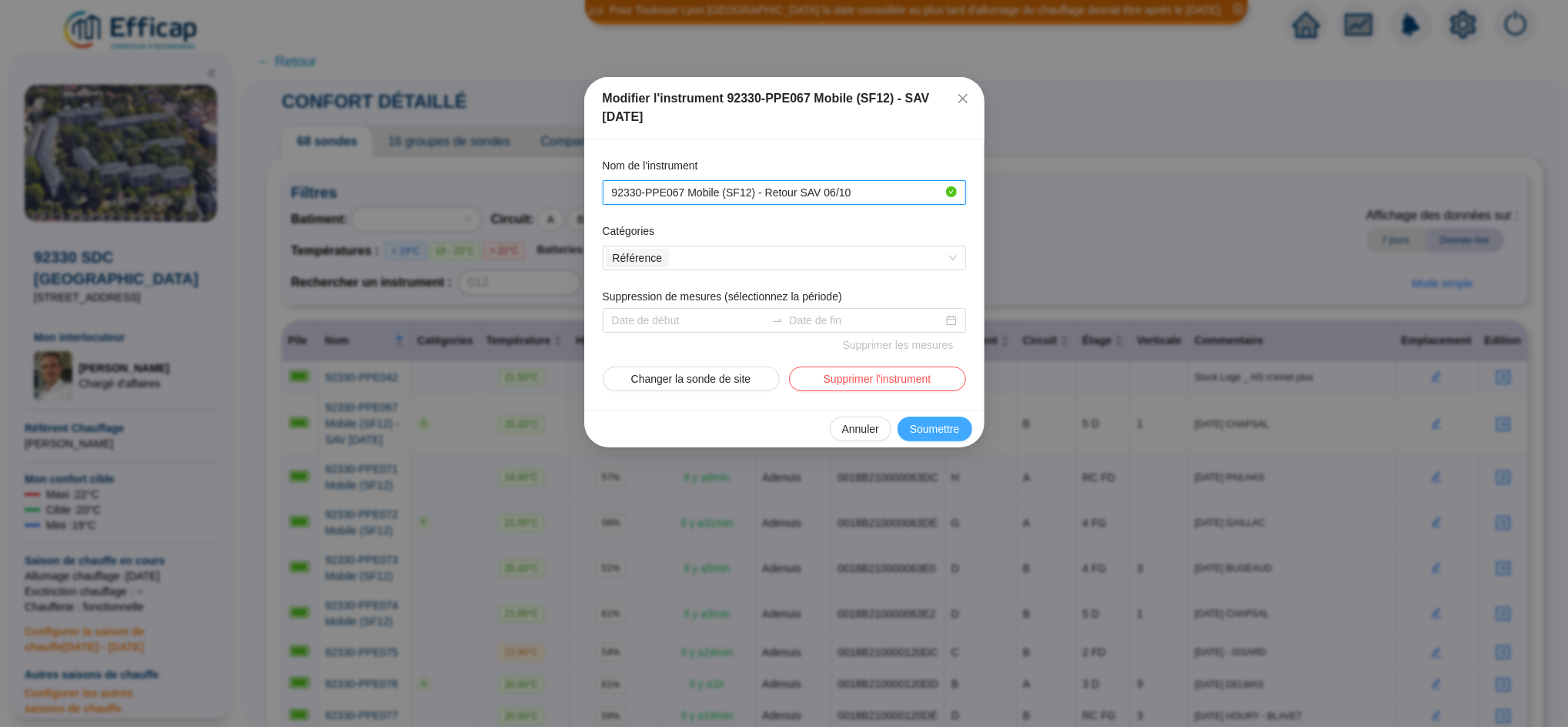
type input "92330-PPE067 Mobile (SF12) - Retour SAV 06/10"
click at [930, 437] on button "Soumettre" at bounding box center [934, 429] width 74 height 25
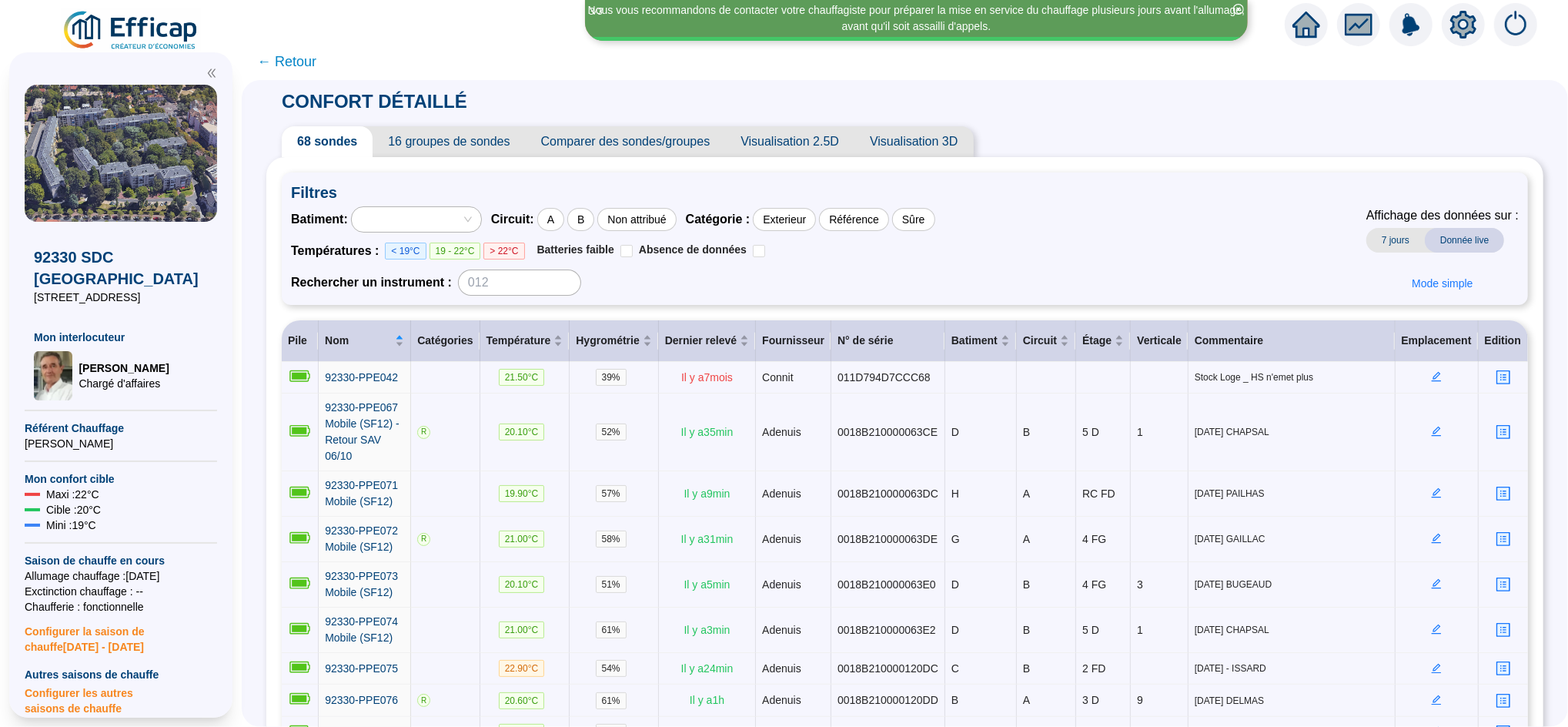
click at [1308, 30] on icon "home" at bounding box center [1306, 24] width 28 height 28
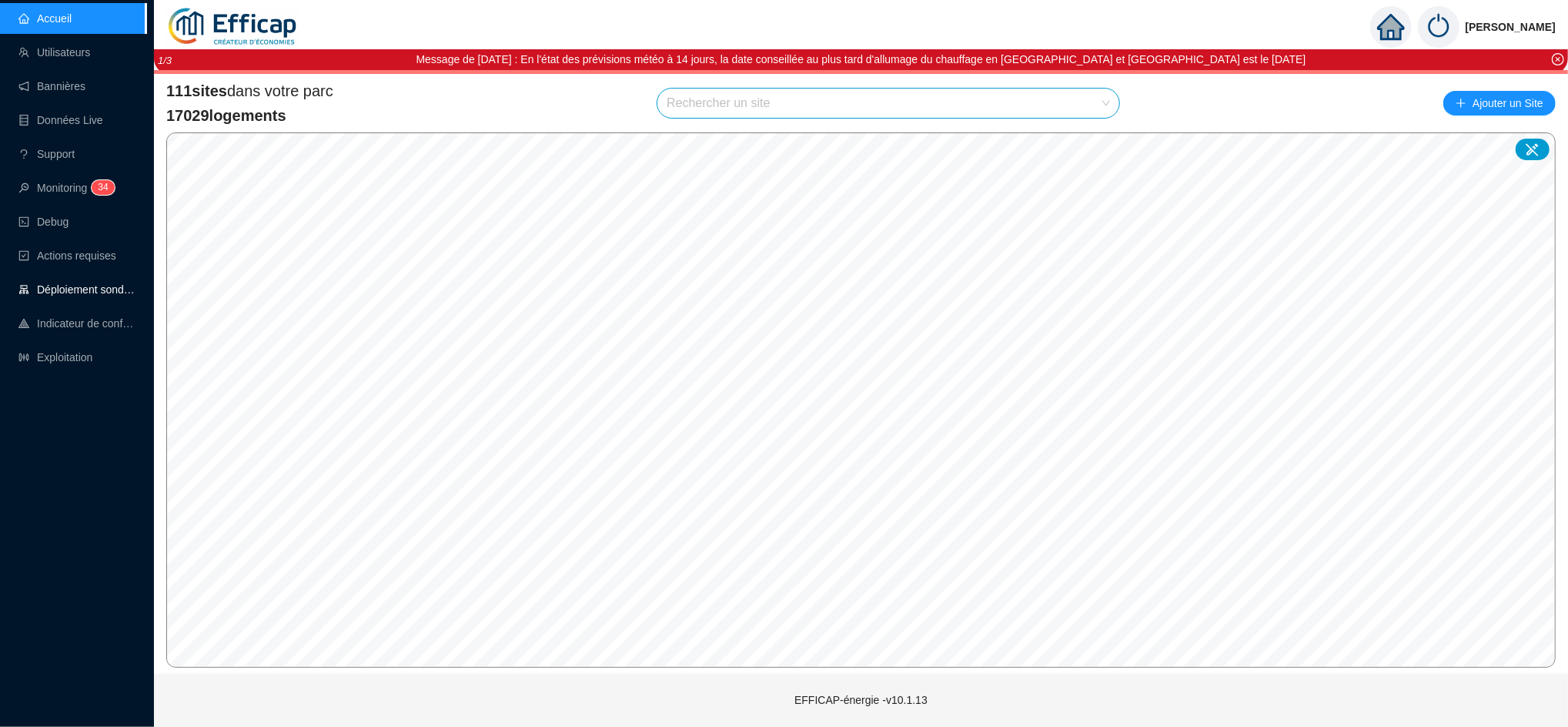
click at [71, 287] on link "Déploiement sondes" at bounding box center [77, 289] width 117 height 13
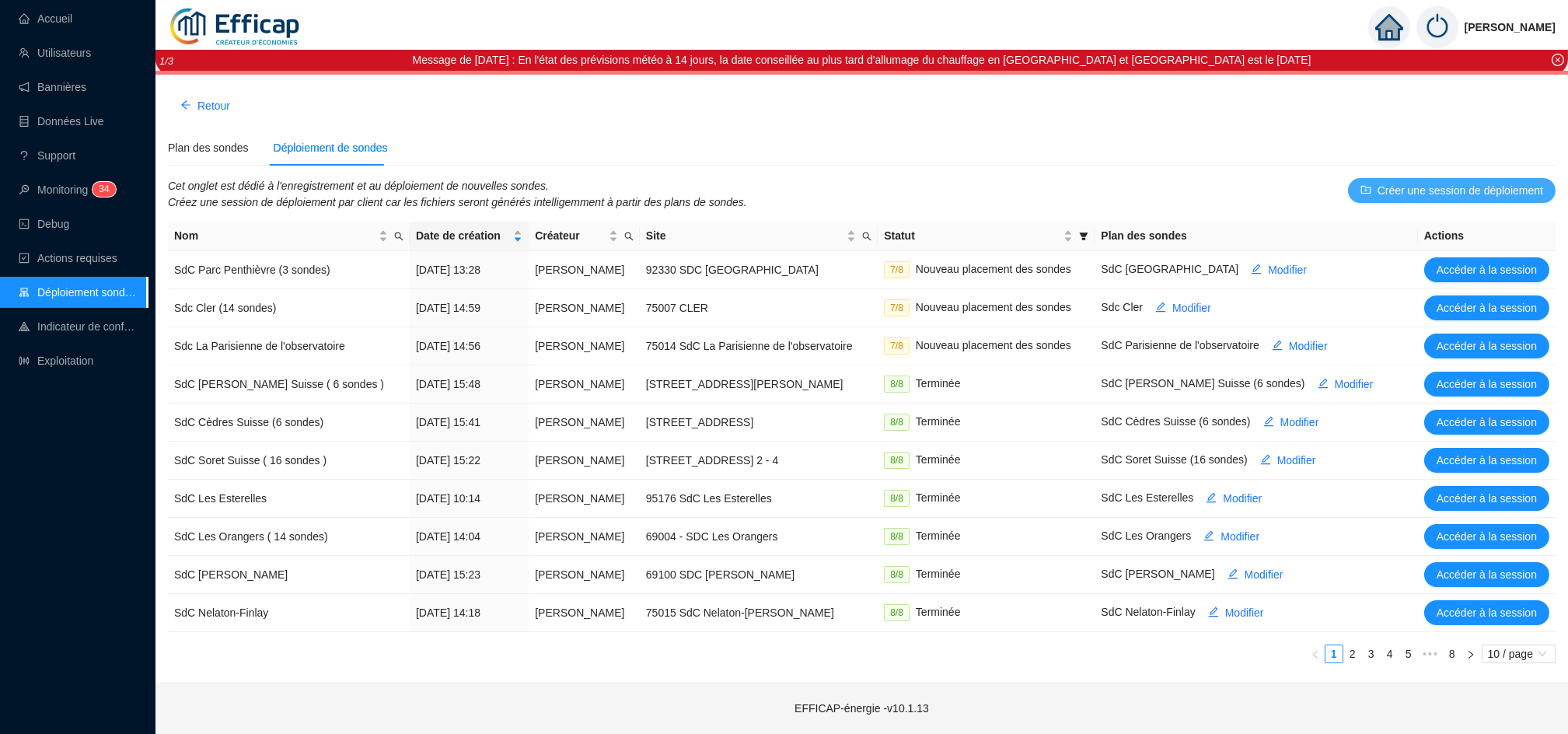
click at [1515, 196] on span "Créer une session de déploiement" at bounding box center [1460, 190] width 165 height 16
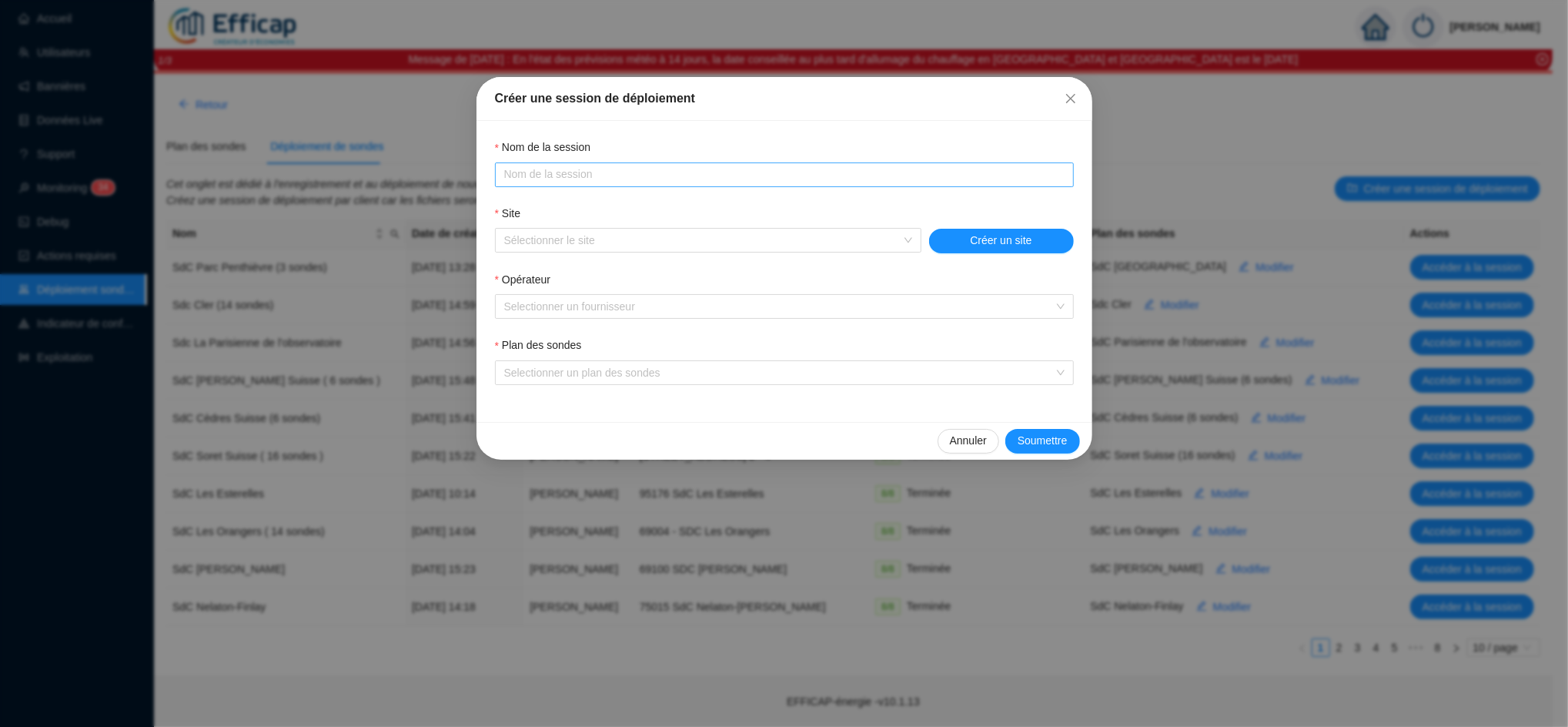
drag, startPoint x: 609, startPoint y: 183, endPoint x: 604, endPoint y: 170, distance: 13.9
click at [609, 182] on span at bounding box center [784, 175] width 579 height 25
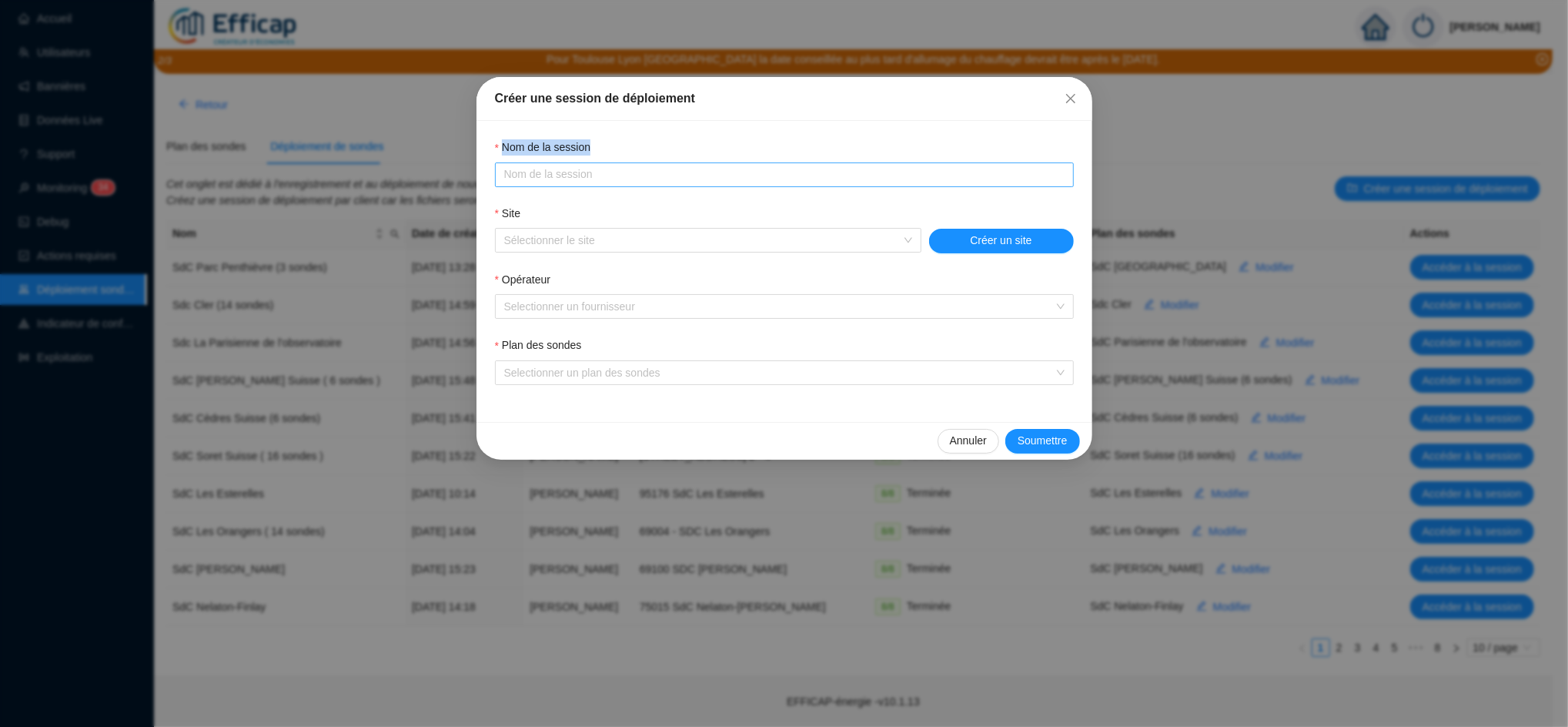
drag, startPoint x: 736, startPoint y: 98, endPoint x: 979, endPoint y: 179, distance: 256.1
click at [979, 179] on div "Créer une session de déploiement Nom de la session Site Sélectionner le site Cr…" at bounding box center [785, 268] width 616 height 382
click at [958, 445] on span "Annuler" at bounding box center [969, 440] width 37 height 16
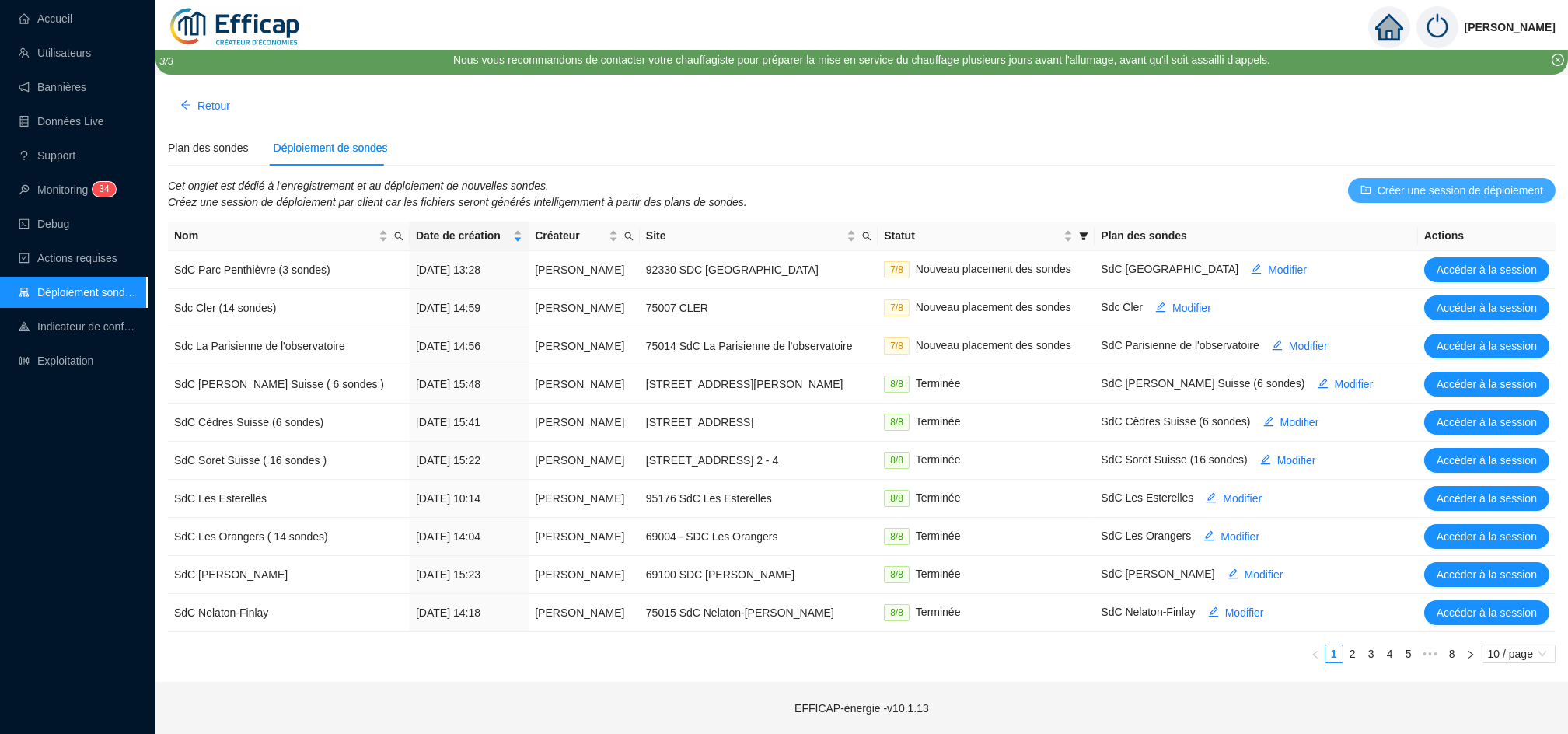
click at [1468, 190] on span "Créer une session de déploiement" at bounding box center [1460, 190] width 165 height 16
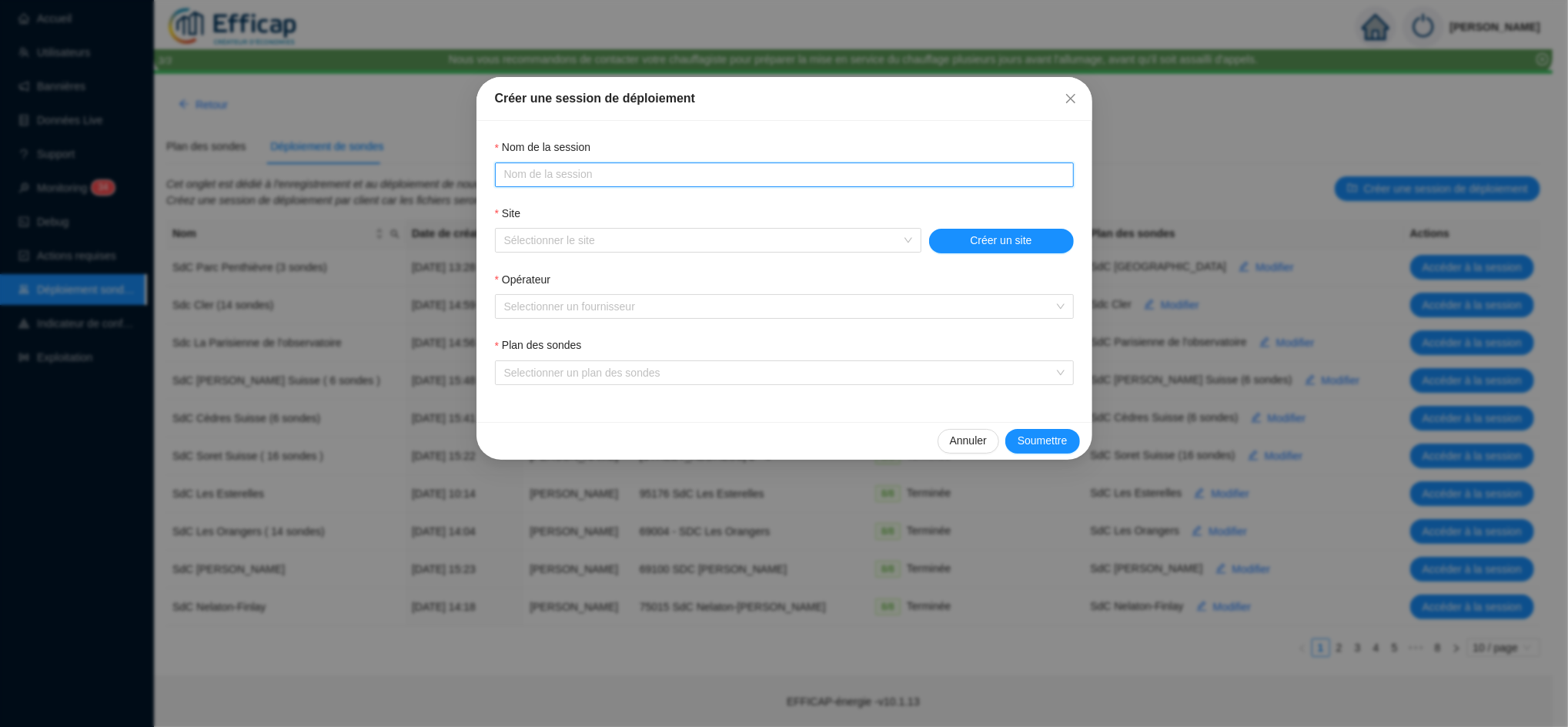
click at [862, 179] on input "Nom de la session" at bounding box center [783, 174] width 558 height 16
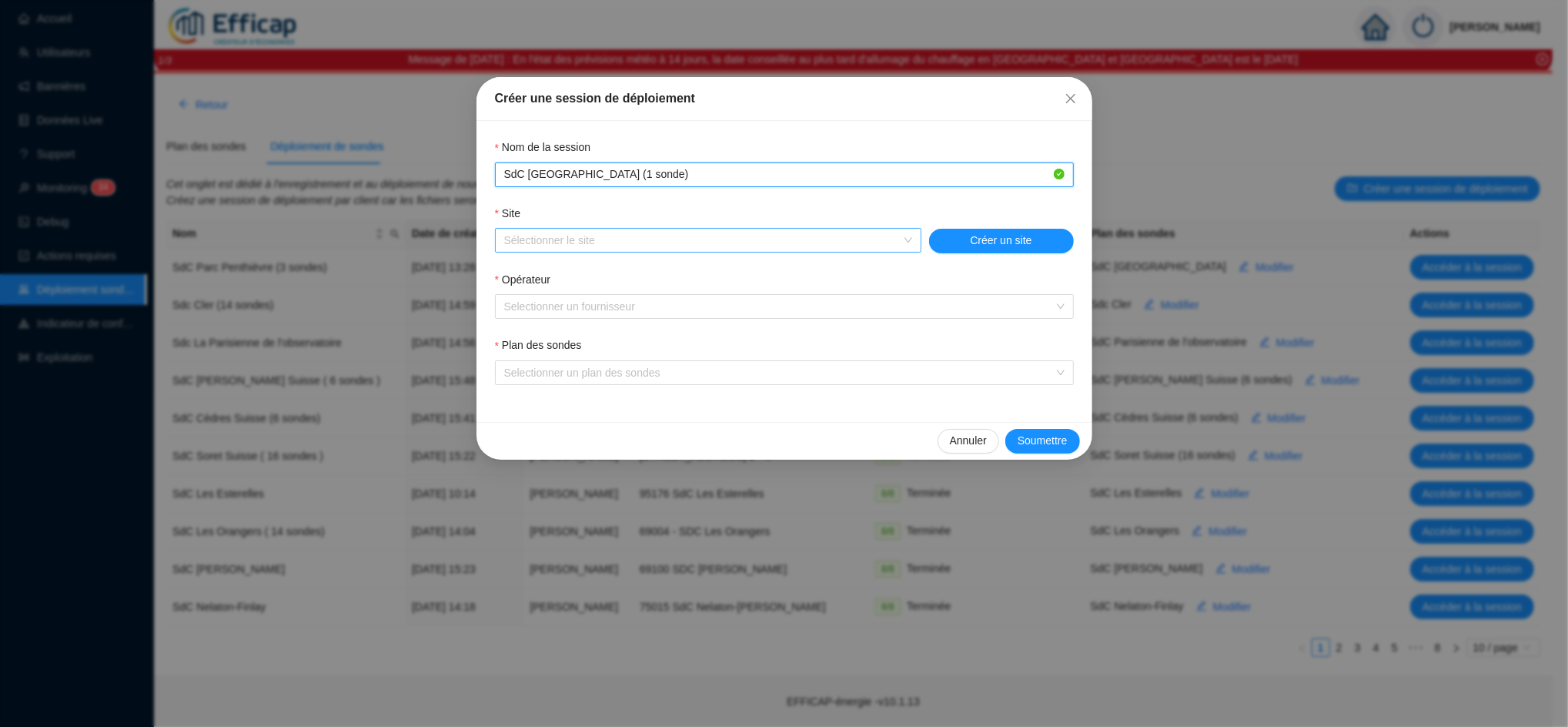
type input "SdC Parc Penthièvre (1 sonde)"
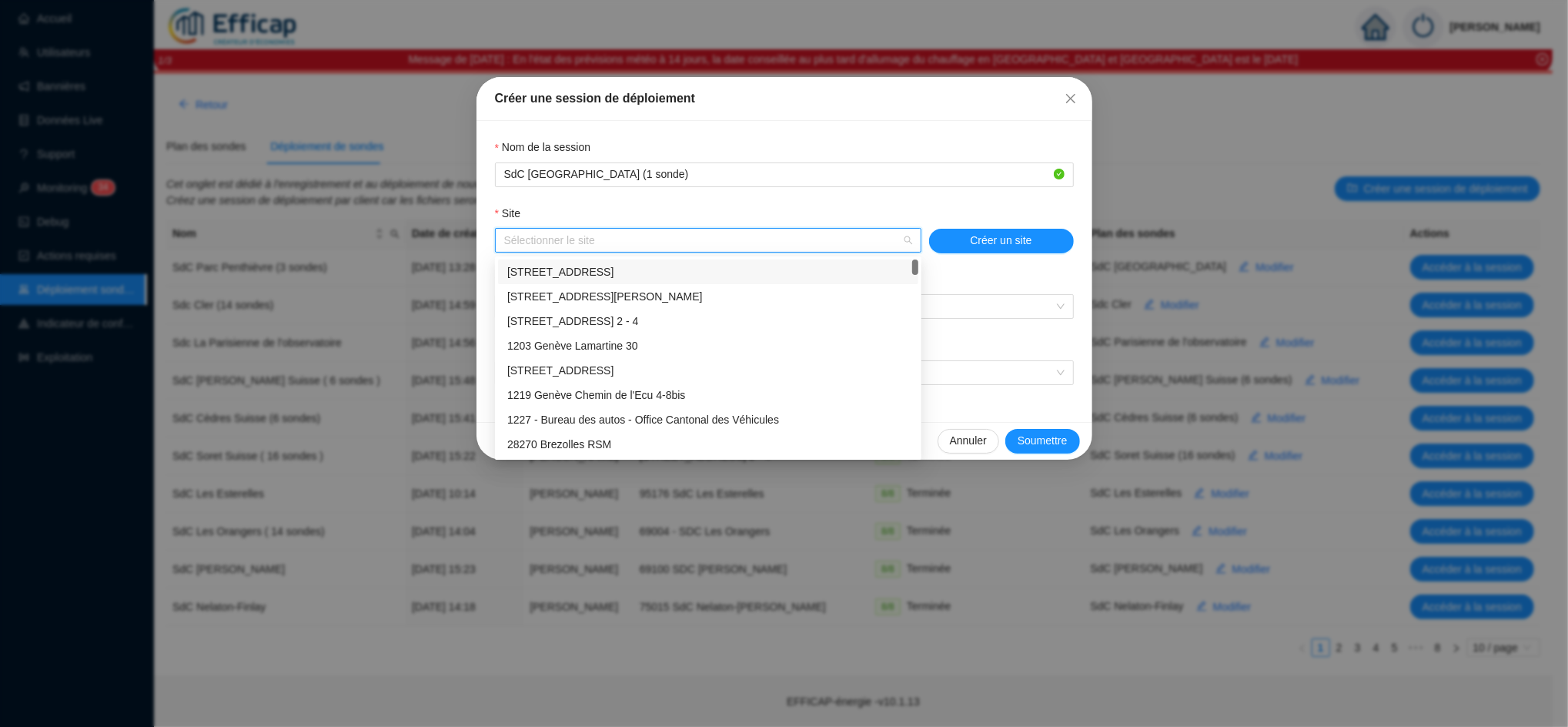
click at [518, 231] on input "Site" at bounding box center [701, 240] width 394 height 23
type input "a"
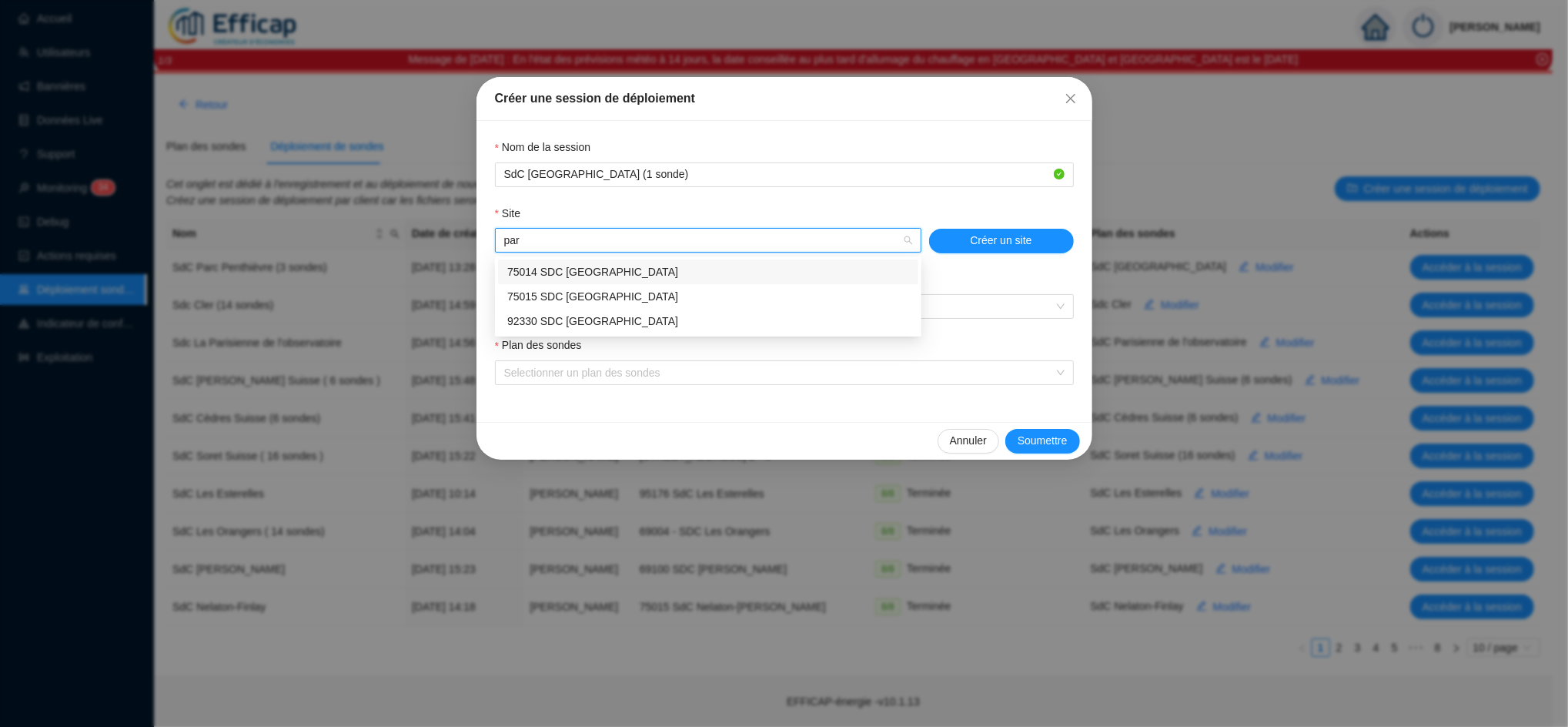
type input "parc"
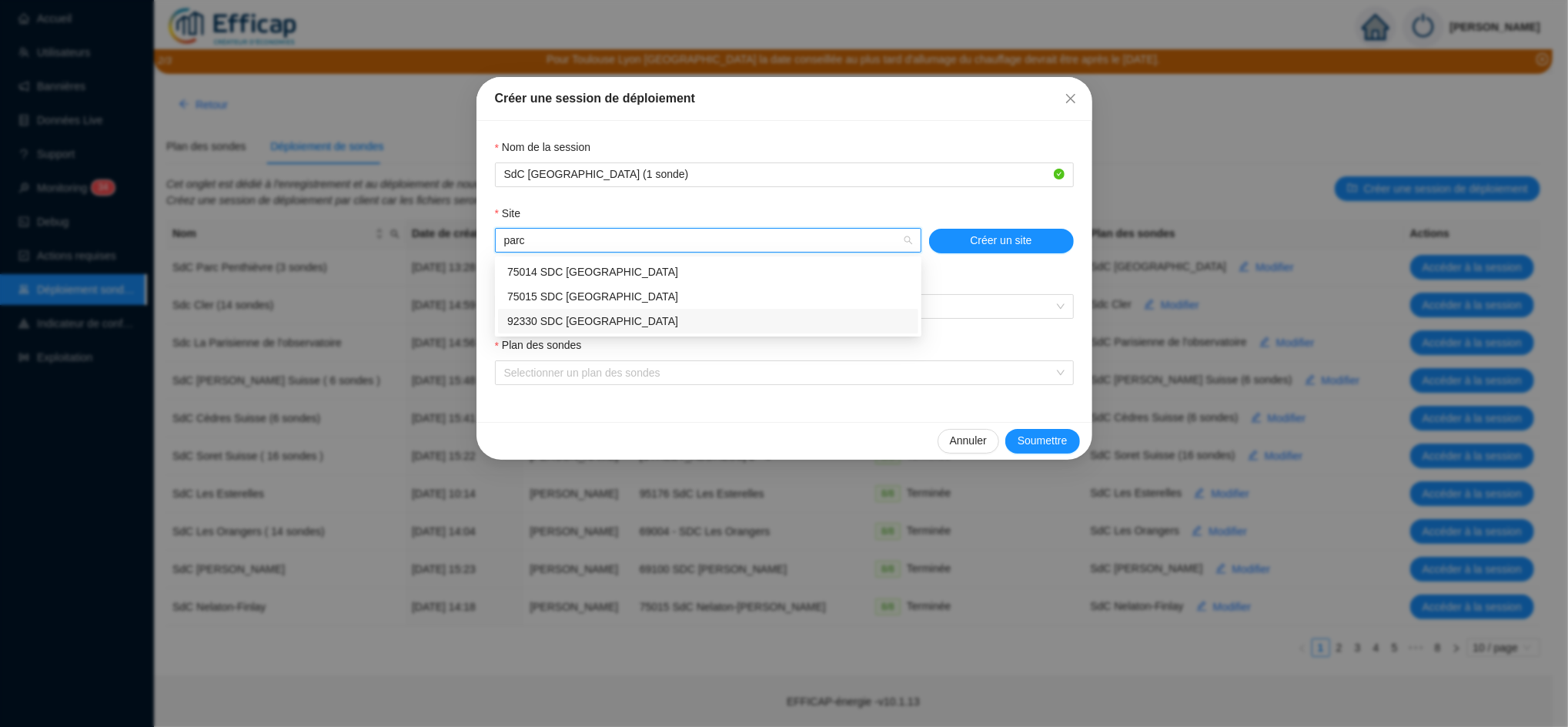
click at [594, 319] on div "92330 SDC [GEOGRAPHIC_DATA]" at bounding box center [708, 321] width 402 height 16
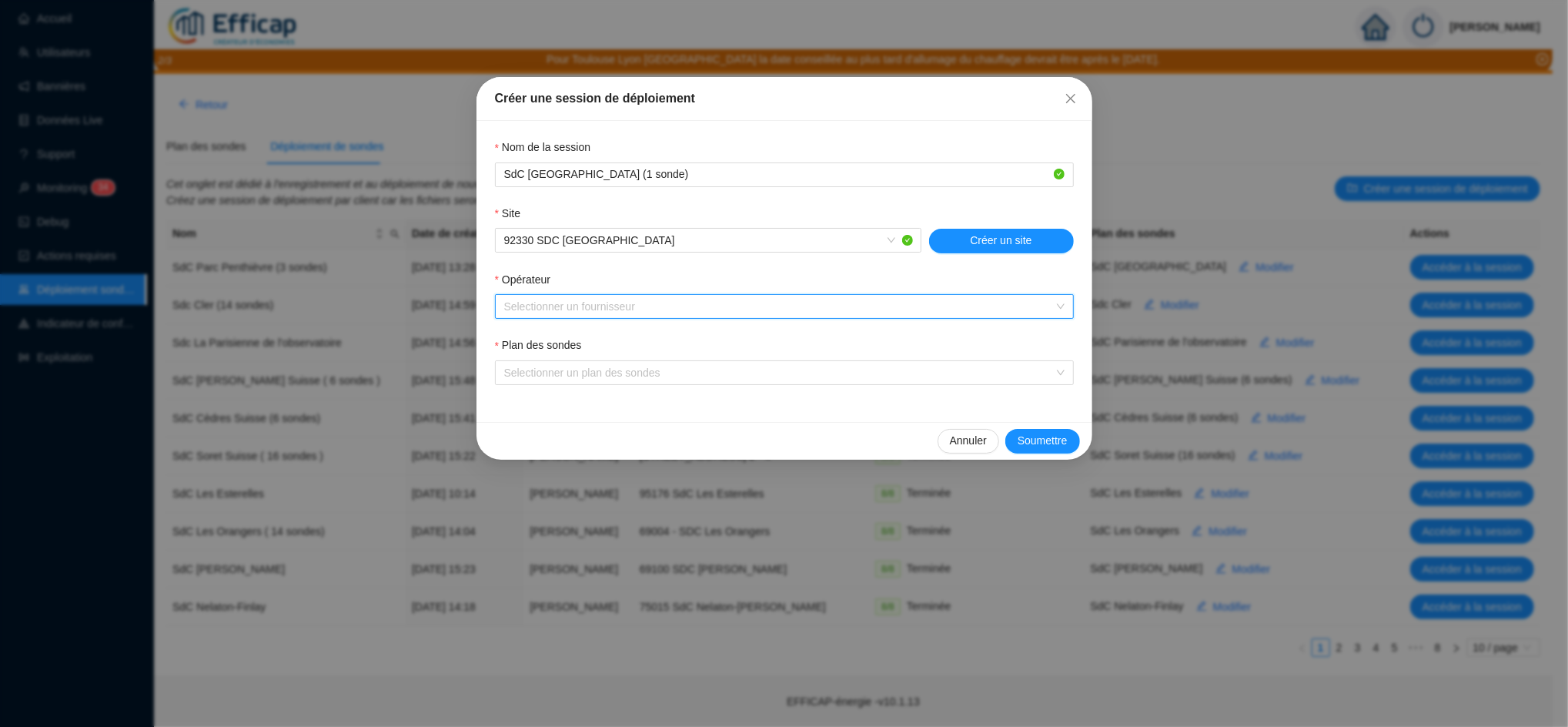
click at [584, 315] on input "Opérateur" at bounding box center [777, 306] width 547 height 23
click at [567, 341] on div "Liveobjects" at bounding box center [785, 338] width 554 height 16
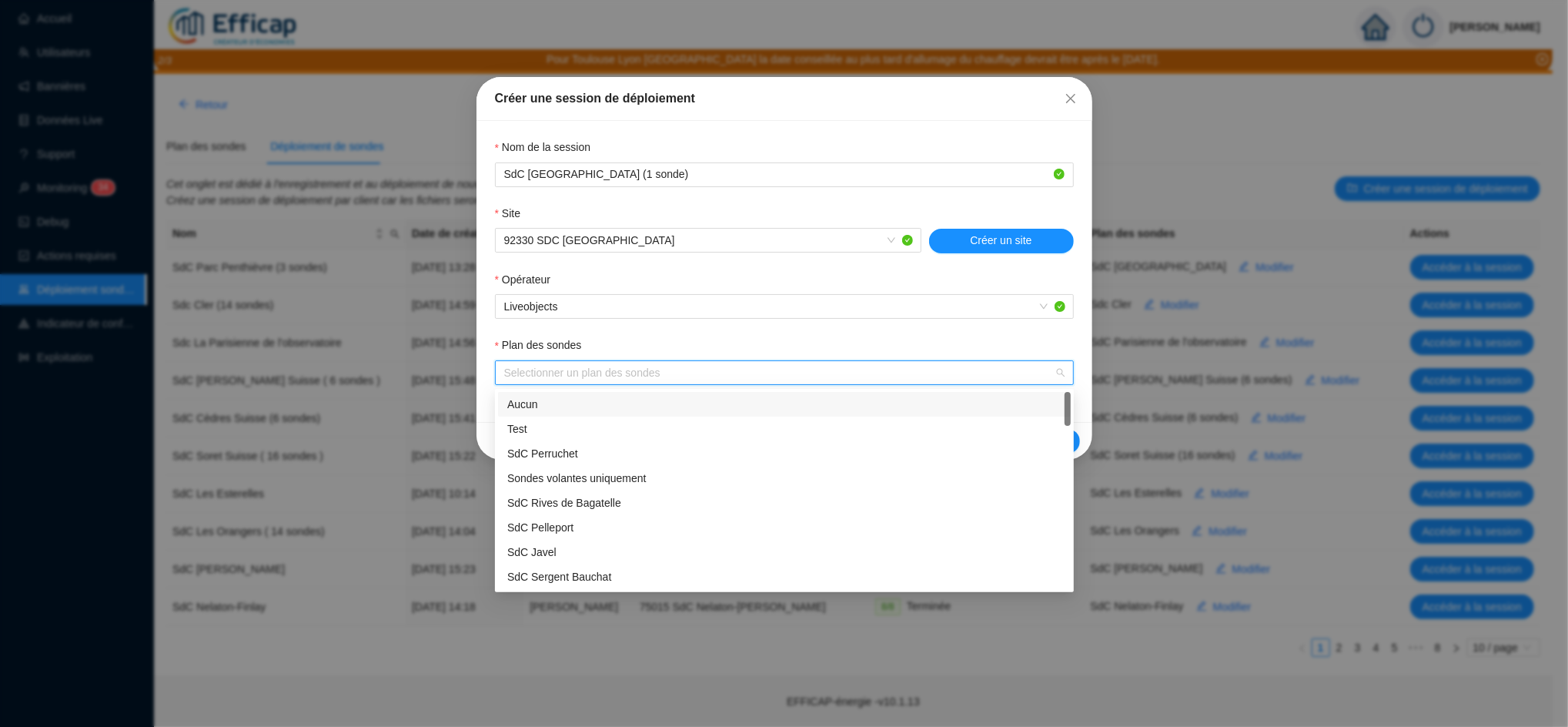
click at [562, 366] on input "Plan des sondes" at bounding box center [777, 373] width 547 height 23
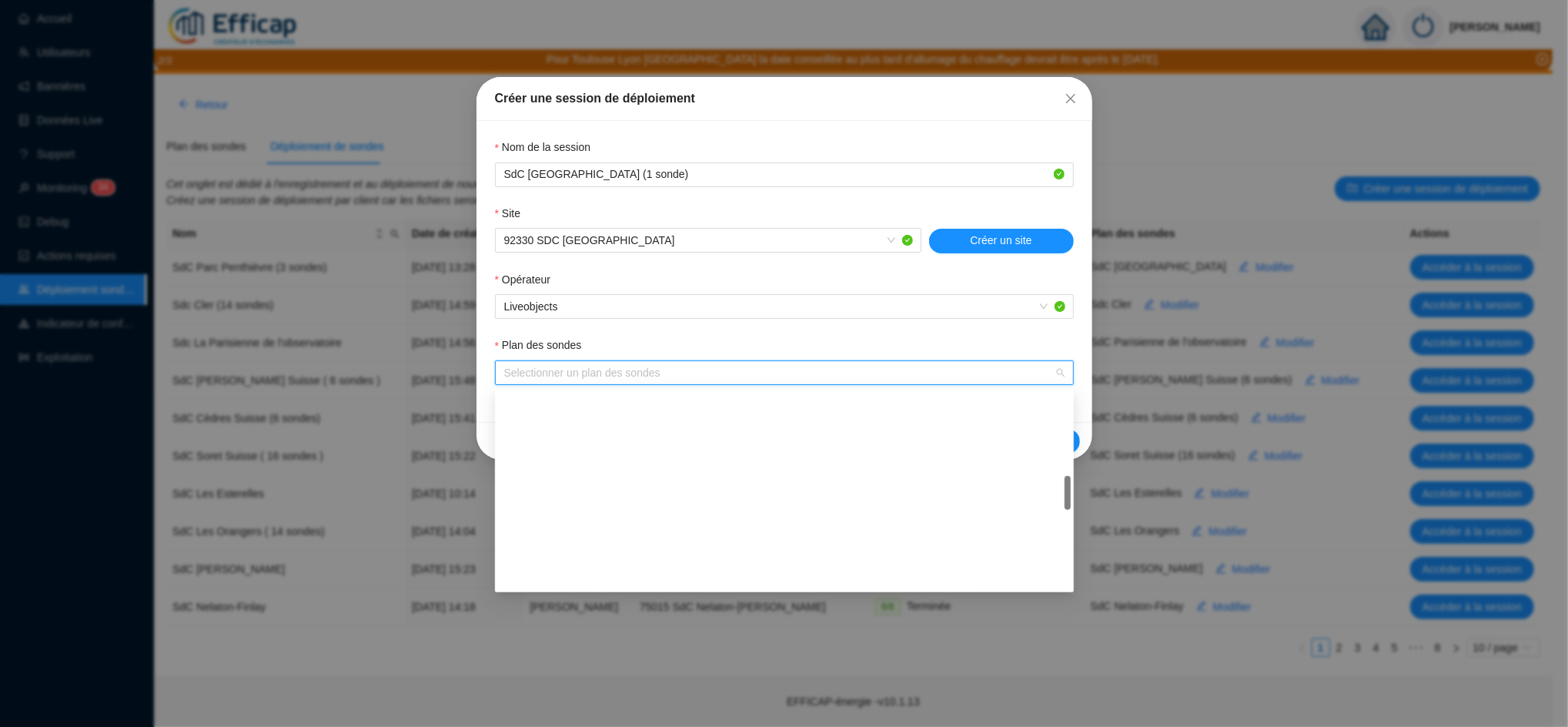
scroll to position [936, 0]
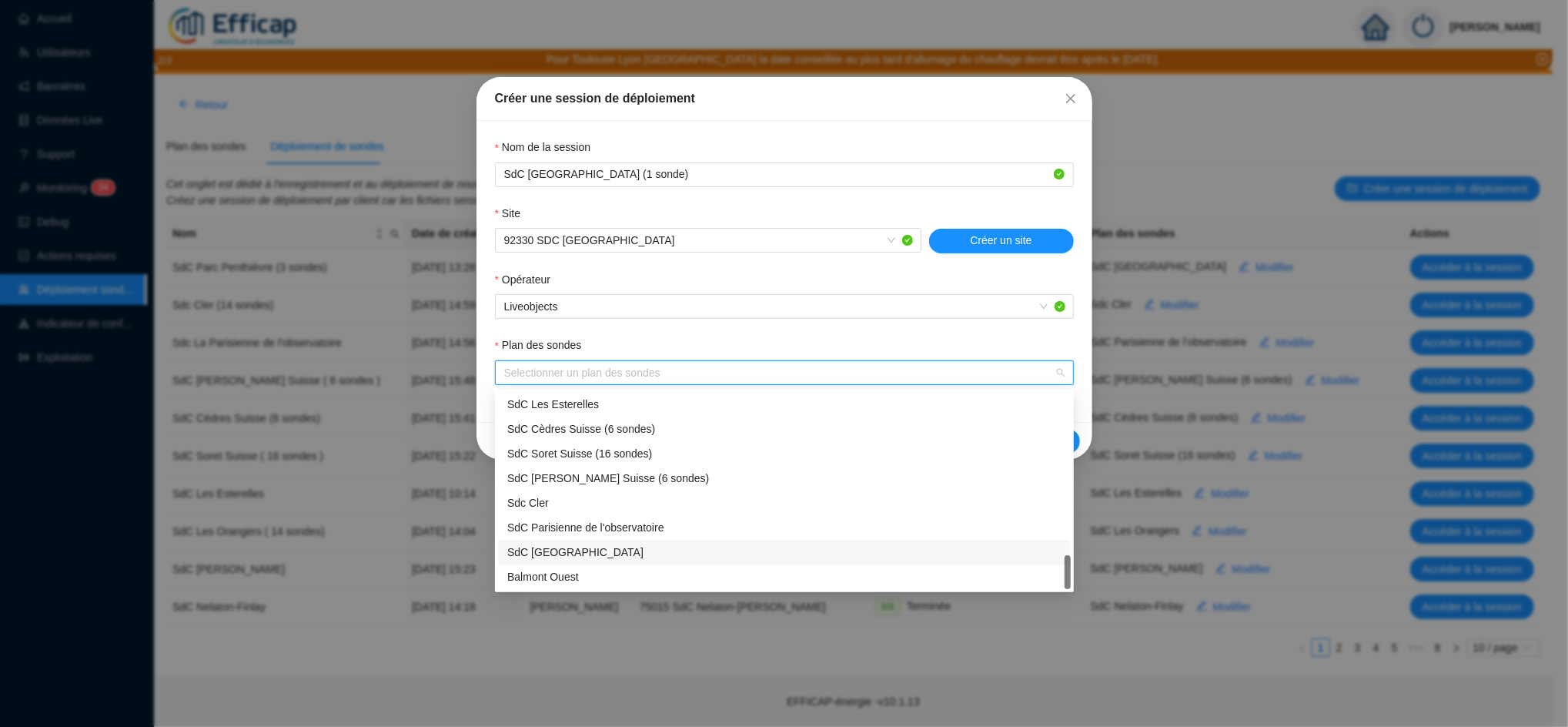
click at [616, 562] on div "SdC Parc Penthièvre" at bounding box center [785, 552] width 573 height 25
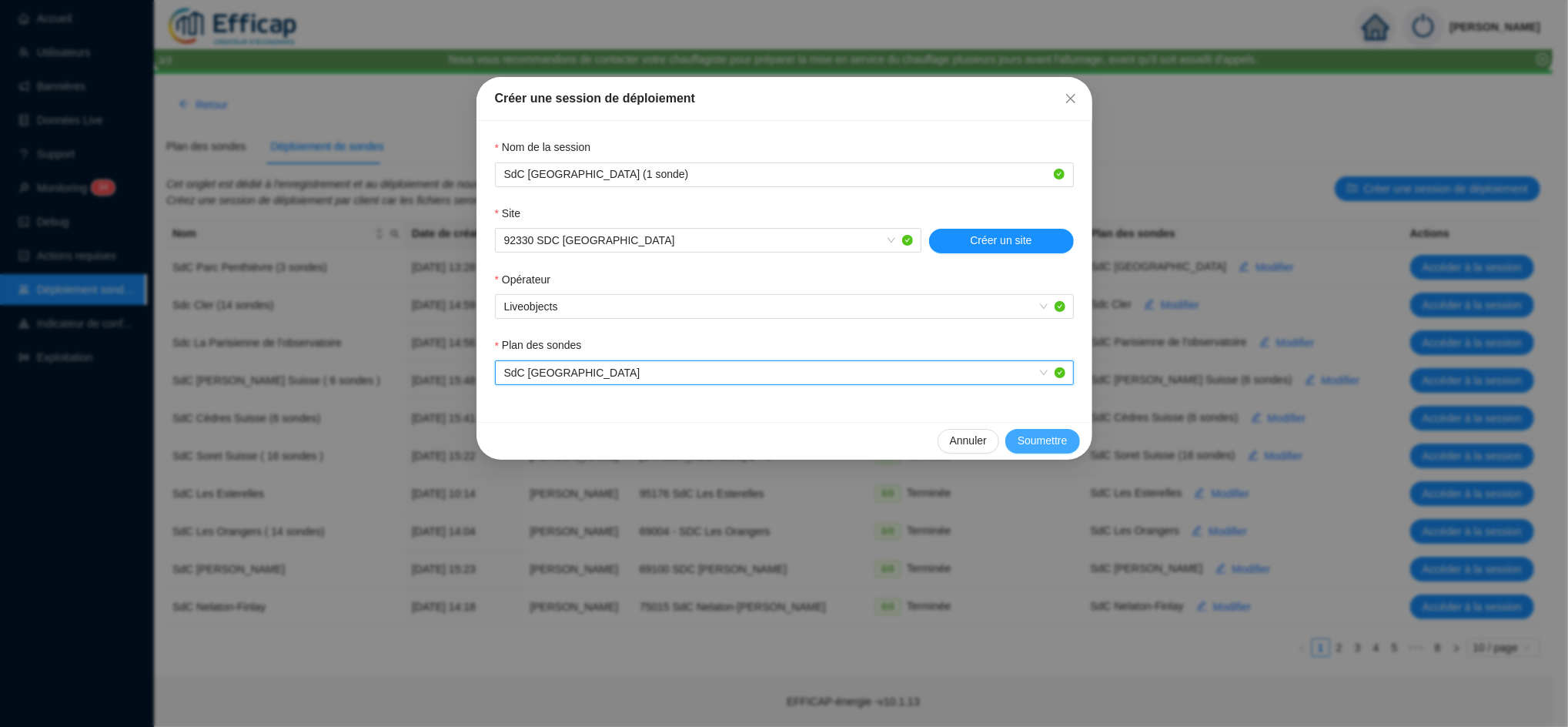
click at [1035, 452] on div "Annuler Soumettre" at bounding box center [785, 440] width 616 height 38
click at [1044, 444] on span "Soumettre" at bounding box center [1043, 440] width 50 height 16
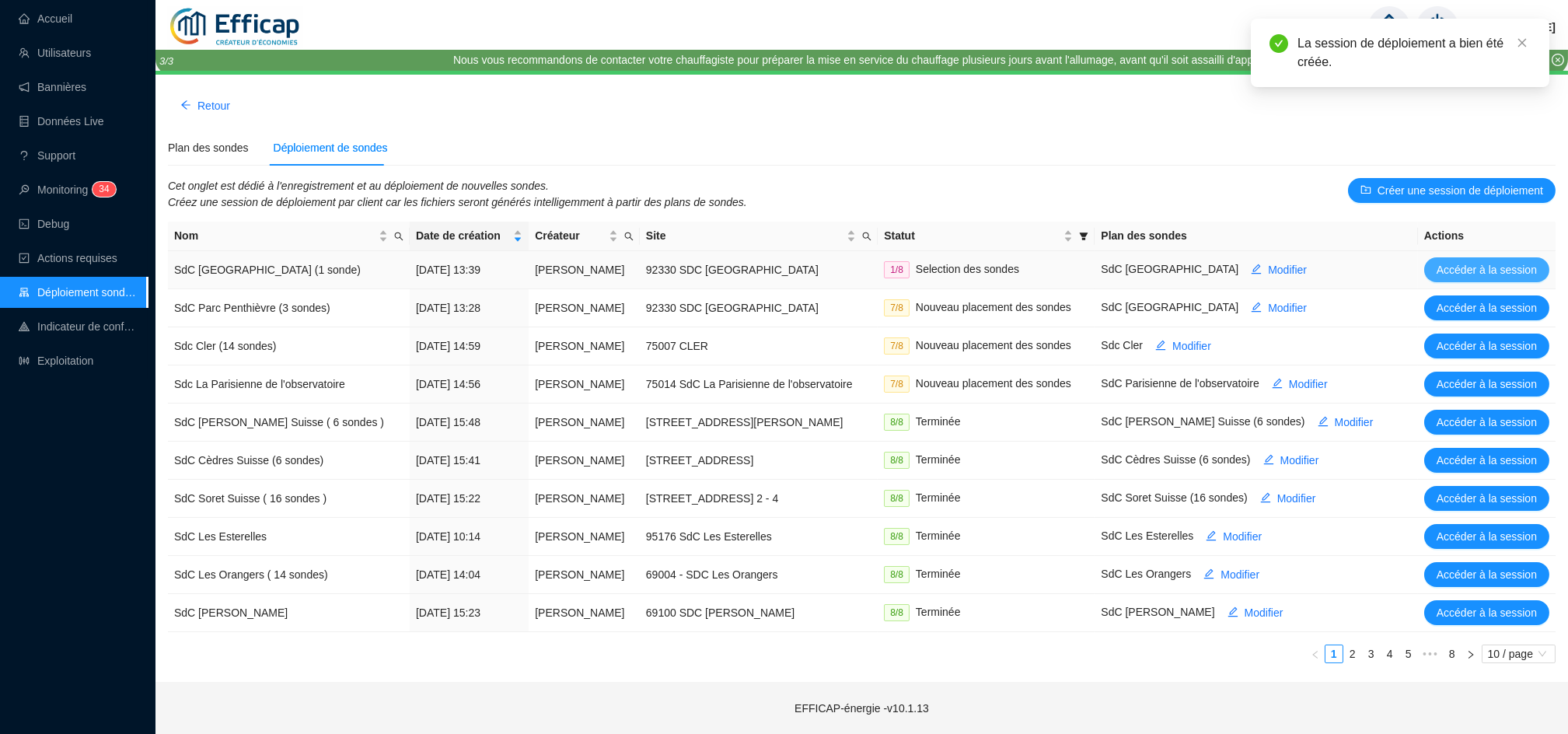
click at [1501, 267] on span "Accéder à la session" at bounding box center [1486, 270] width 100 height 16
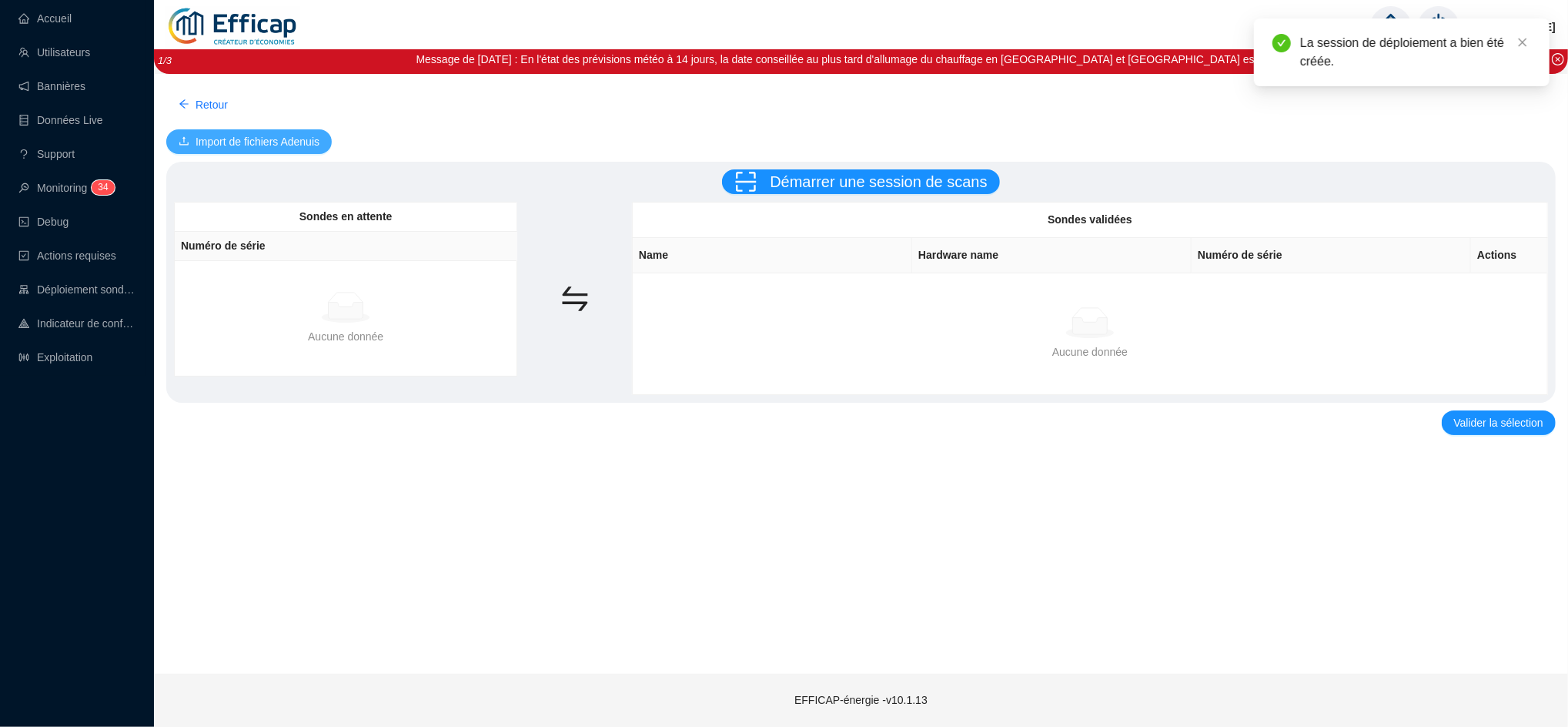
click at [211, 139] on span "Import de fichiers Adenuis" at bounding box center [257, 141] width 124 height 16
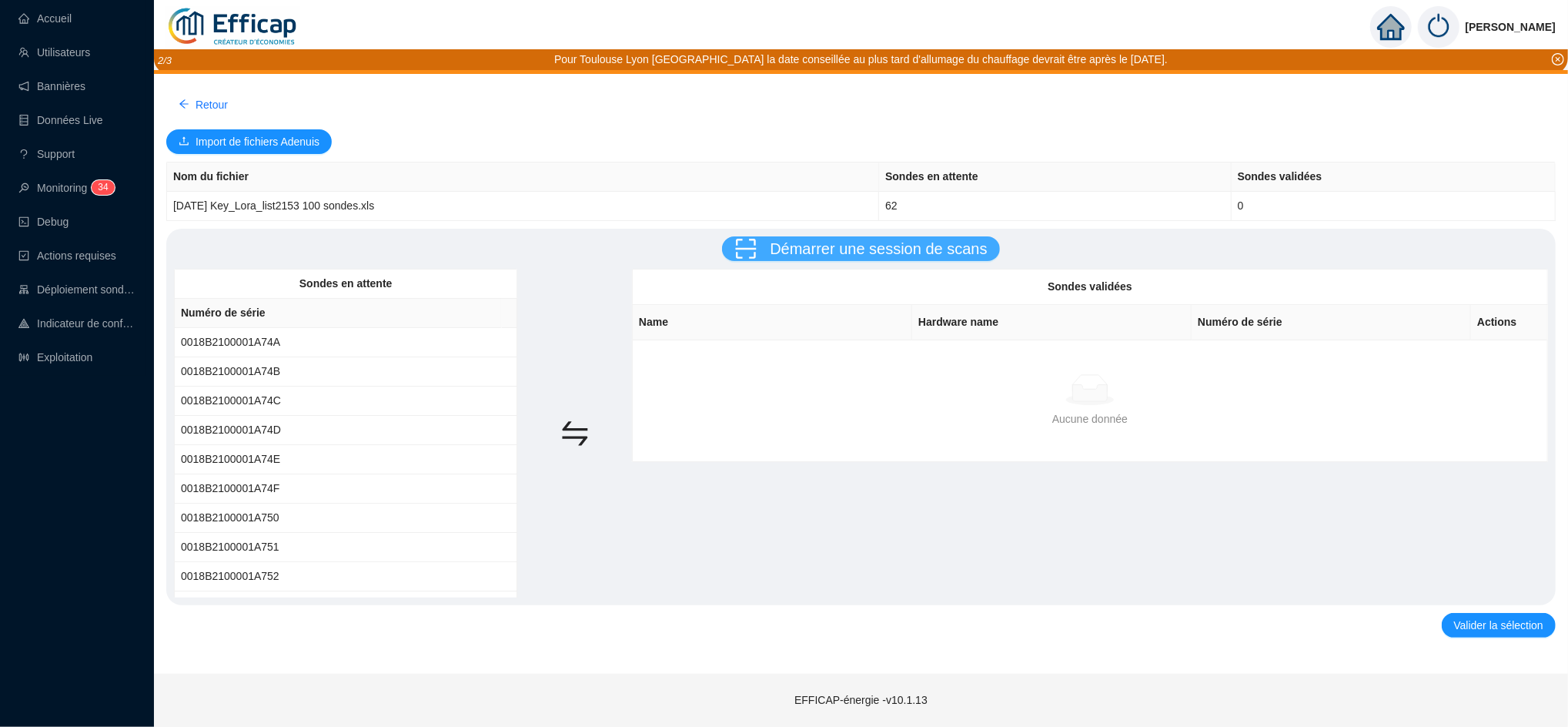
click at [846, 250] on span "Démarrer une session de scans" at bounding box center [878, 249] width 217 height 17
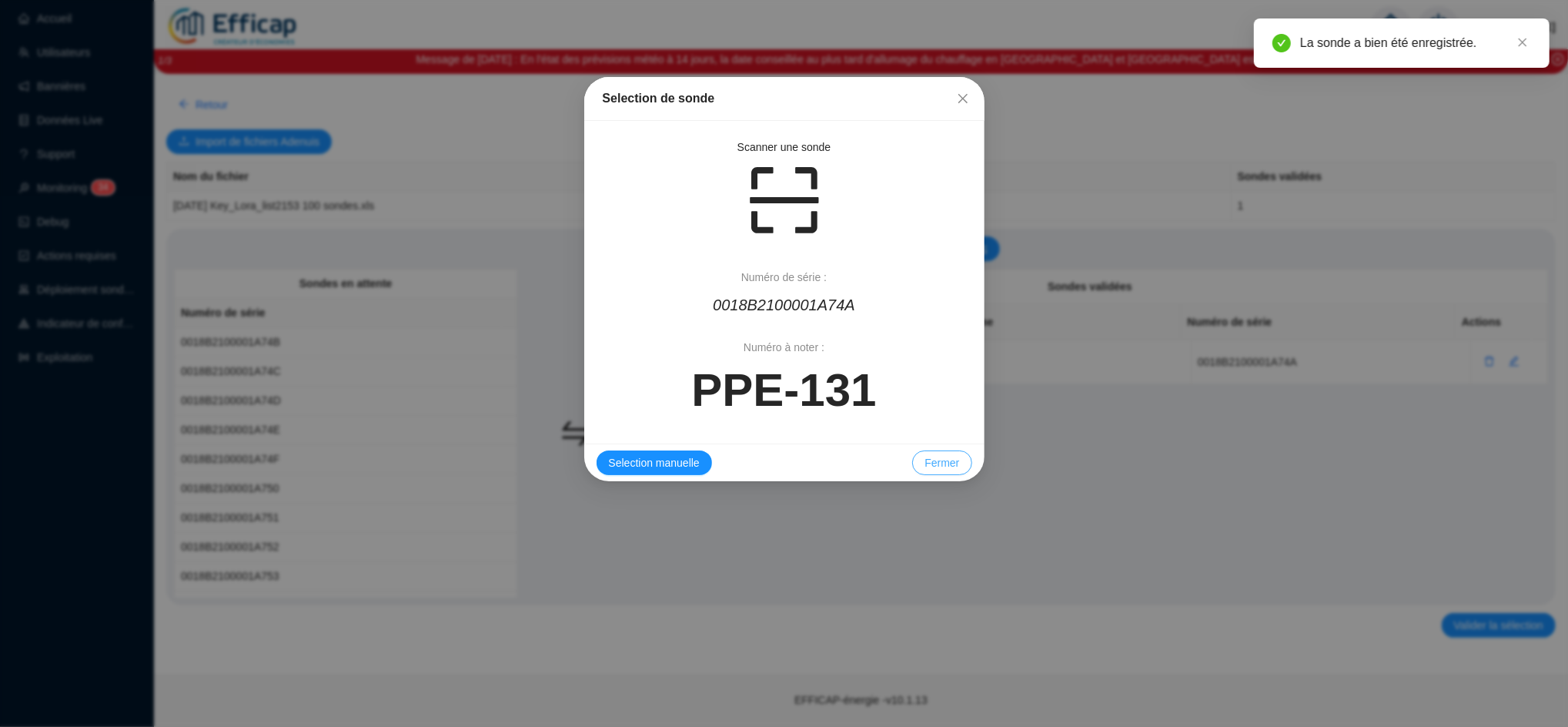
click at [943, 462] on span "Fermer" at bounding box center [942, 462] width 34 height 16
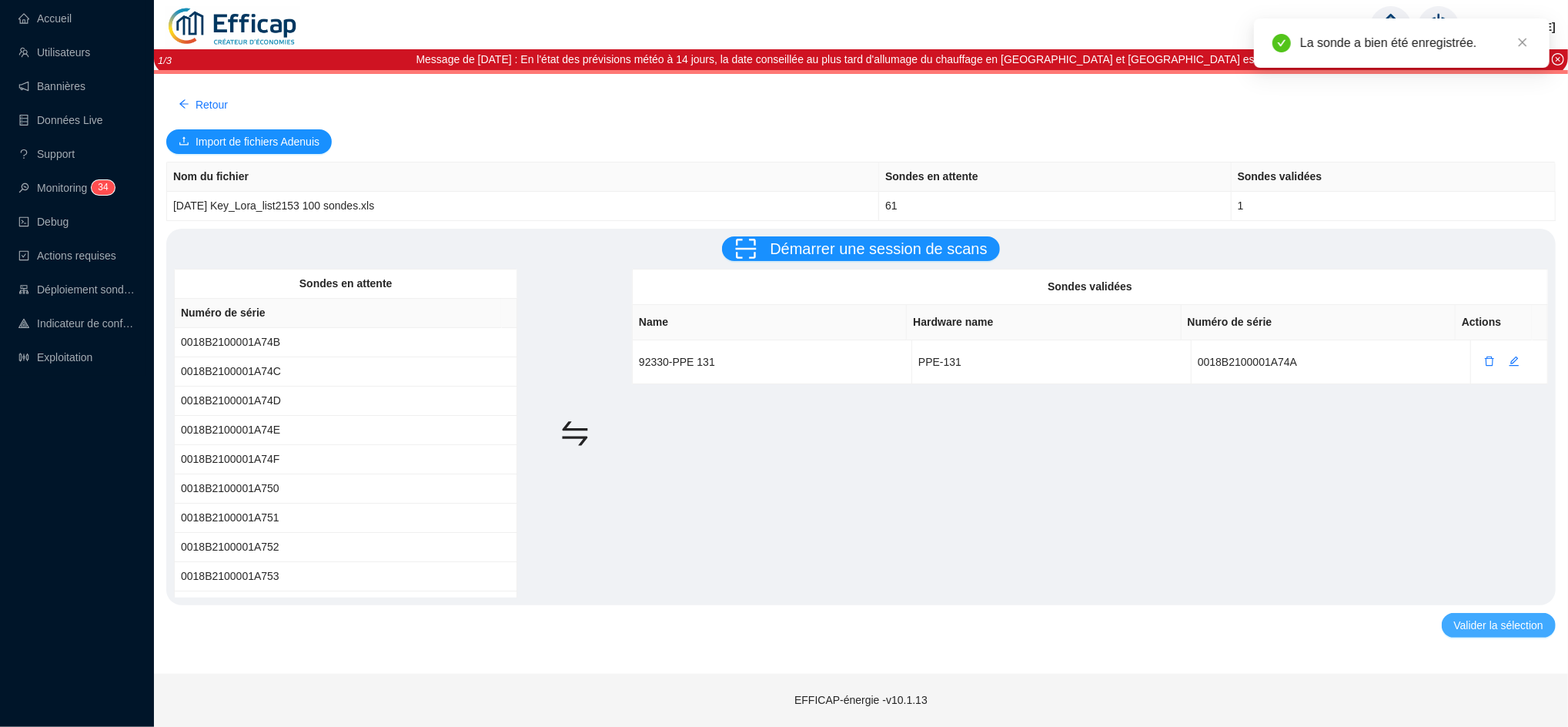
click at [1464, 626] on span "Valider la sélection" at bounding box center [1499, 625] width 89 height 16
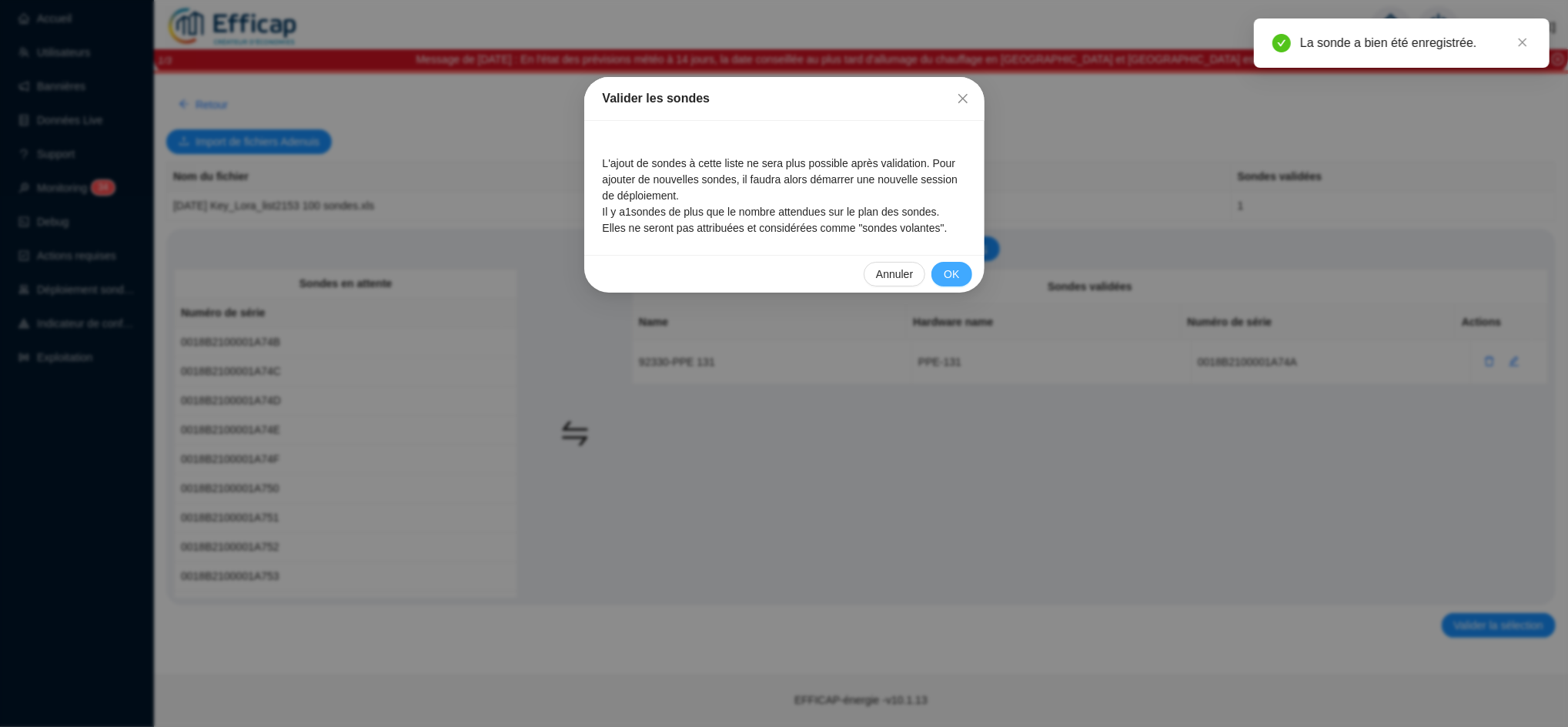
click at [943, 280] on button "OK" at bounding box center [952, 275] width 40 height 25
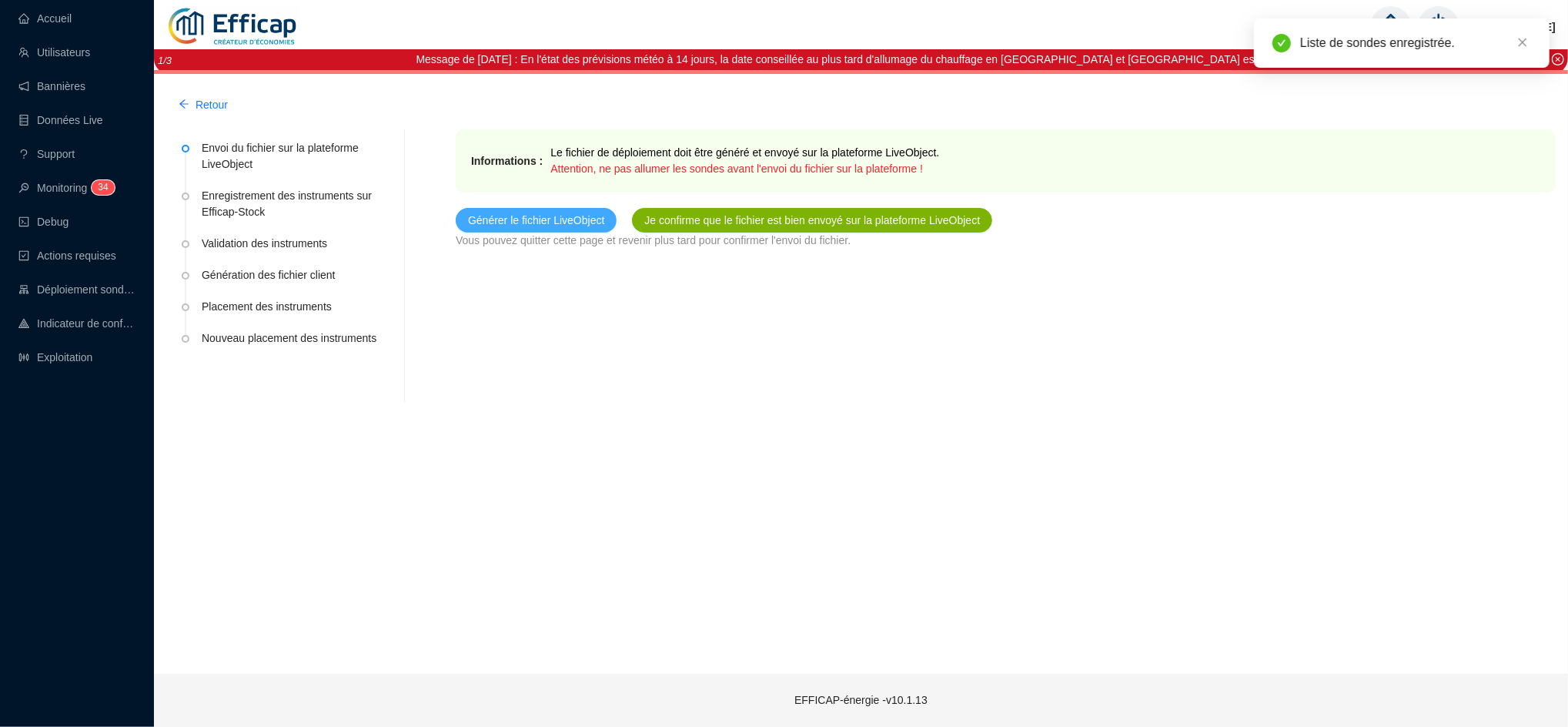
click at [569, 223] on span "Générer le fichier LiveObject" at bounding box center [536, 220] width 136 height 16
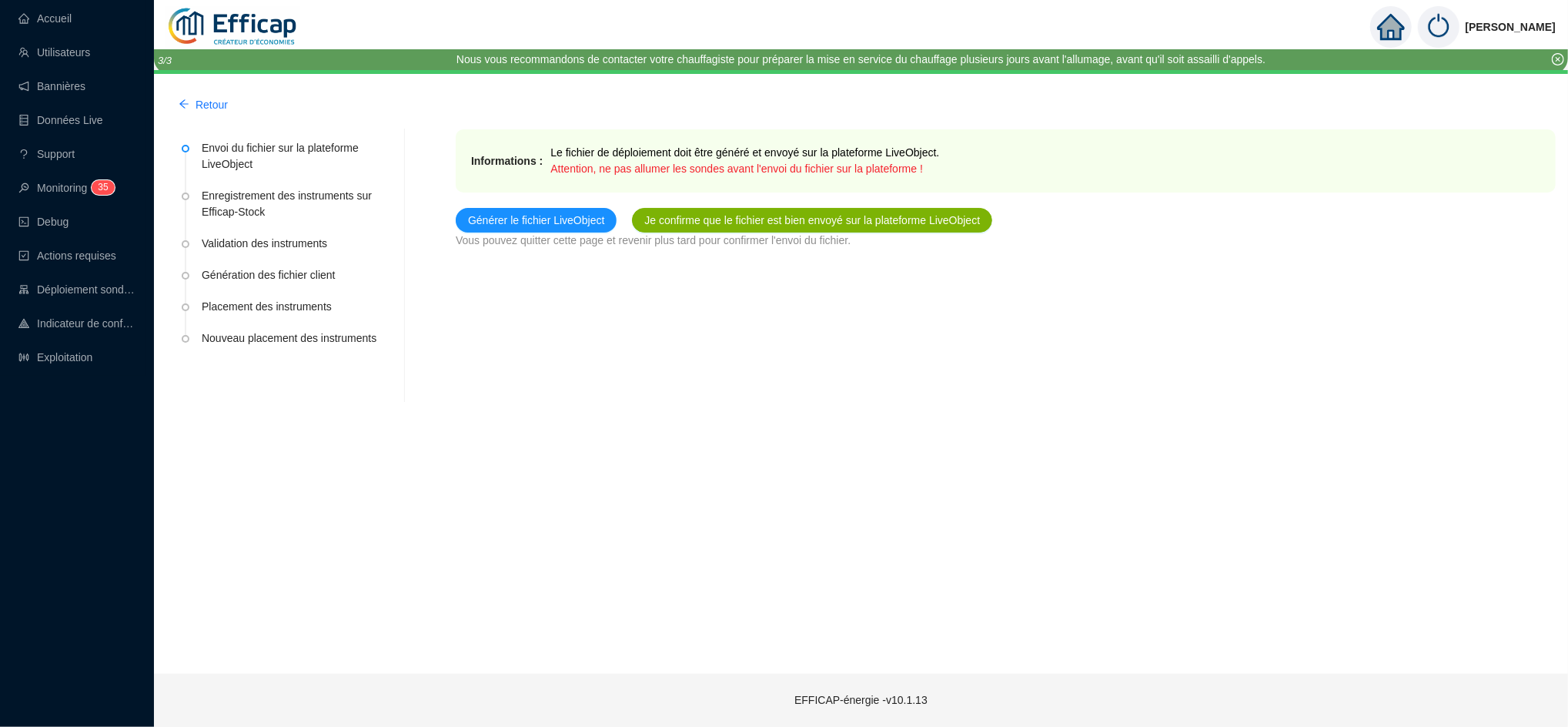
click at [728, 220] on span "Je confirme que le fichier est bien envoyé sur la plateforme LiveObject" at bounding box center [812, 220] width 336 height 16
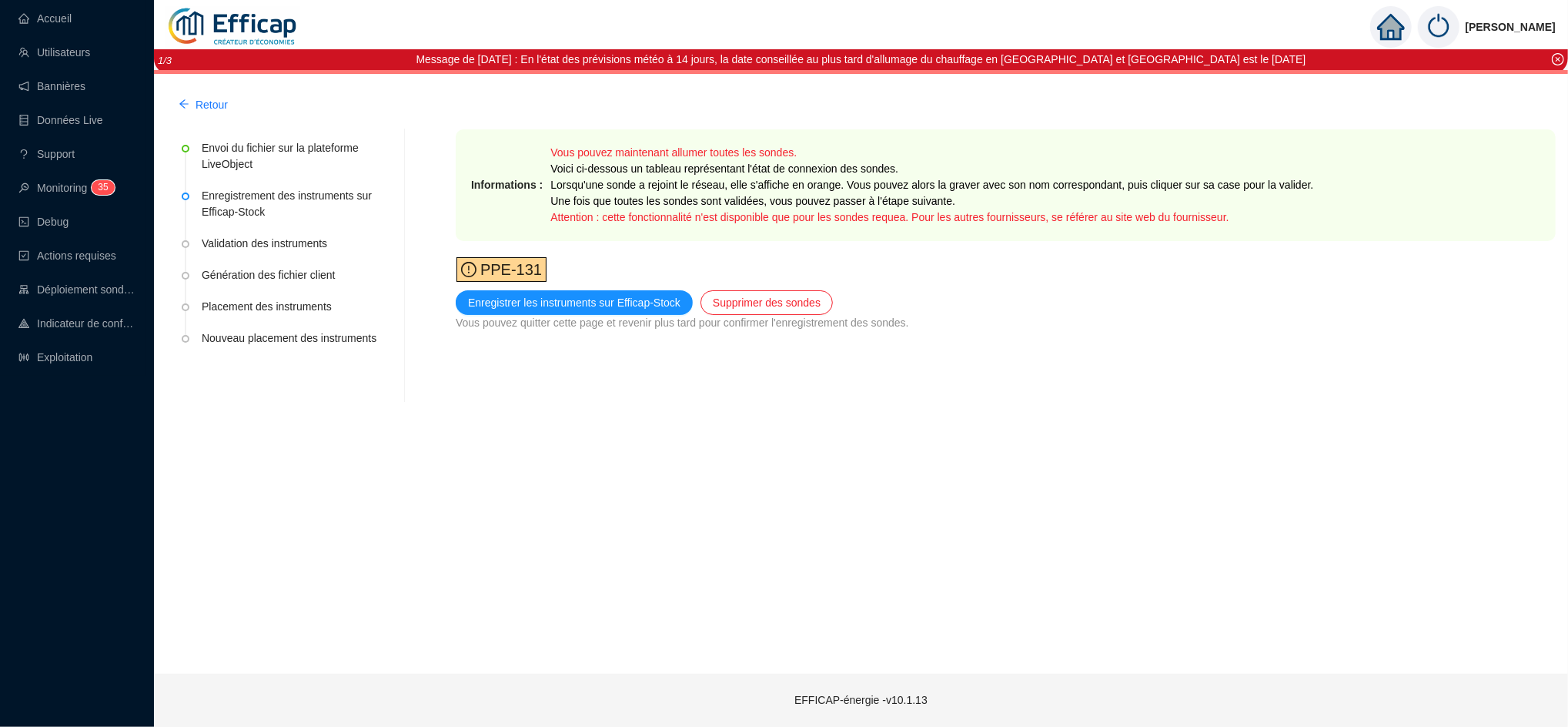
click at [470, 274] on icon "exclamation-circle" at bounding box center [468, 270] width 15 height 15
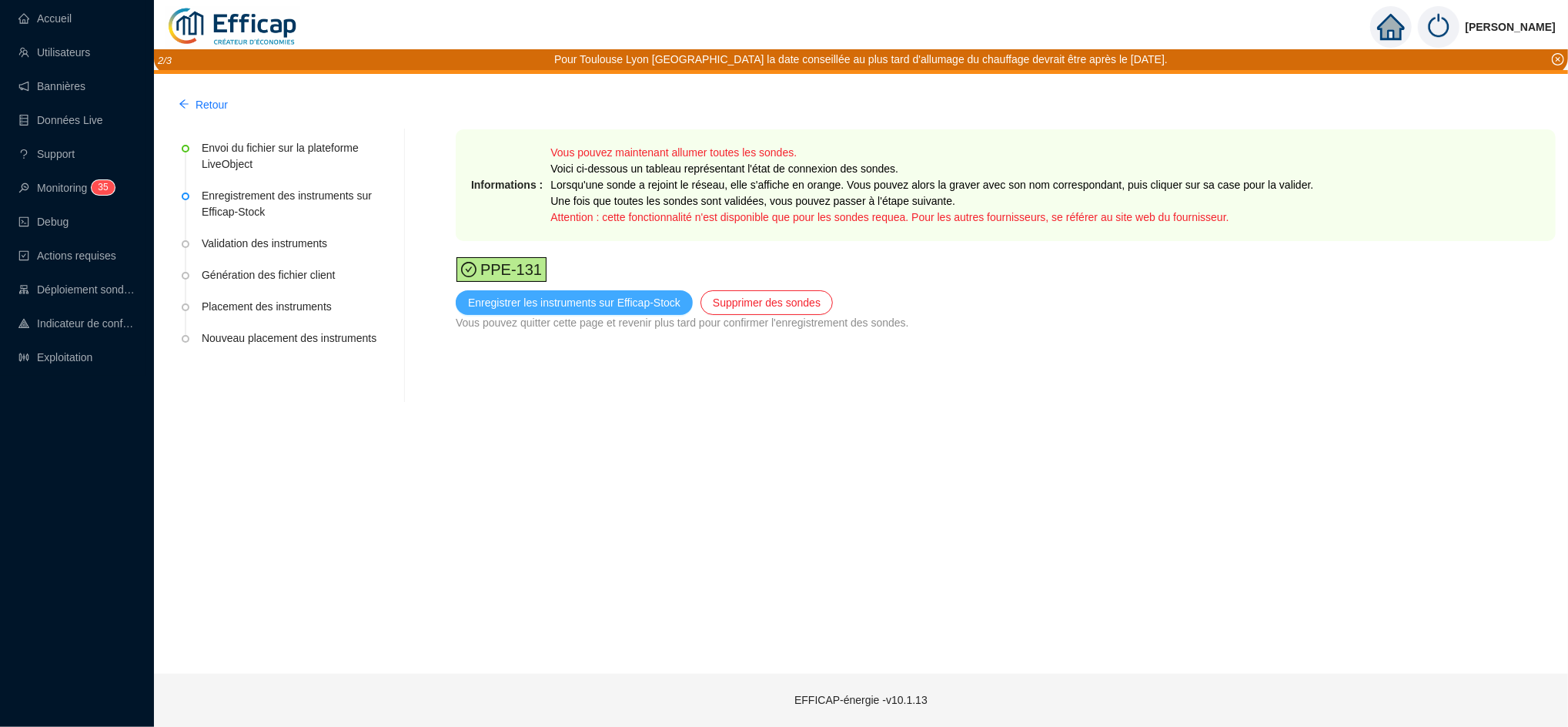
click at [668, 305] on span "Enregistrer les instruments sur Efficap-Stock" at bounding box center [574, 302] width 213 height 16
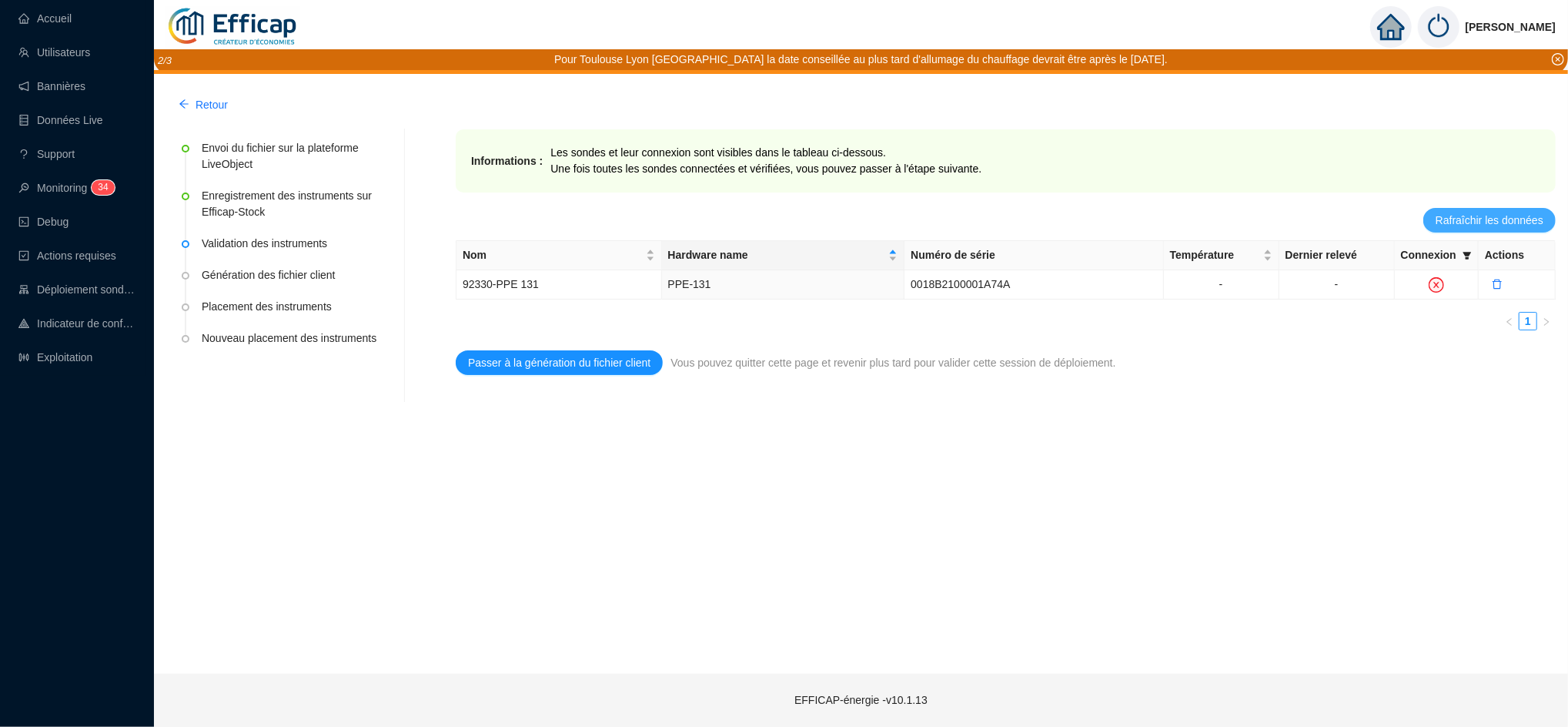
click at [1489, 220] on span "Rafraîchir les données" at bounding box center [1490, 220] width 108 height 16
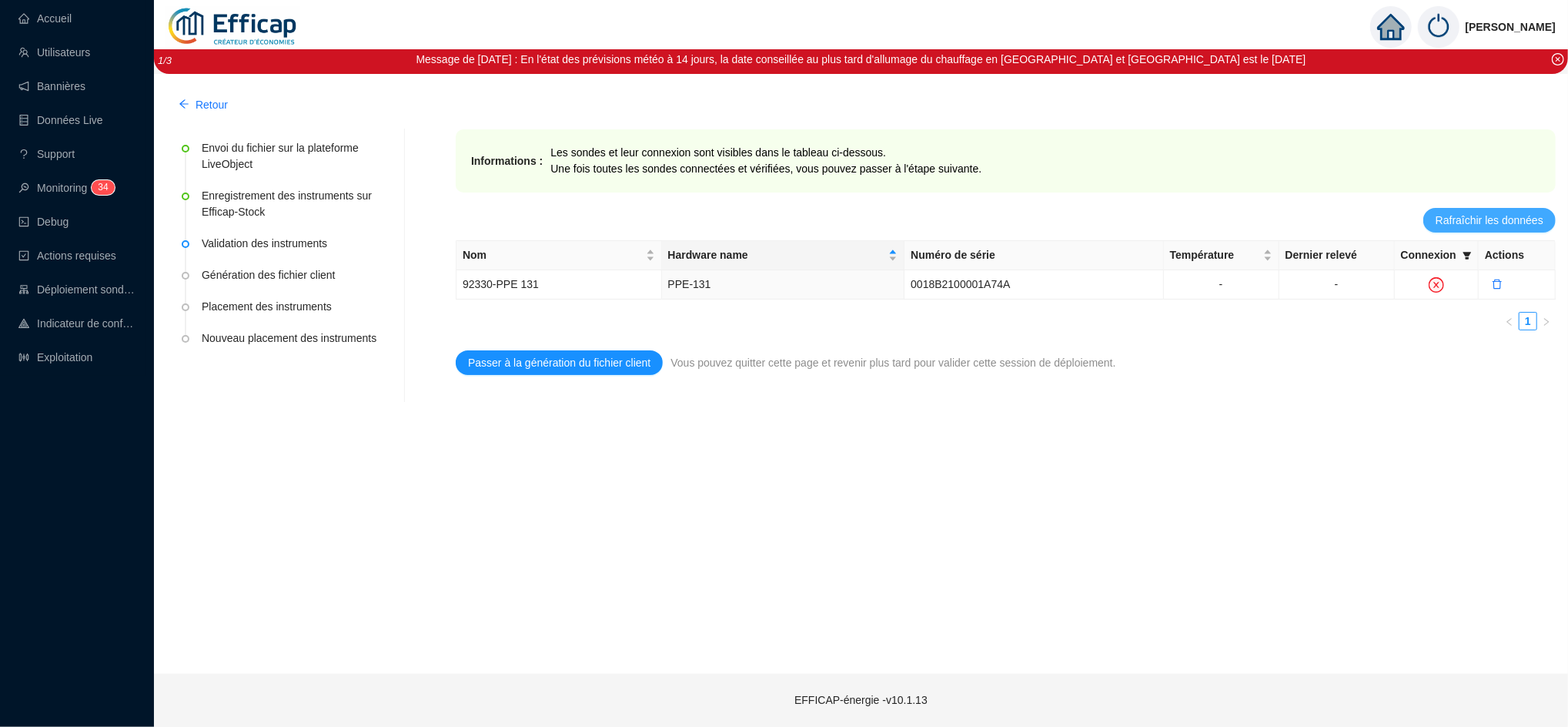
click at [1503, 223] on span "Rafraîchir les données" at bounding box center [1490, 220] width 108 height 16
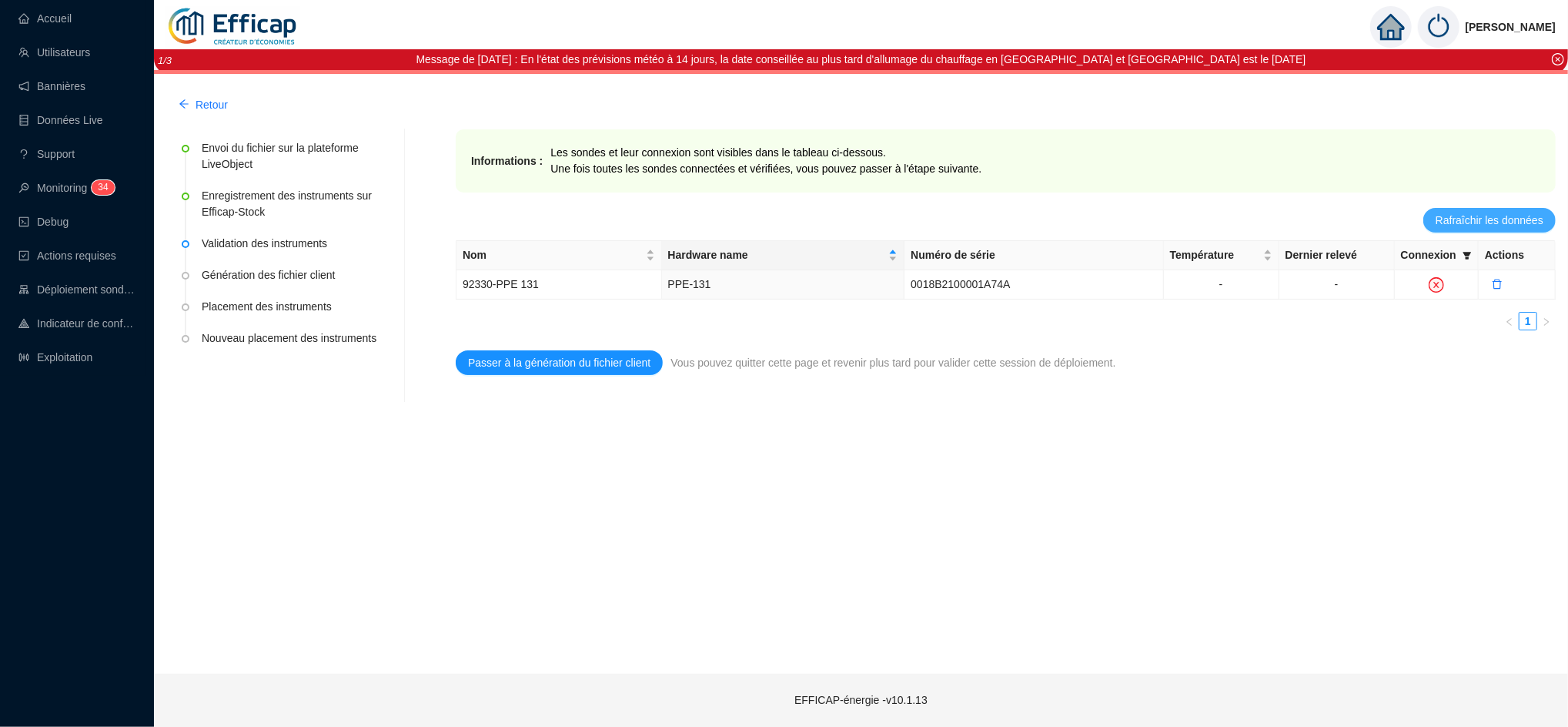
click at [1466, 215] on span "Rafraîchir les données" at bounding box center [1490, 220] width 108 height 16
click at [1471, 220] on span "Rafraîchir les données" at bounding box center [1490, 220] width 108 height 16
click at [1472, 216] on span "Rafraîchir les données" at bounding box center [1490, 220] width 108 height 16
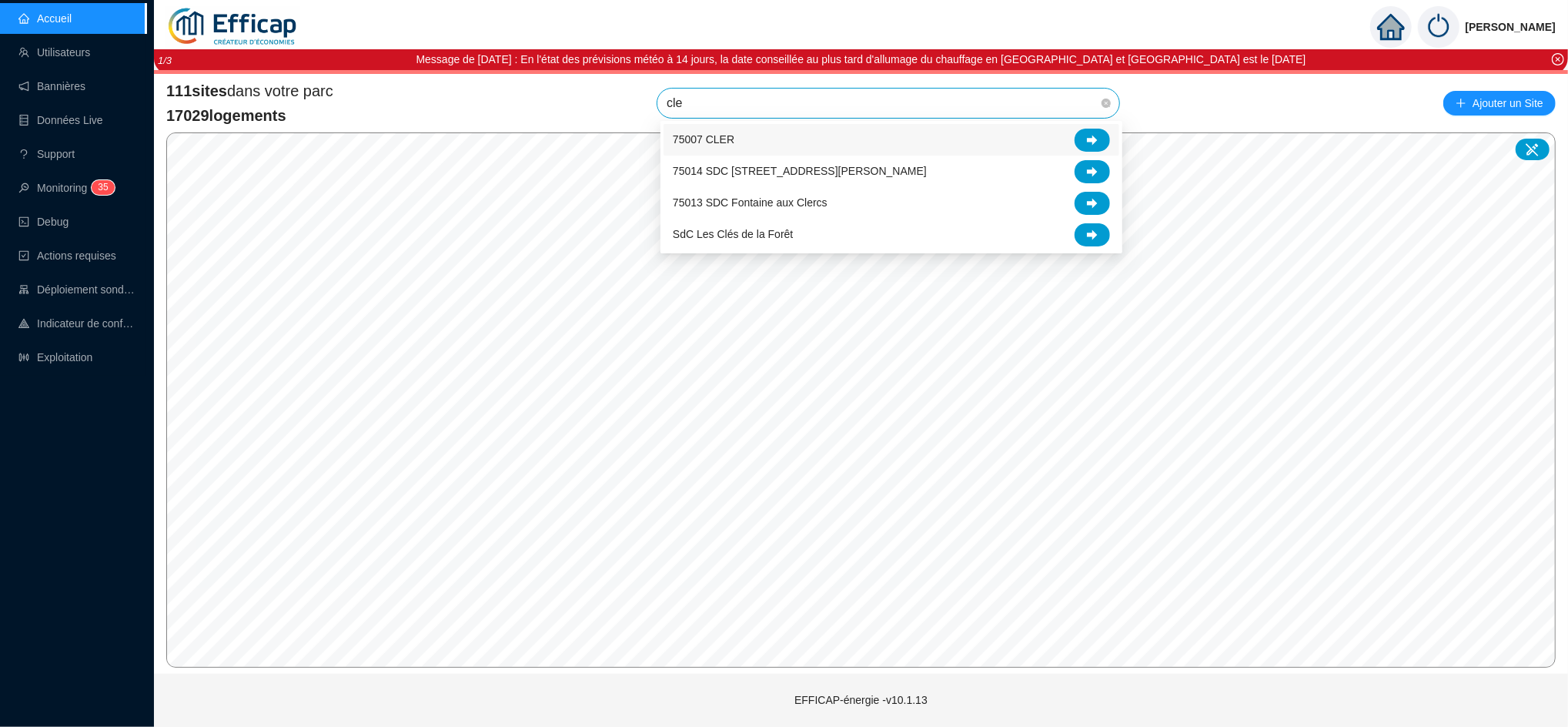
type input "cler"
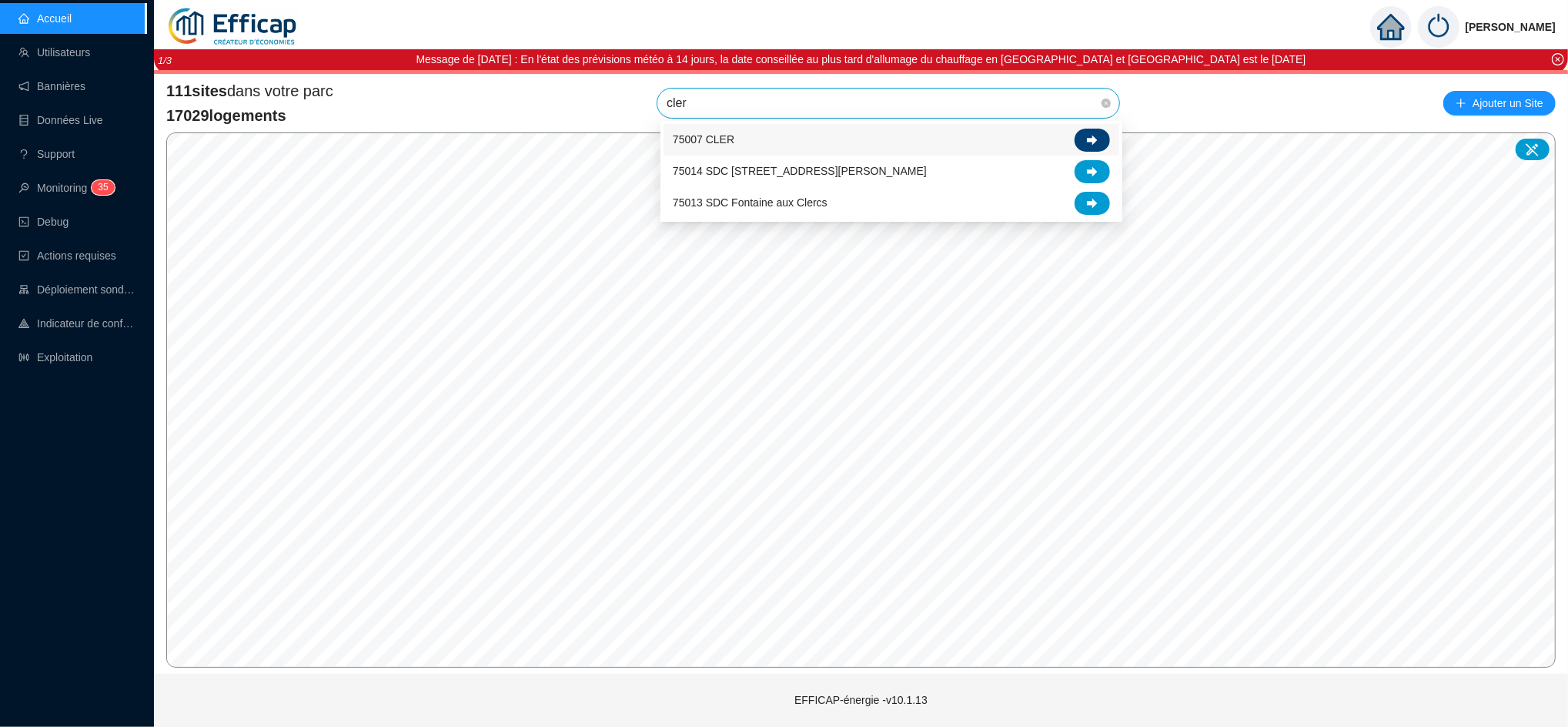
click at [1088, 138] on icon at bounding box center [1092, 139] width 11 height 11
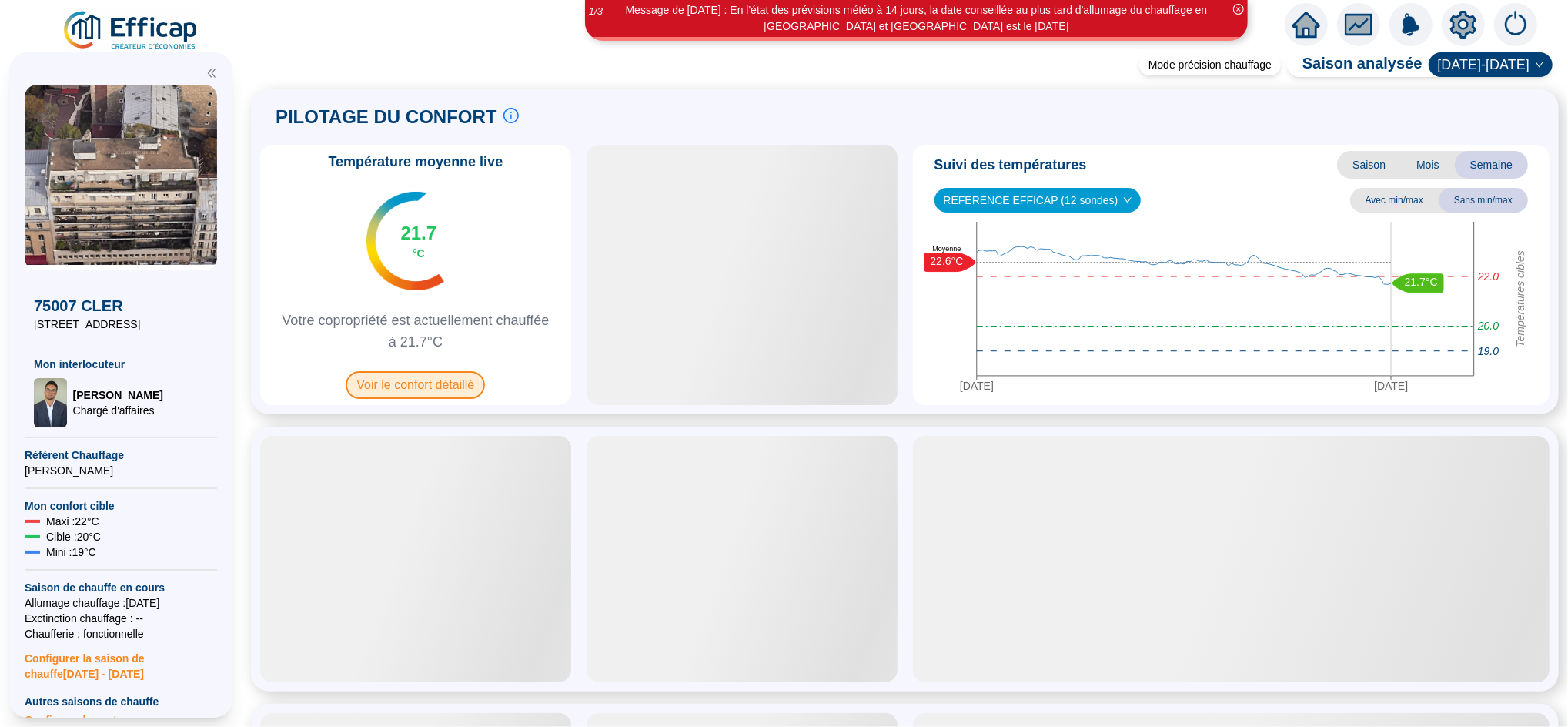
click at [438, 384] on span "Voir le confort détaillé" at bounding box center [415, 384] width 139 height 28
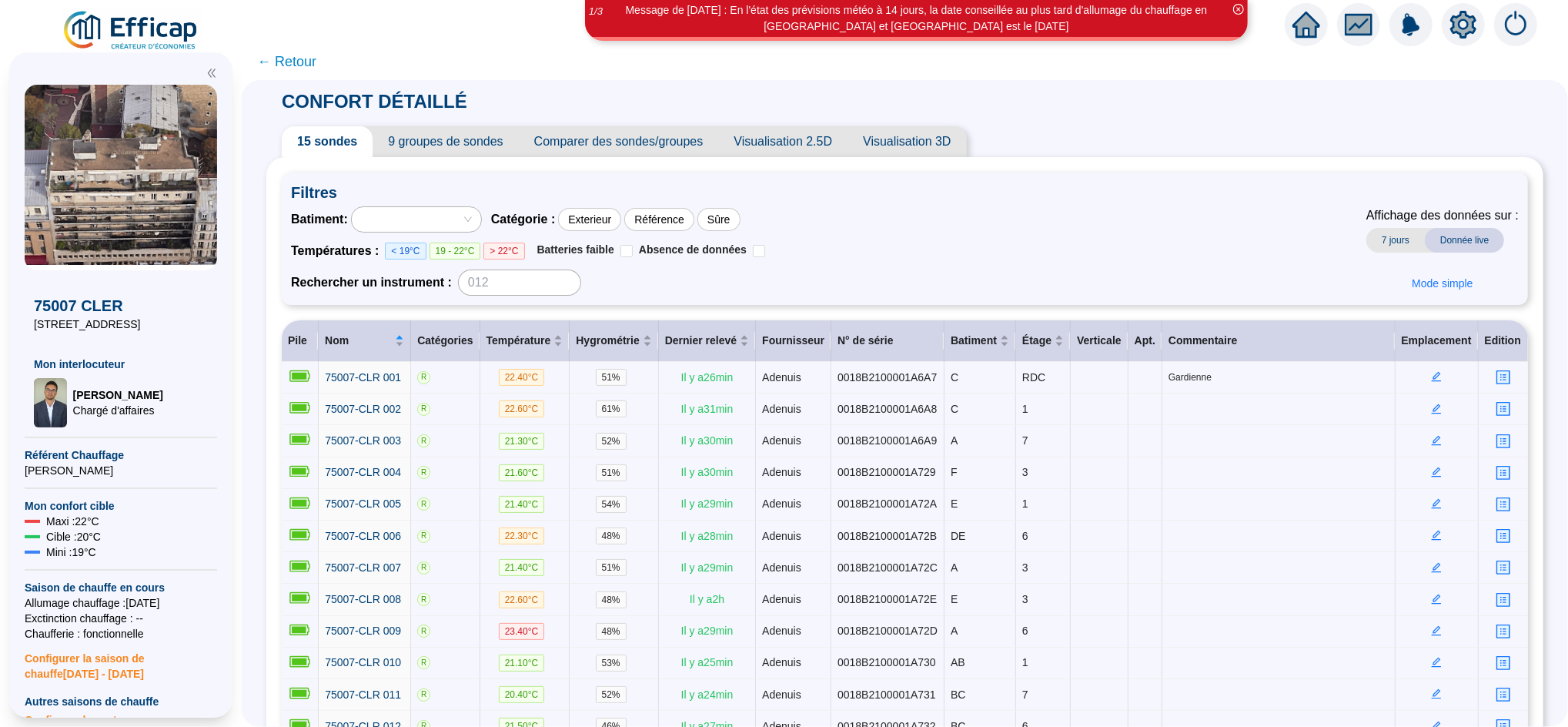
click at [1469, 29] on icon "setting" at bounding box center [1463, 24] width 26 height 25
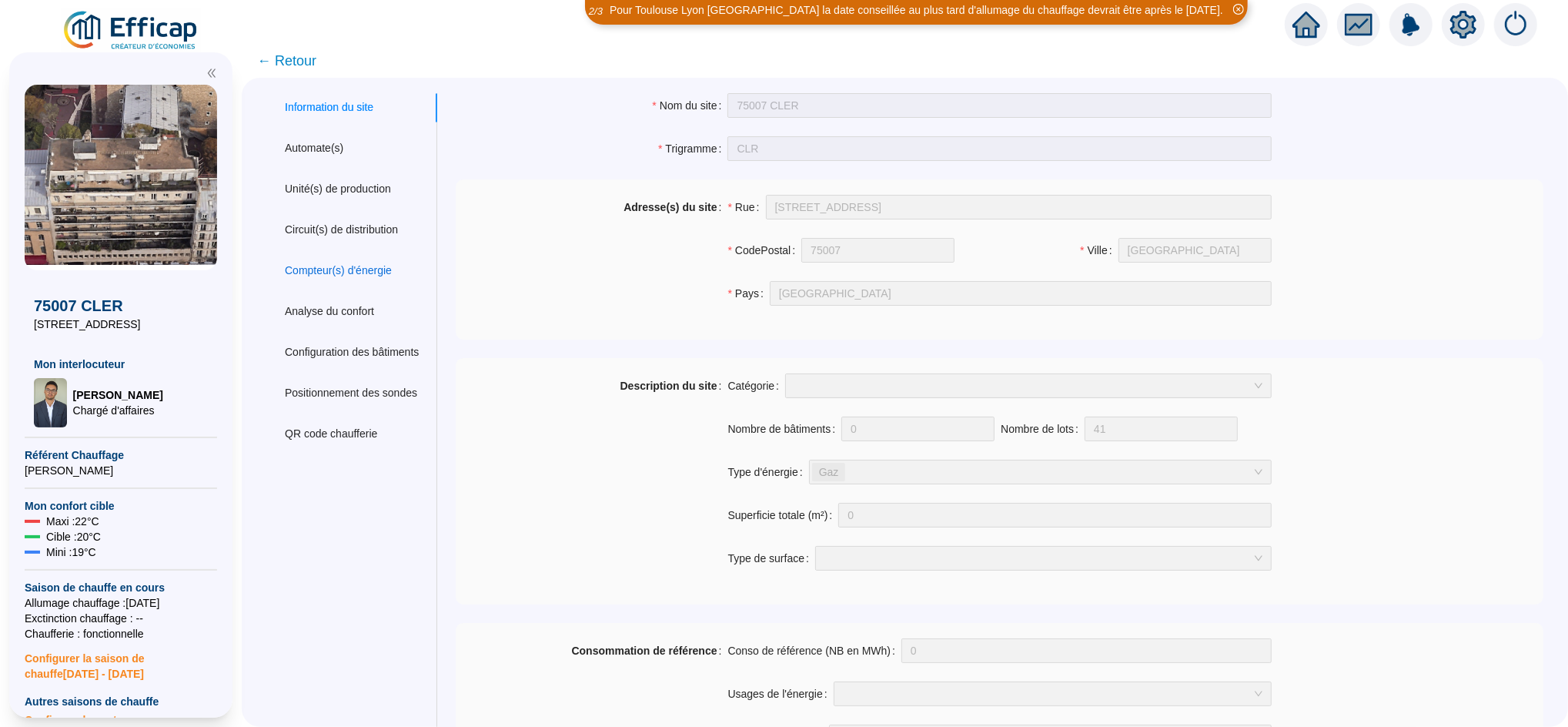
click at [364, 270] on div "Compteur(s) d'énergie" at bounding box center [338, 270] width 107 height 16
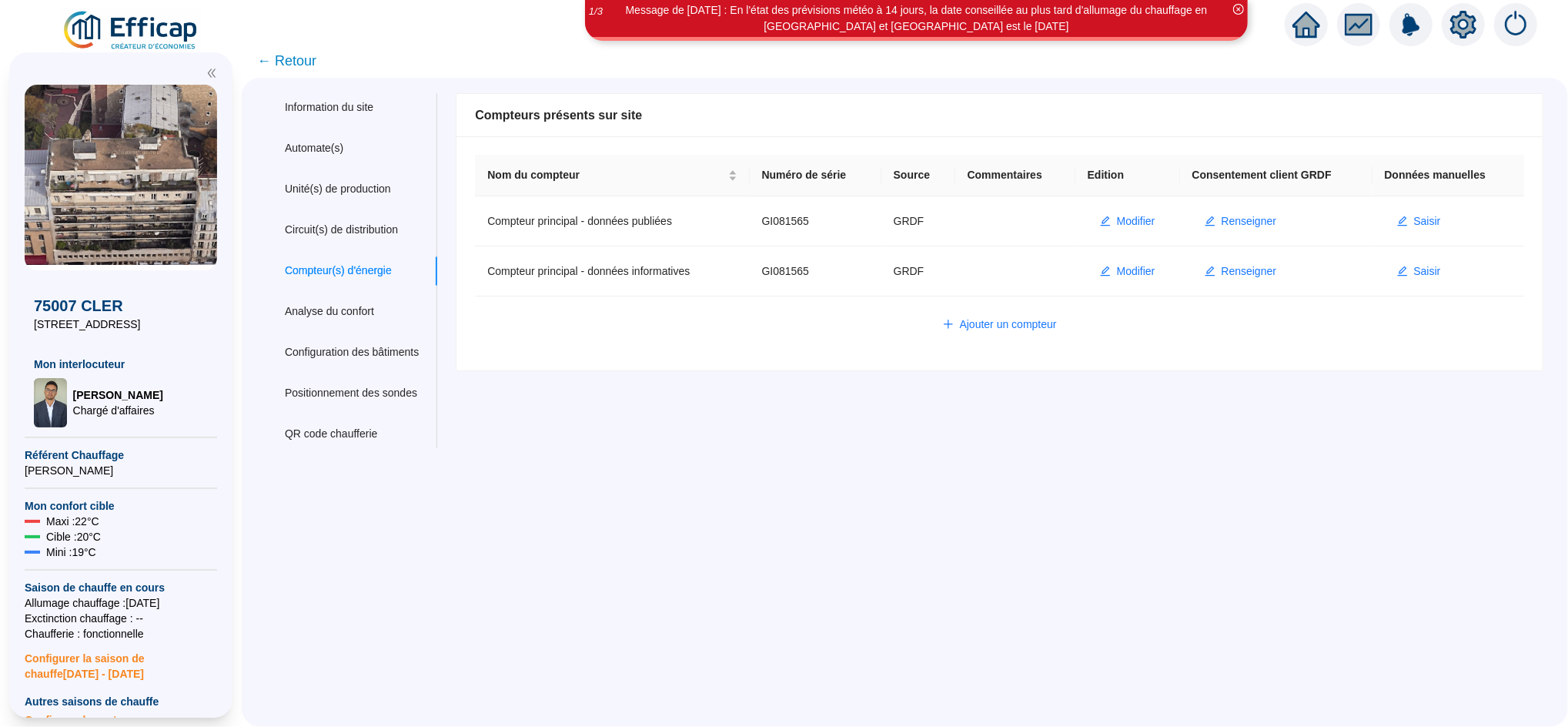
click at [1310, 27] on icon "home" at bounding box center [1306, 25] width 28 height 22
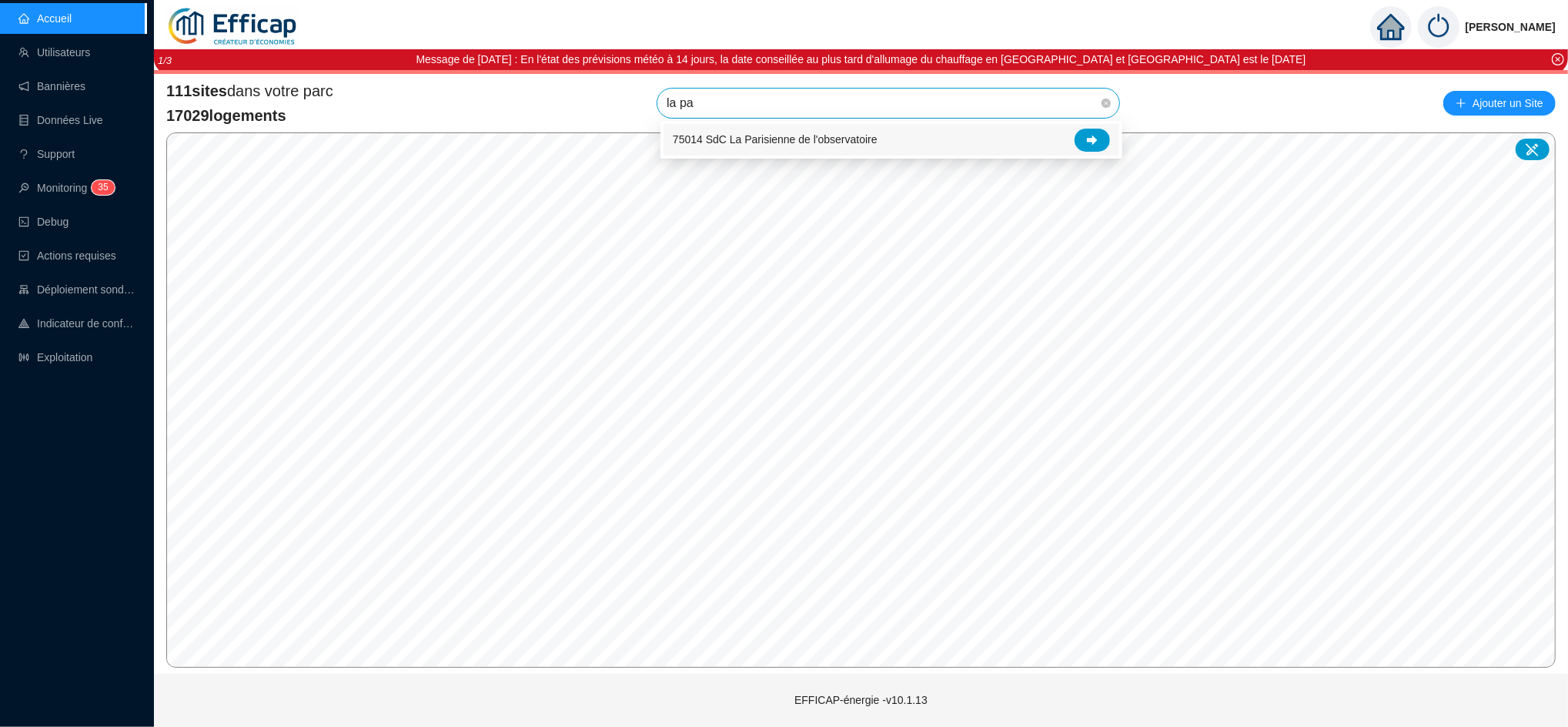
type input "la par"
click at [1103, 141] on div at bounding box center [1092, 140] width 35 height 23
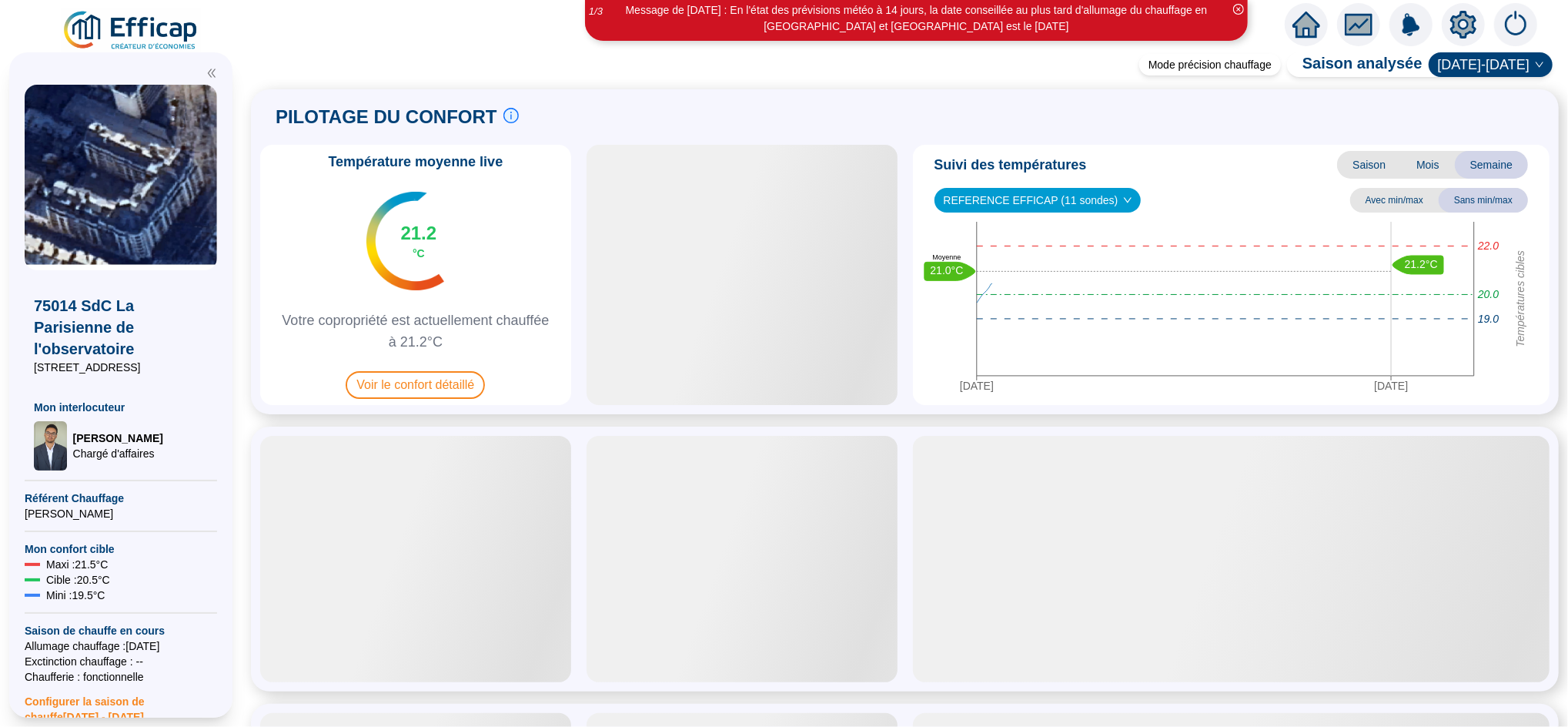
click at [1469, 33] on icon "setting" at bounding box center [1463, 24] width 28 height 28
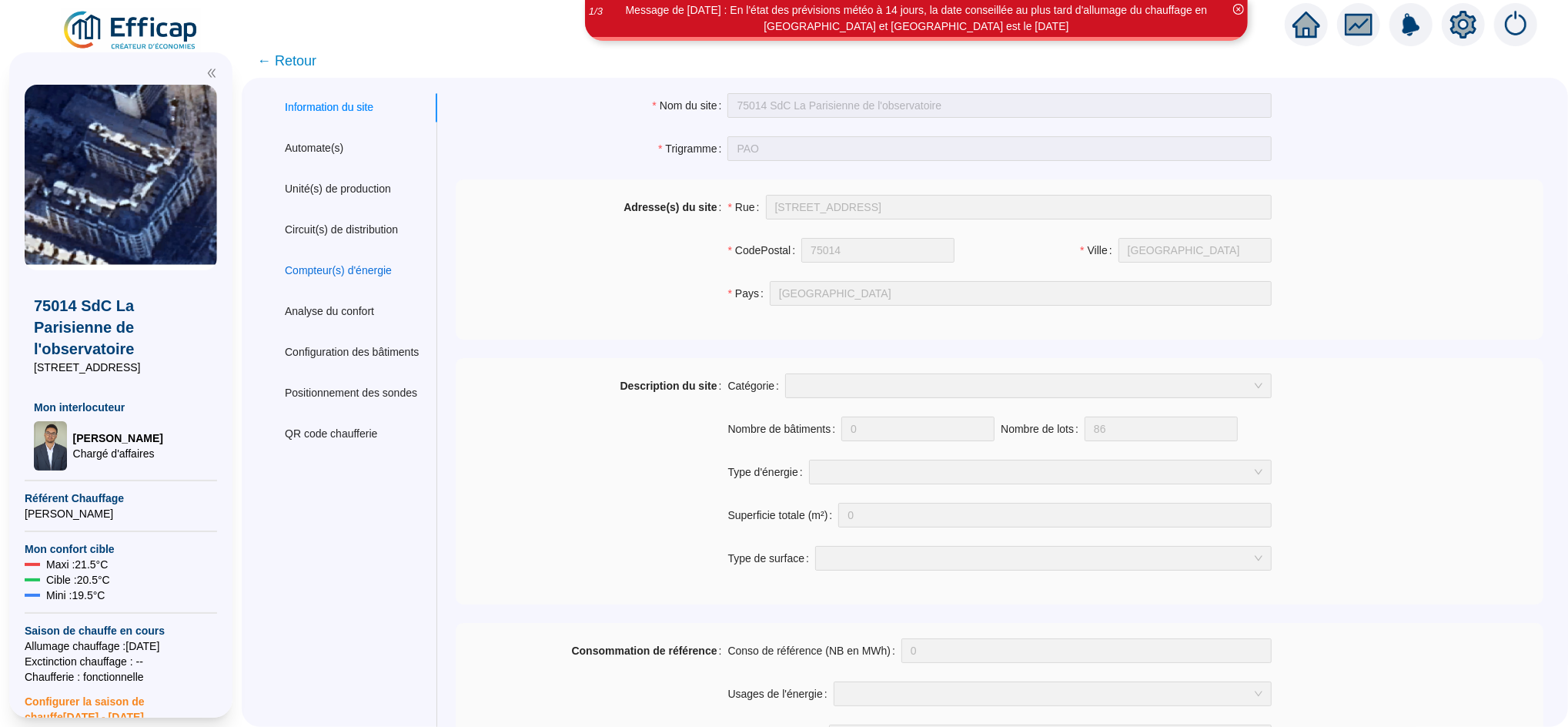
click at [385, 275] on div "Compteur(s) d'énergie" at bounding box center [338, 270] width 107 height 16
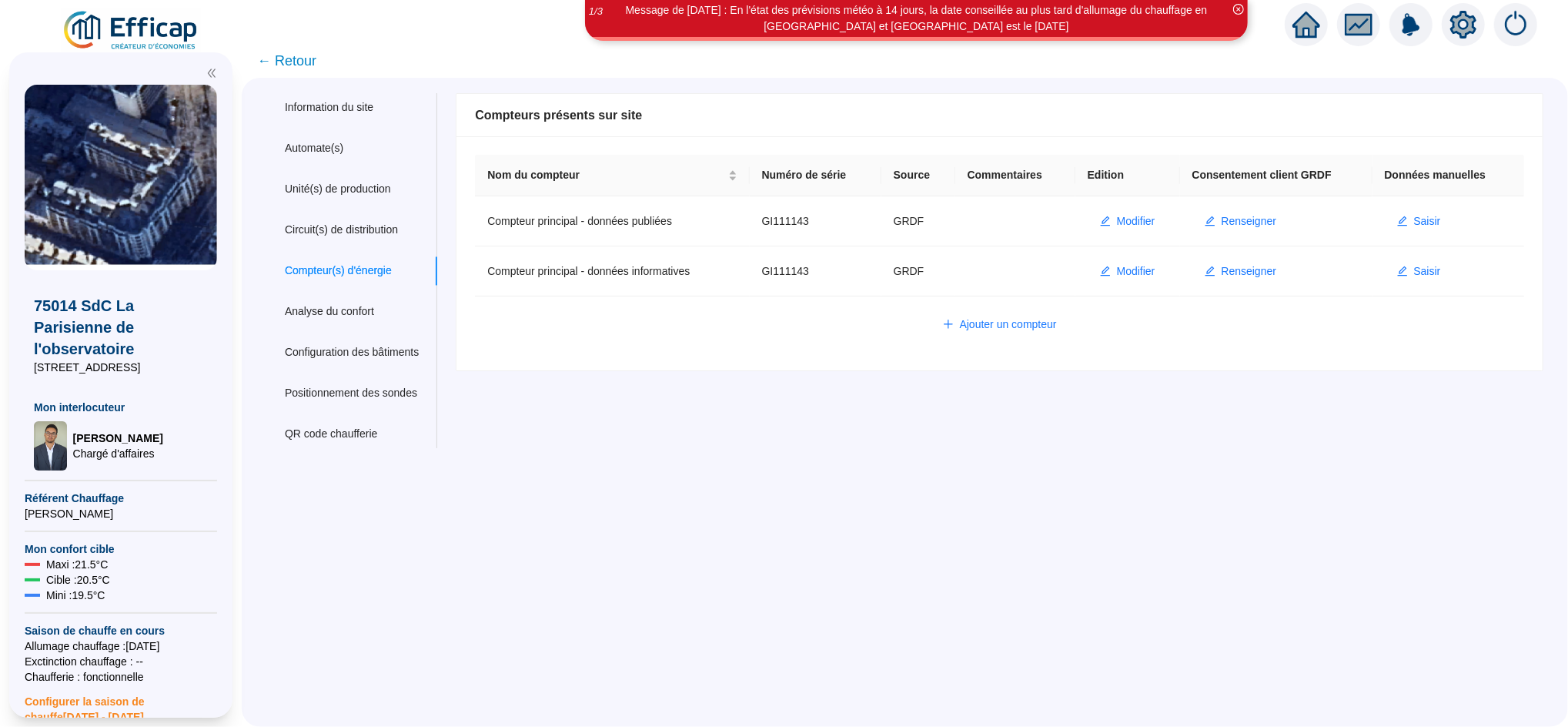
click at [1316, 30] on icon "home" at bounding box center [1306, 24] width 28 height 26
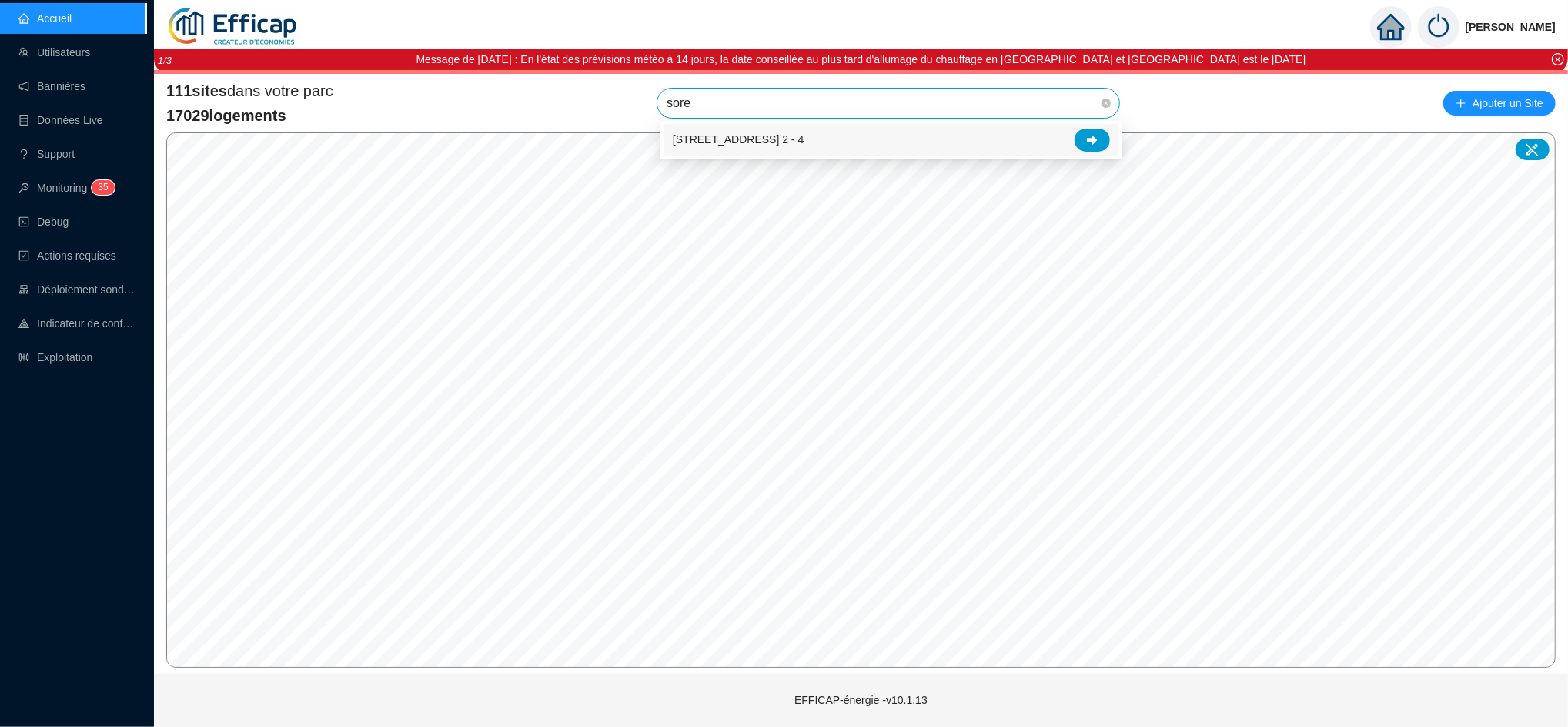
type input "soret"
click at [1103, 132] on div at bounding box center [1092, 140] width 35 height 23
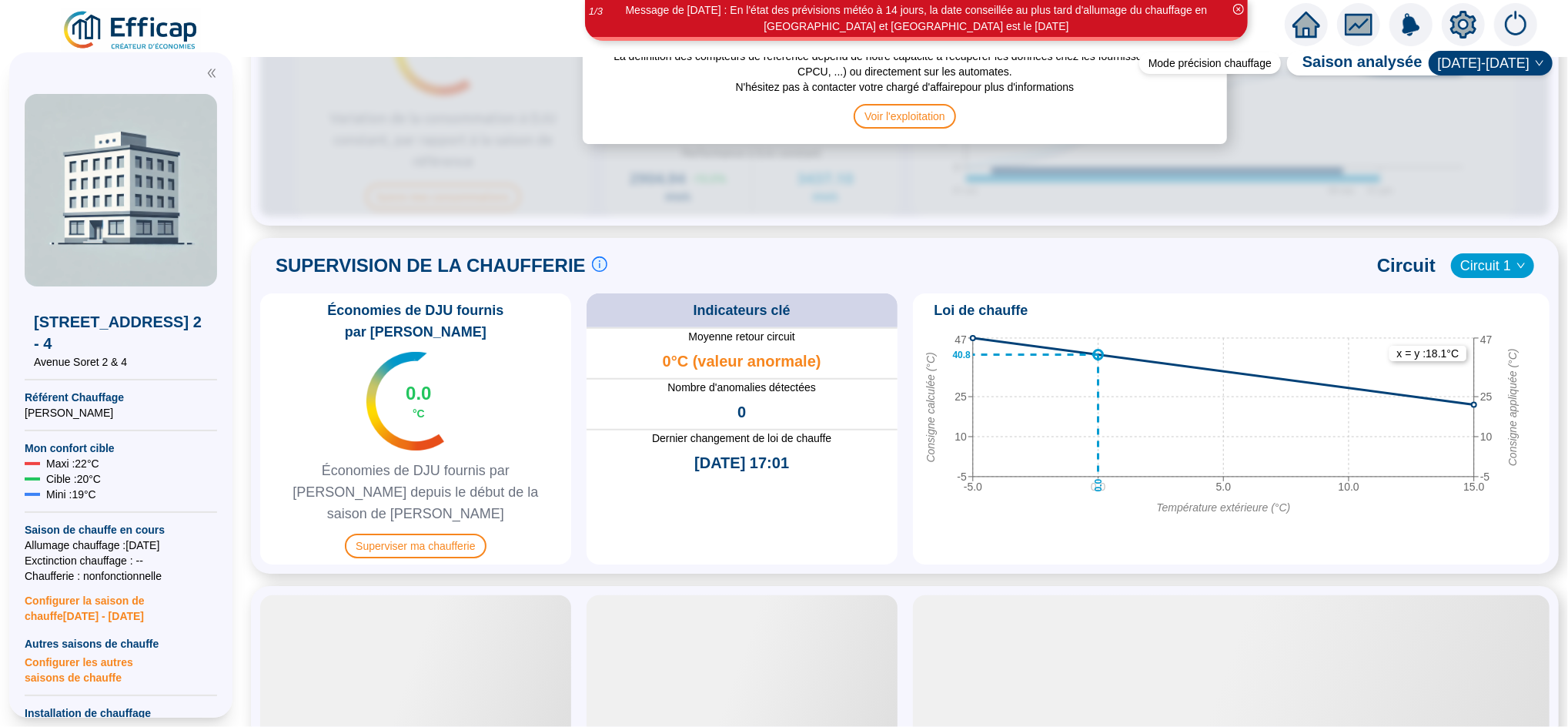
scroll to position [957, 0]
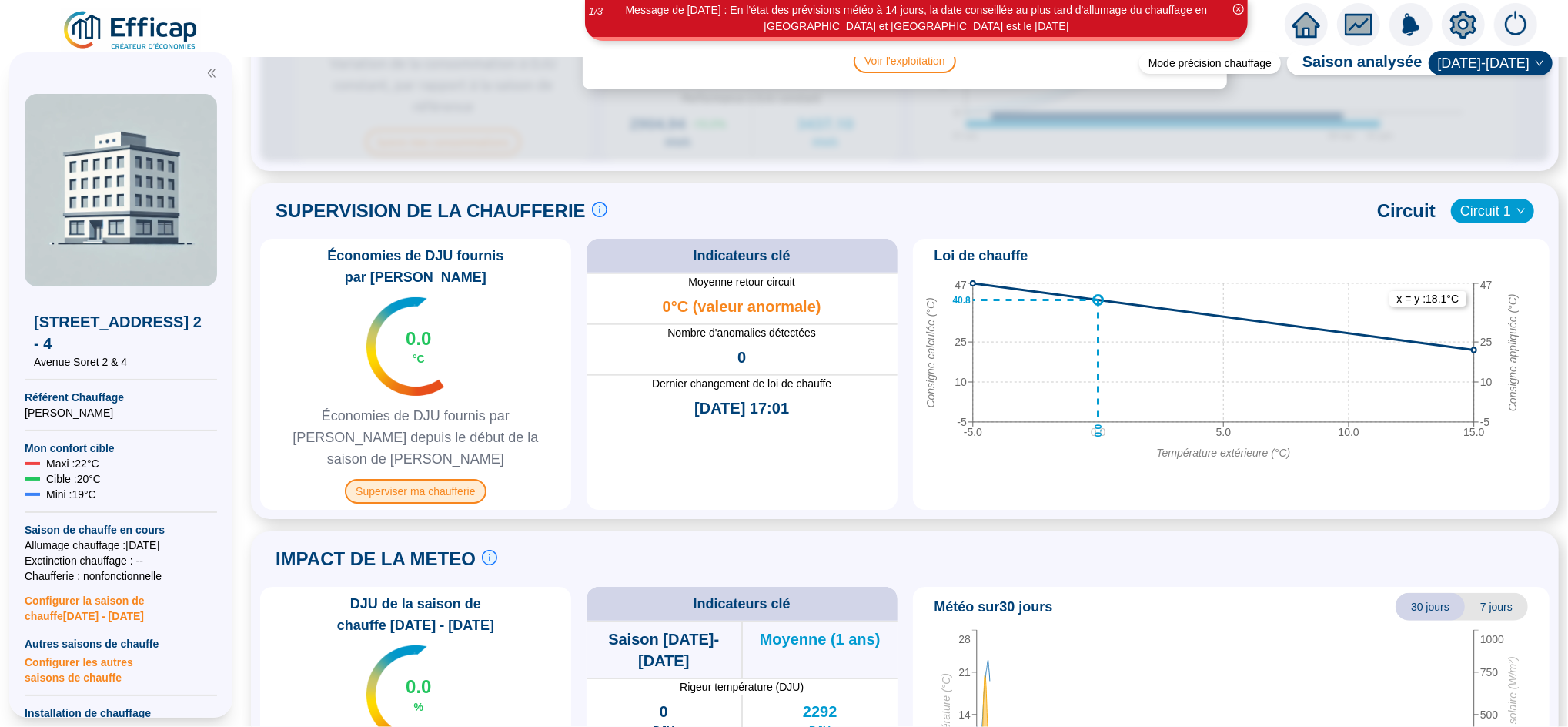
click at [428, 479] on span "Superviser ma chaufferie" at bounding box center [415, 492] width 141 height 25
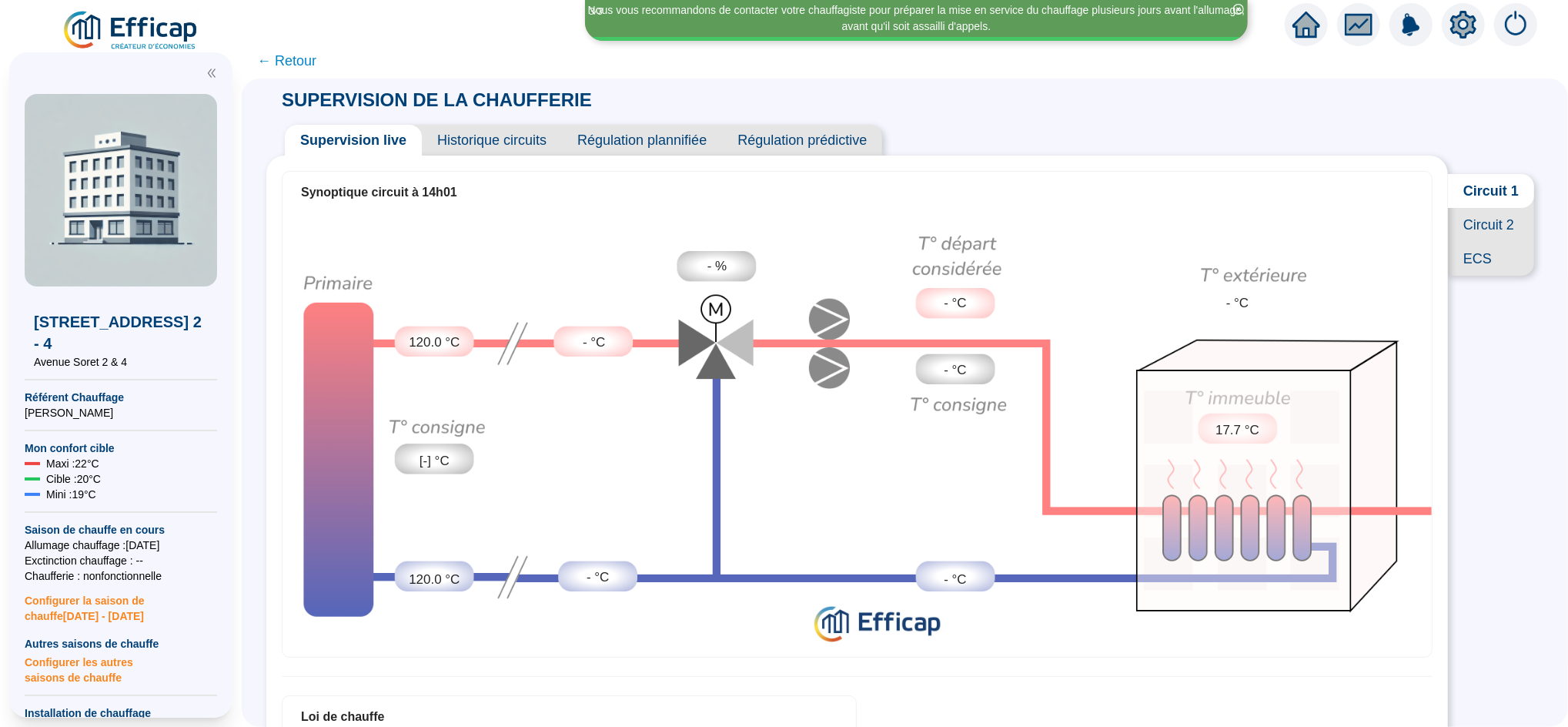
click at [1302, 22] on icon "home" at bounding box center [1306, 25] width 28 height 22
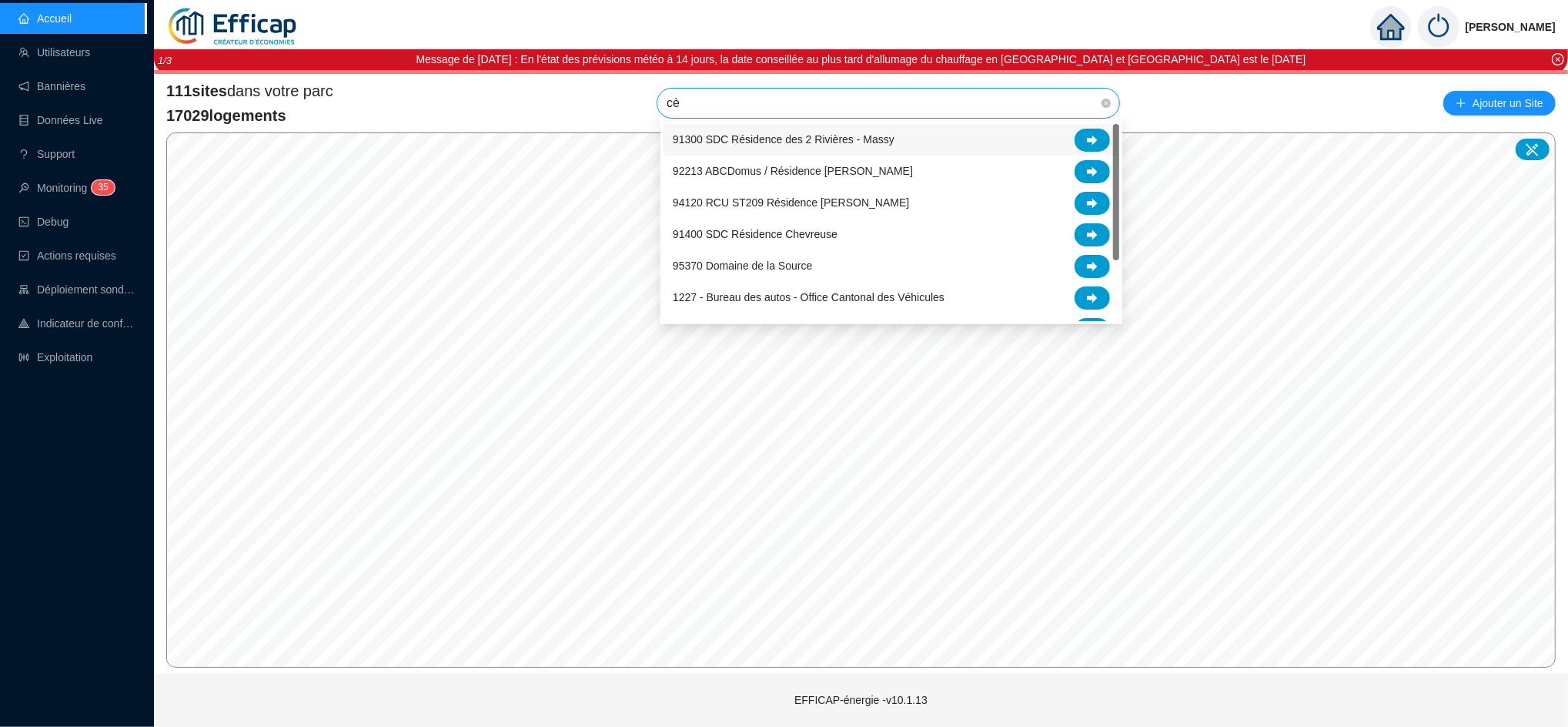
type input "cèd"
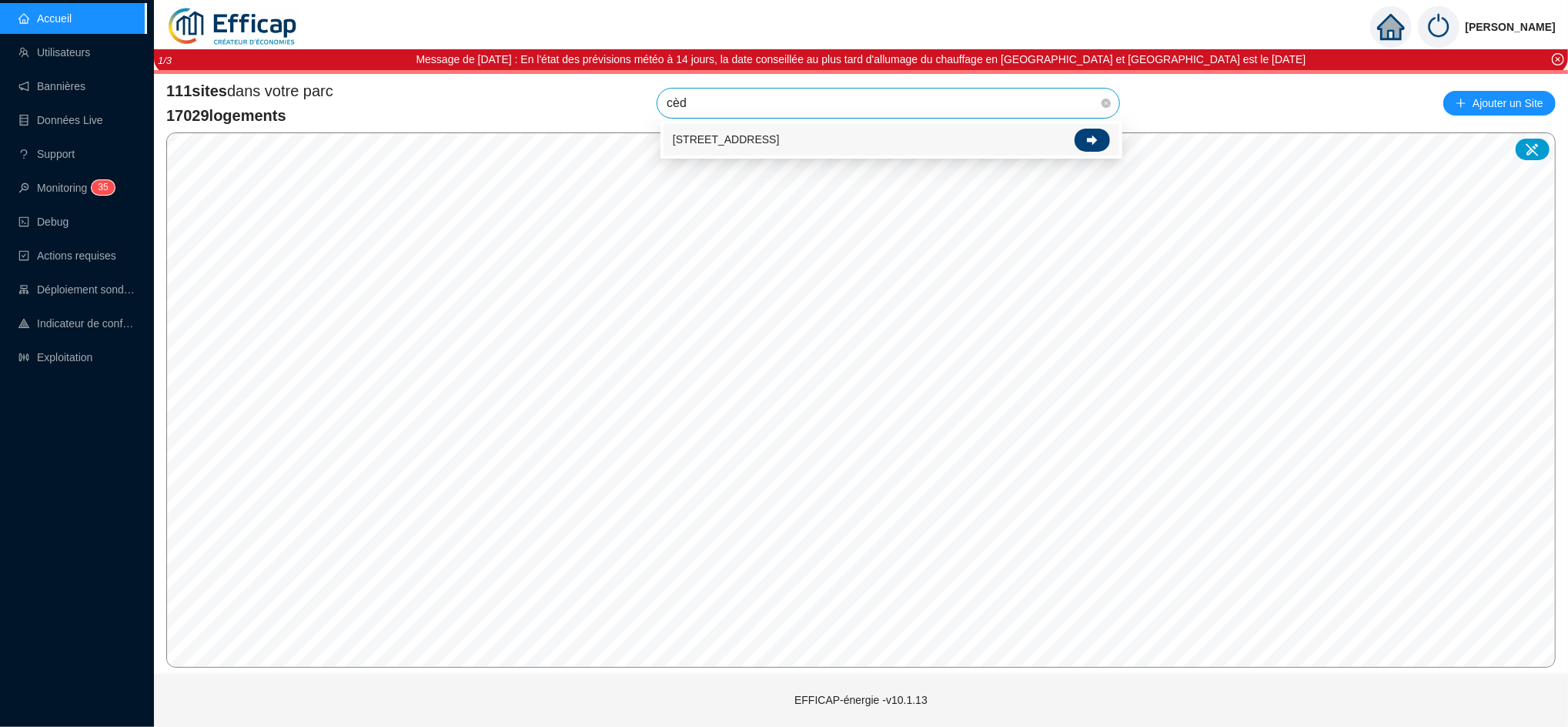
click at [1090, 134] on icon at bounding box center [1092, 139] width 11 height 11
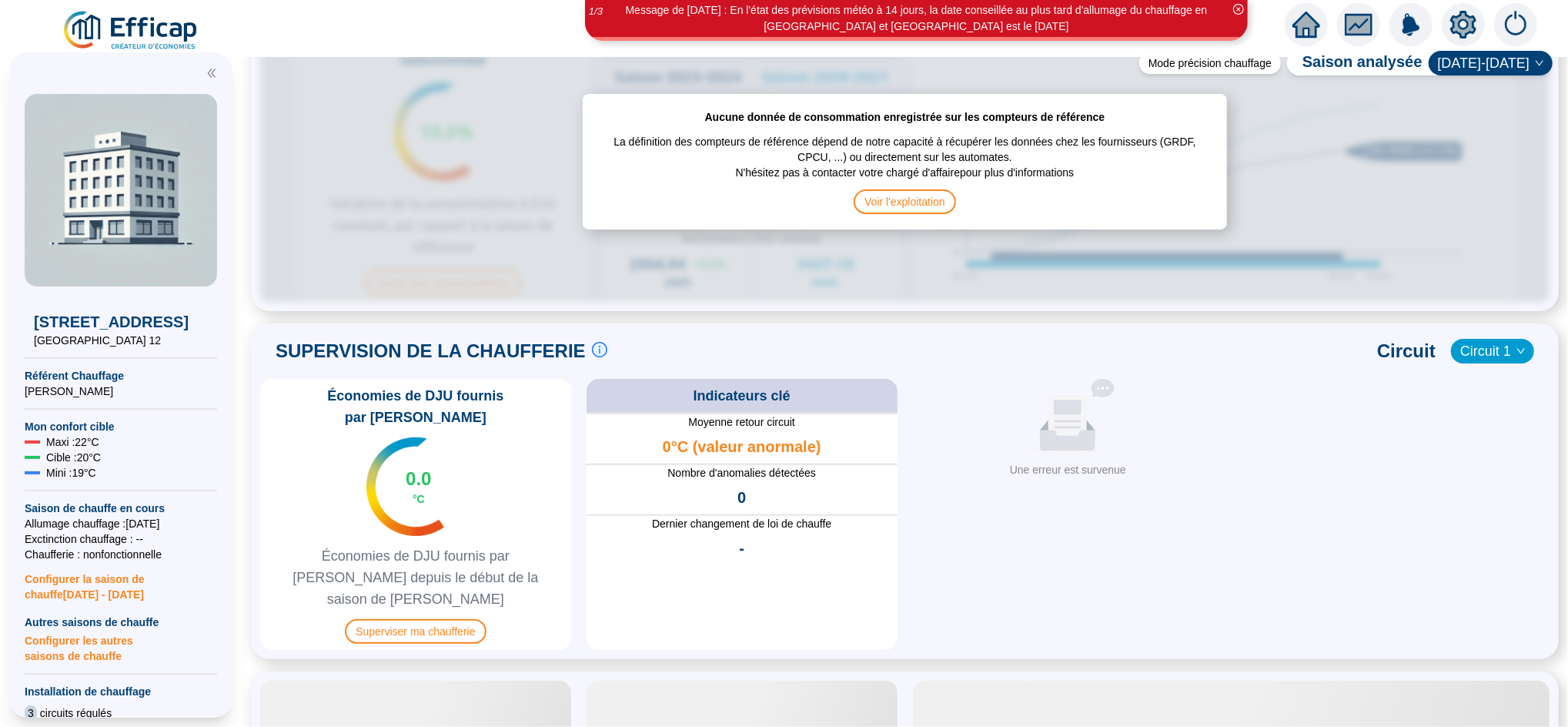
scroll to position [957, 0]
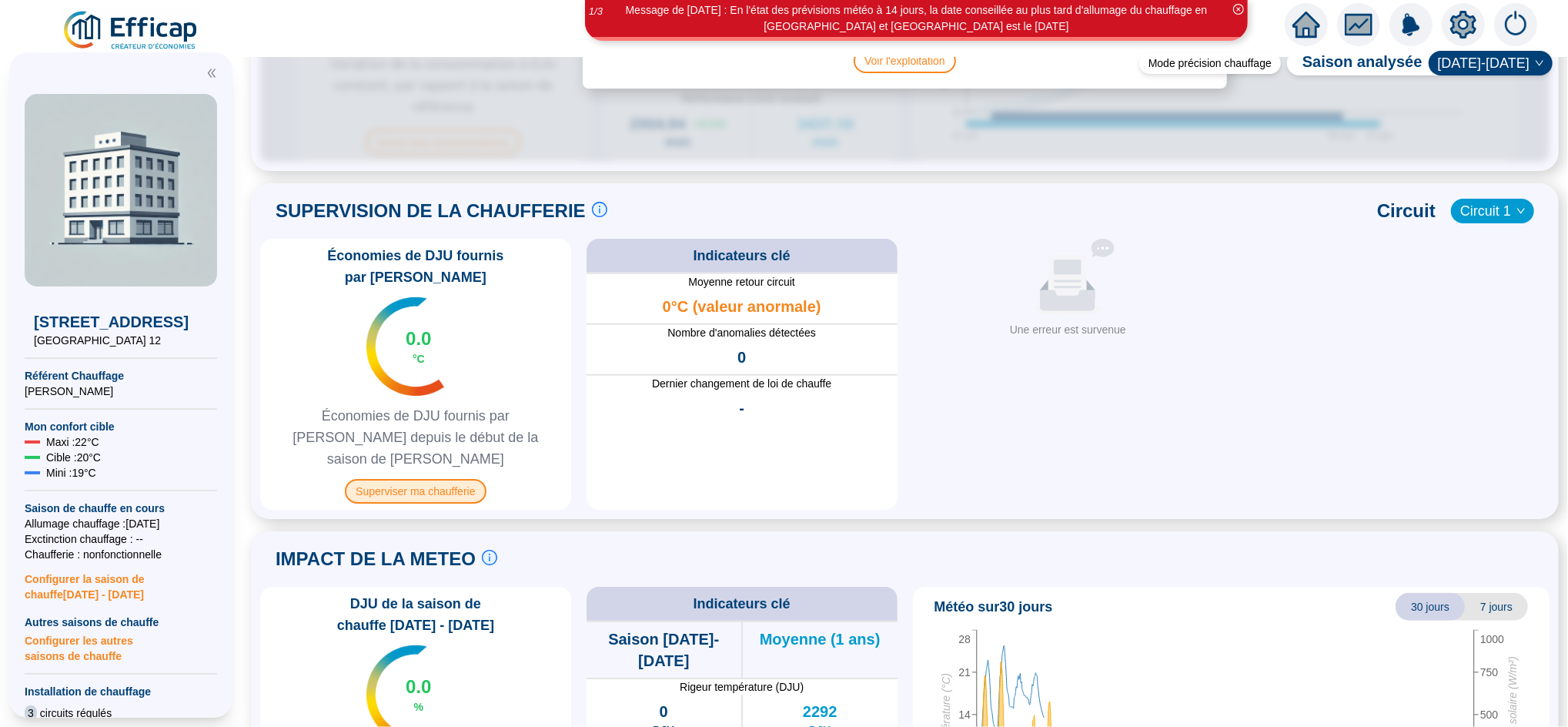
click at [440, 479] on span "Superviser ma chaufferie" at bounding box center [415, 492] width 141 height 25
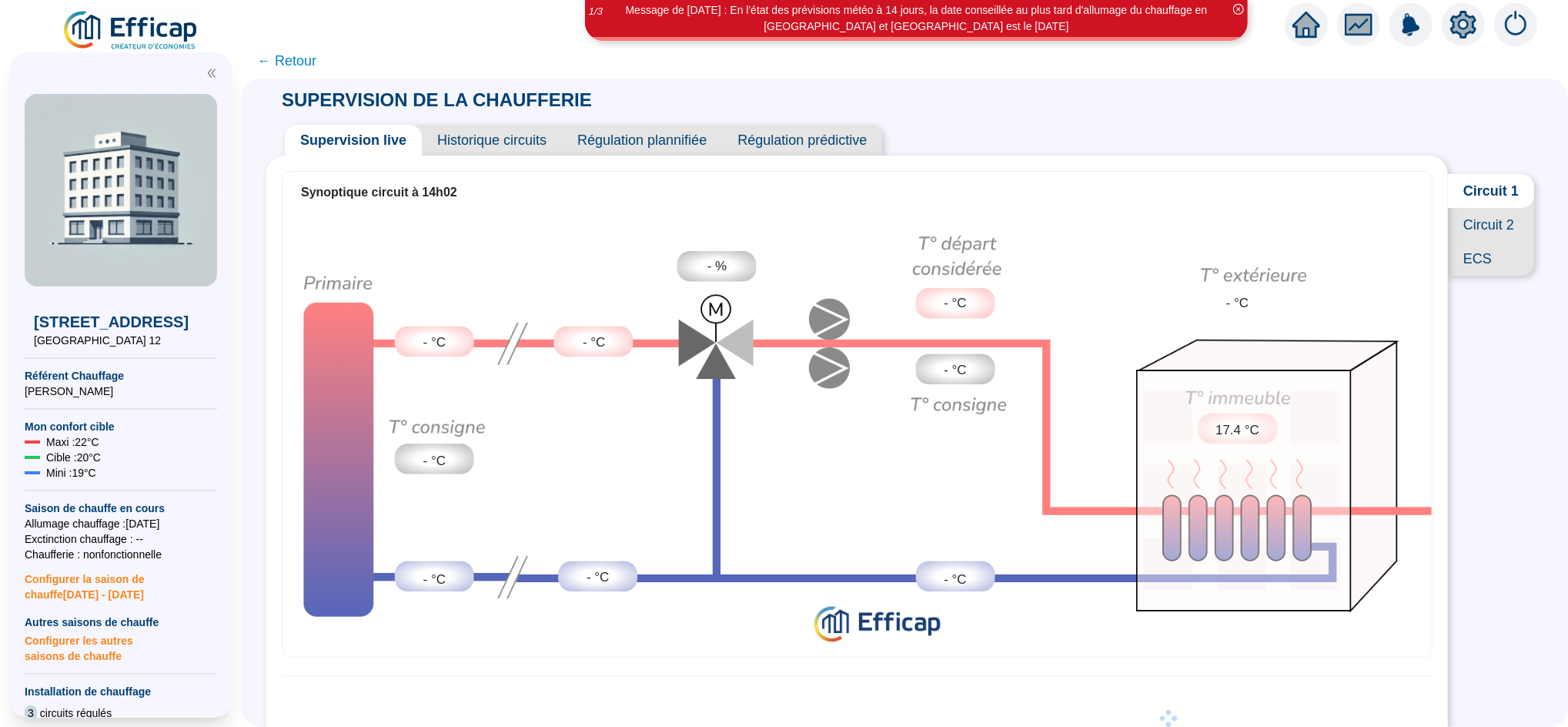
click at [1307, 28] on icon "home" at bounding box center [1306, 24] width 28 height 26
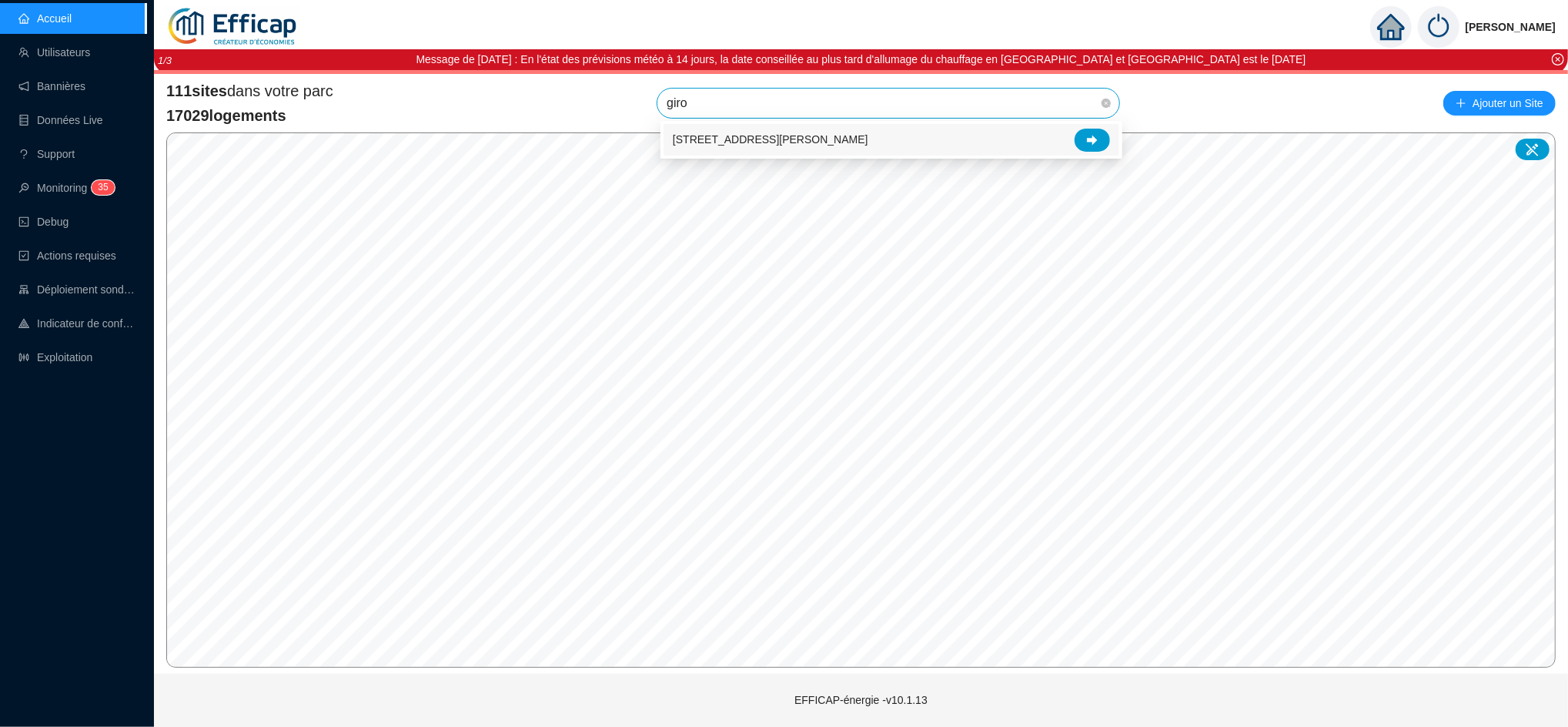
type input "giron"
click at [1097, 144] on icon at bounding box center [1092, 139] width 11 height 11
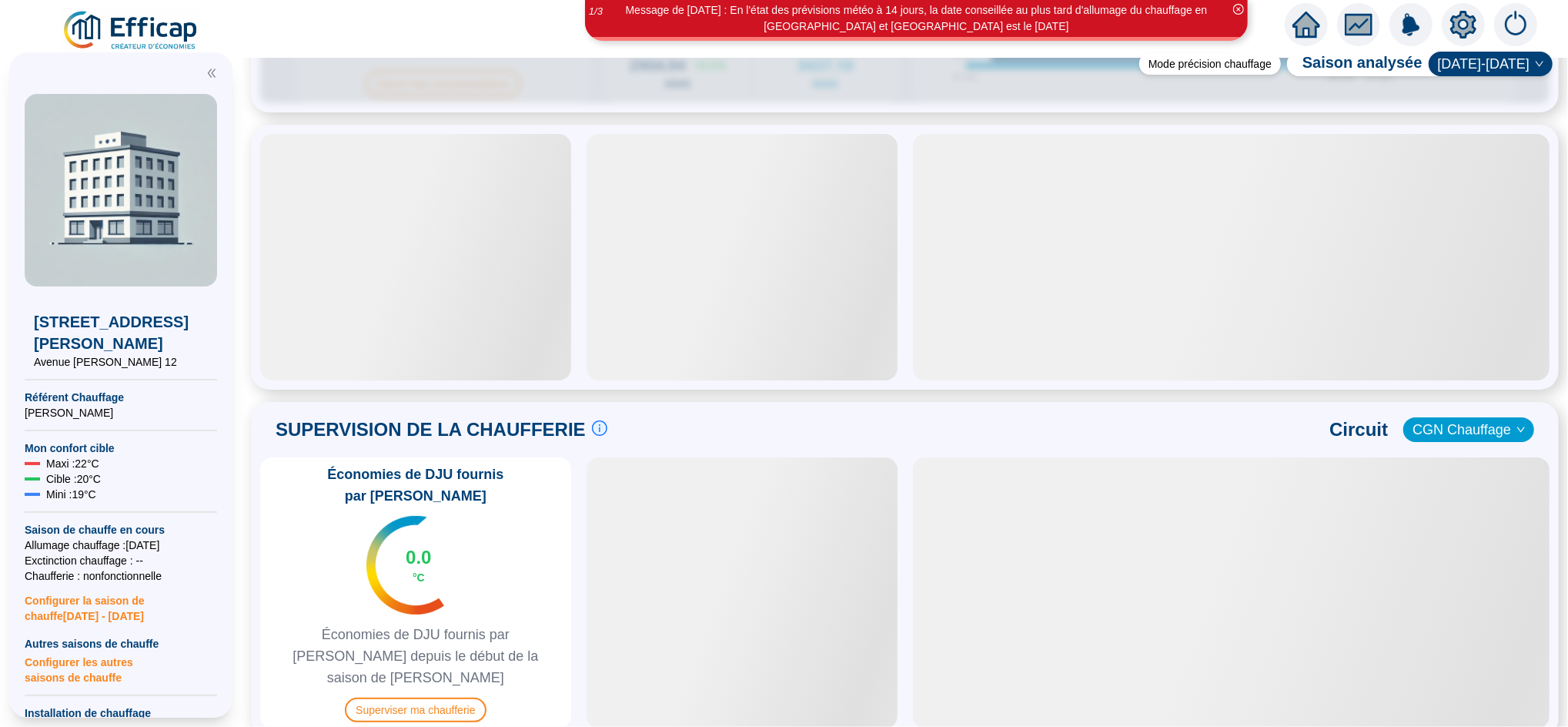
scroll to position [718, 0]
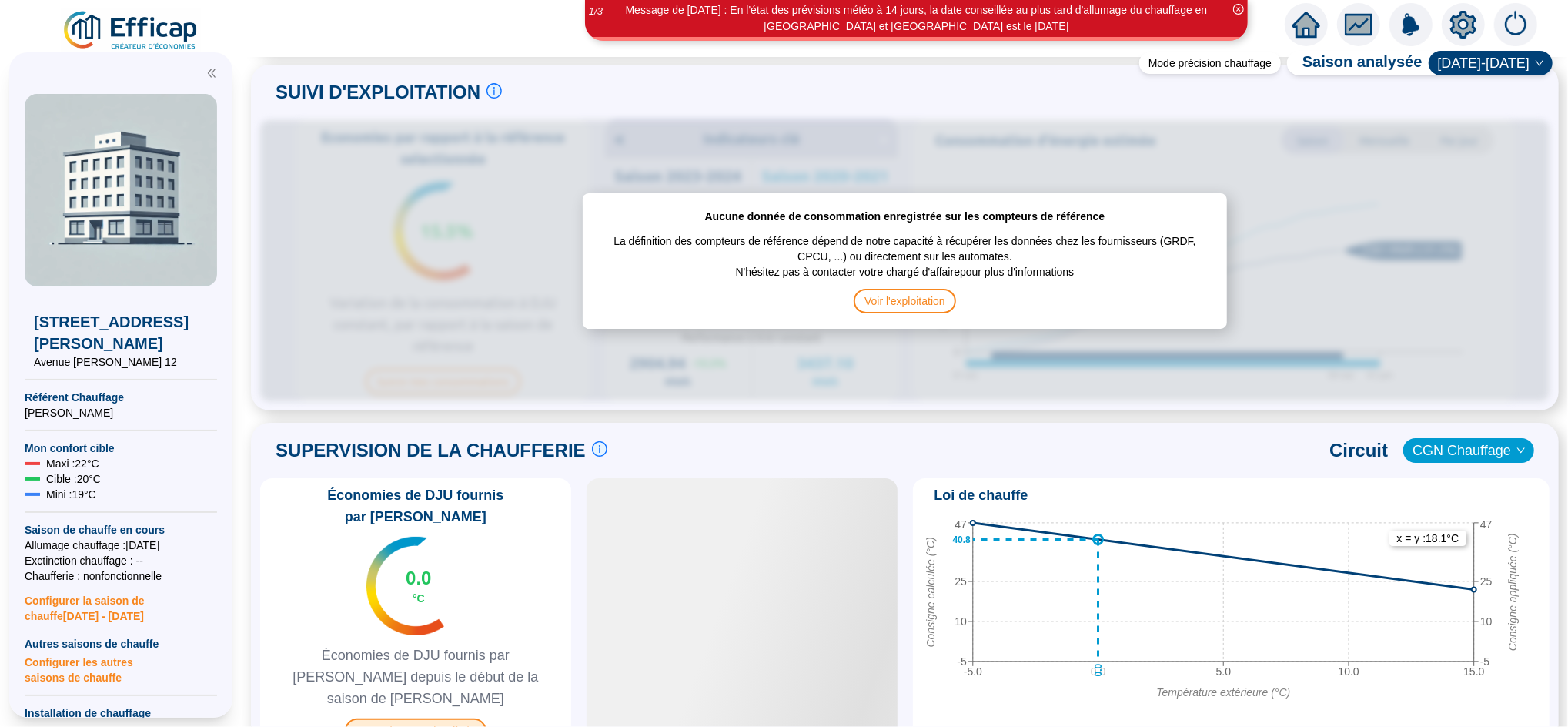
click at [451, 624] on div "Économies de DJU fournis par Efficap 0.0 °C Économies de DJU fournis par Effica…" at bounding box center [416, 613] width 311 height 271
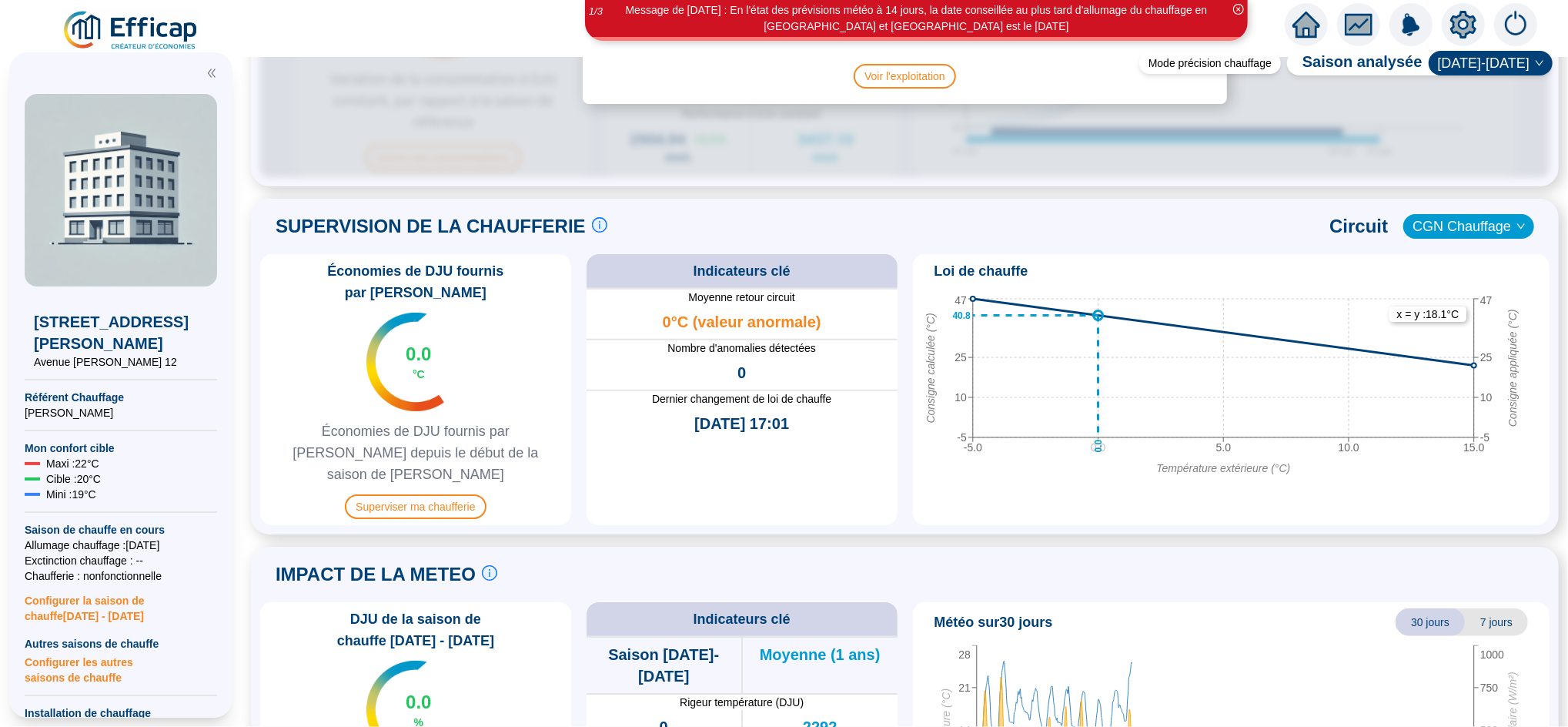
scroll to position [957, 0]
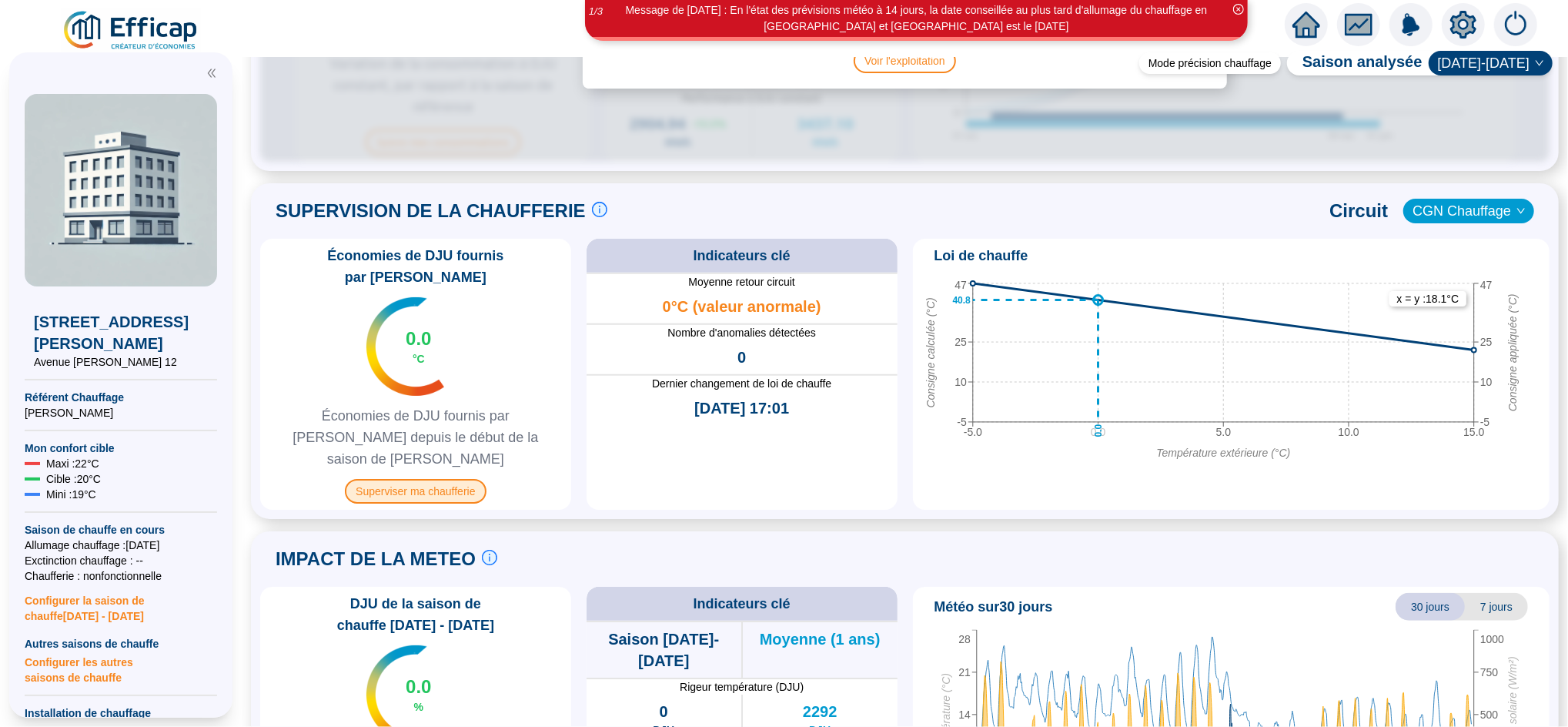
click at [419, 479] on span "Superviser ma chaufferie" at bounding box center [415, 492] width 141 height 25
